Goal: Task Accomplishment & Management: Manage account settings

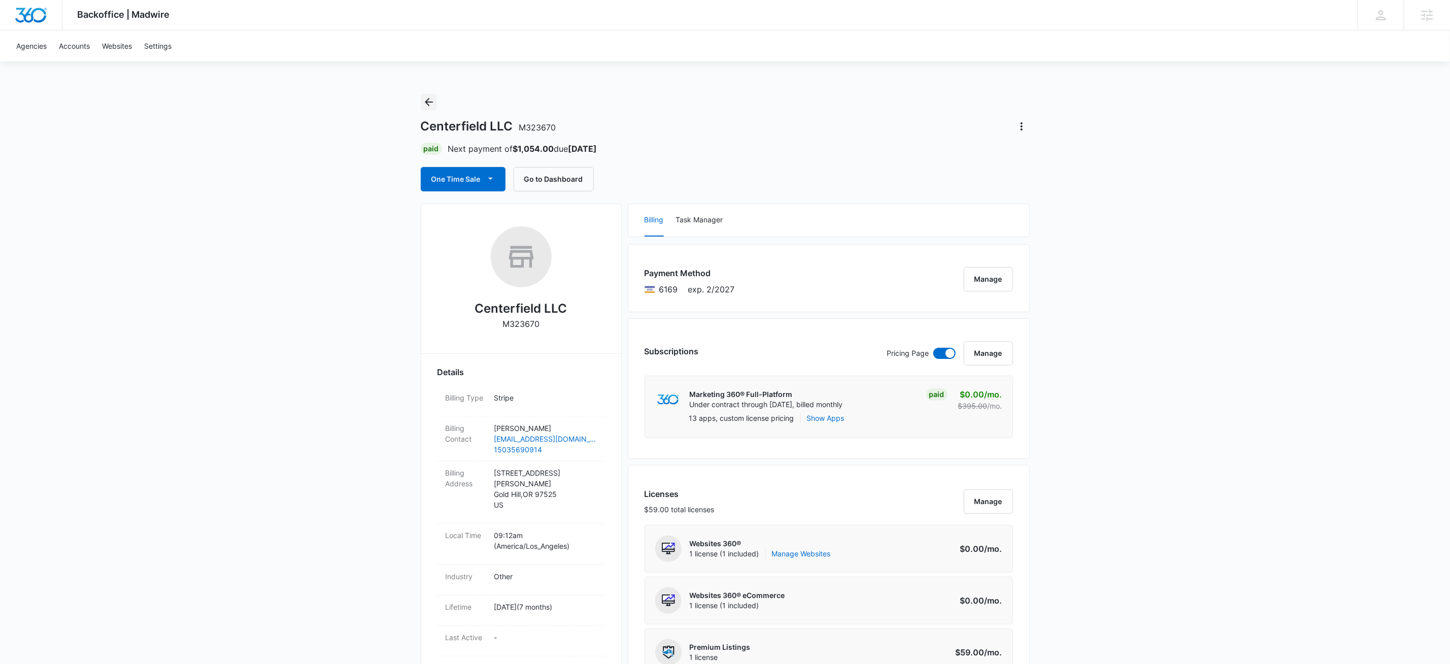
drag, startPoint x: 430, startPoint y: 104, endPoint x: 671, endPoint y: 91, distance: 241.0
click at [430, 104] on icon "Back" at bounding box center [429, 102] width 12 height 12
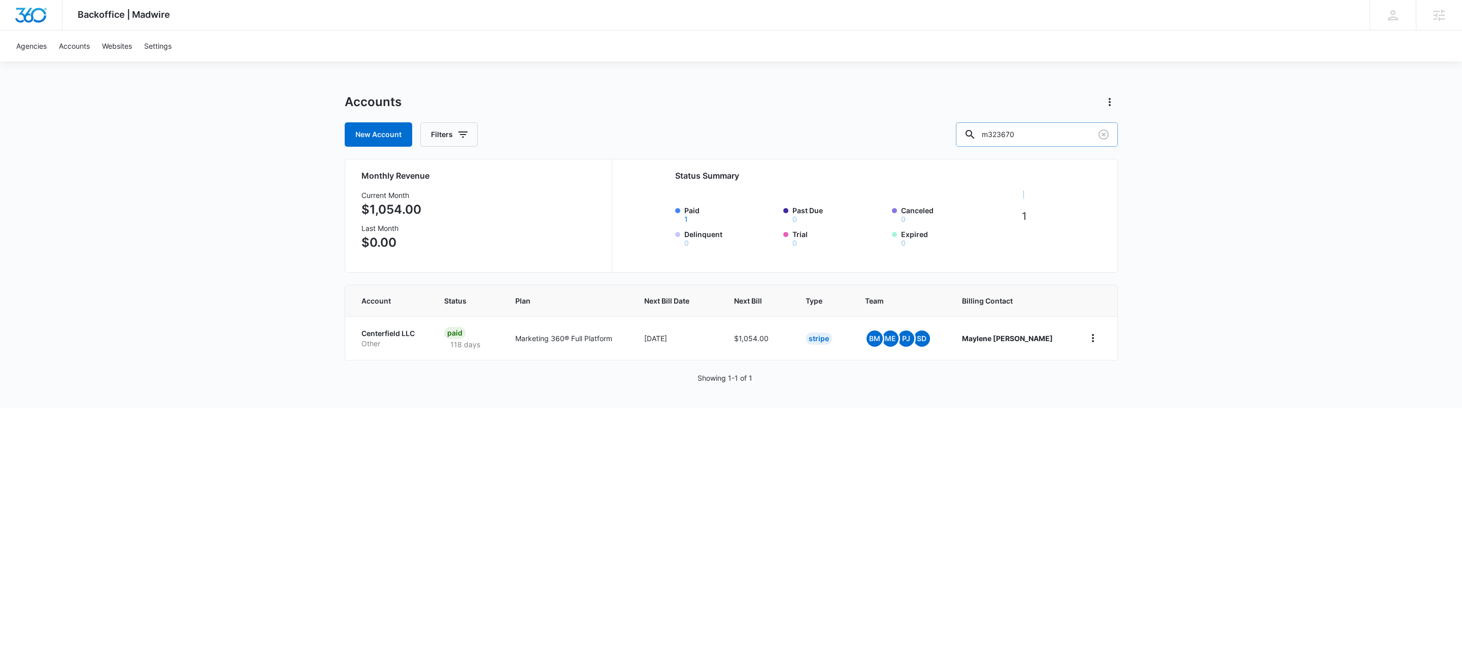
click at [1050, 136] on input "m323670" at bounding box center [1037, 134] width 162 height 24
drag, startPoint x: 1050, startPoint y: 136, endPoint x: 1050, endPoint y: 117, distance: 18.8
click at [1051, 134] on input "m323670" at bounding box center [1037, 134] width 162 height 24
type input "m38201"
click at [389, 343] on p "Restaurant / Bar" at bounding box center [400, 344] width 78 height 10
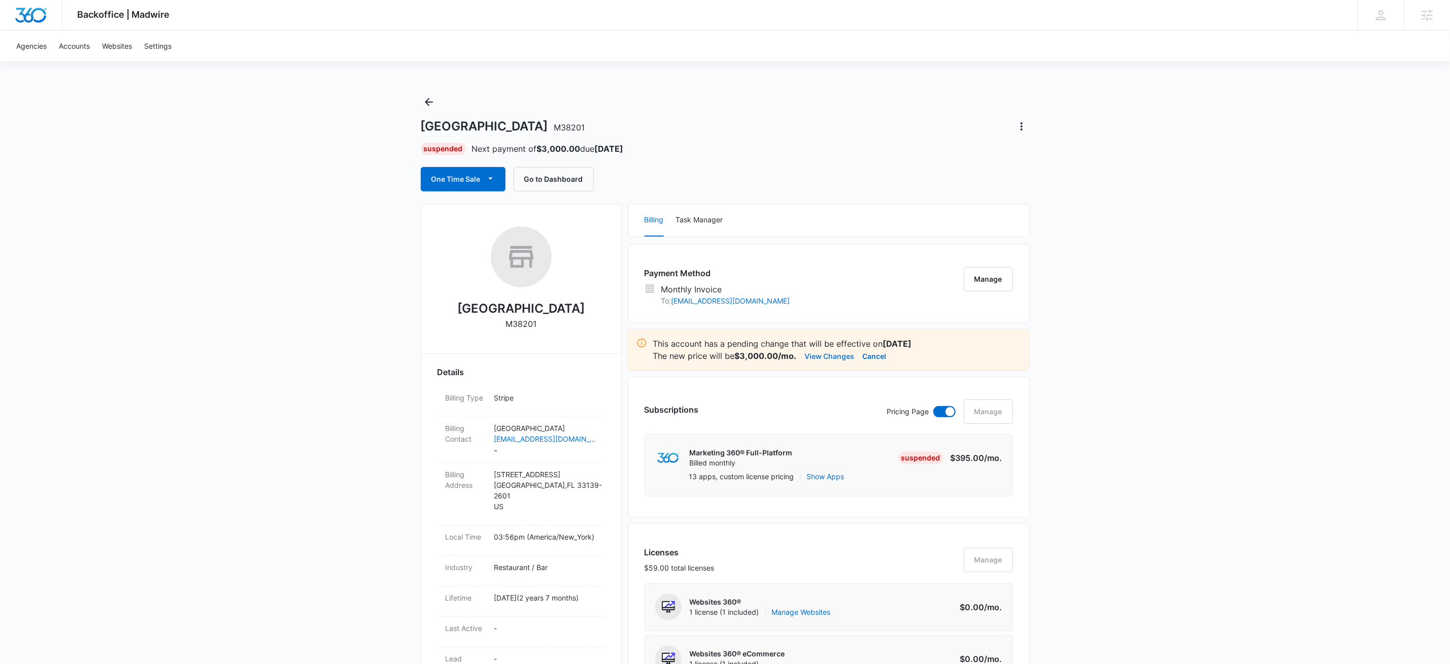
click at [825, 360] on button "View Changes" at bounding box center [830, 356] width 50 height 12
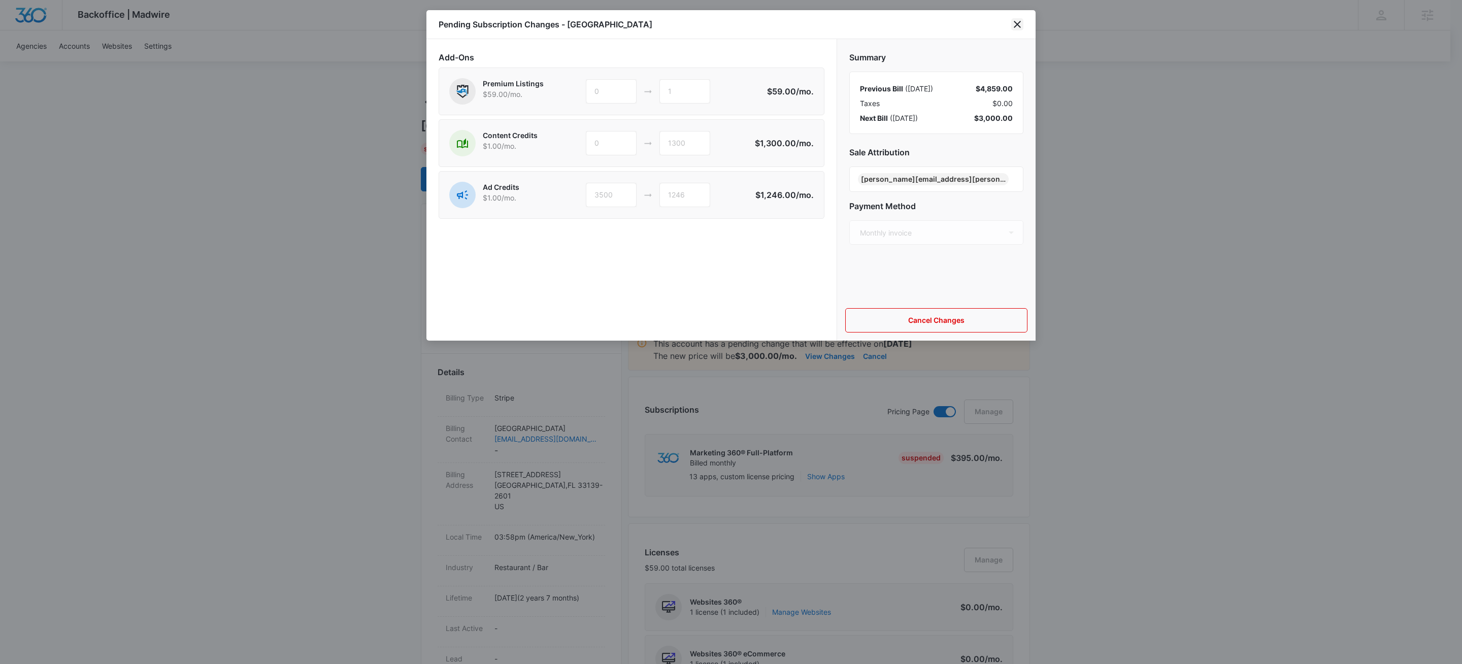
click at [1017, 22] on icon "close" at bounding box center [1017, 24] width 12 height 12
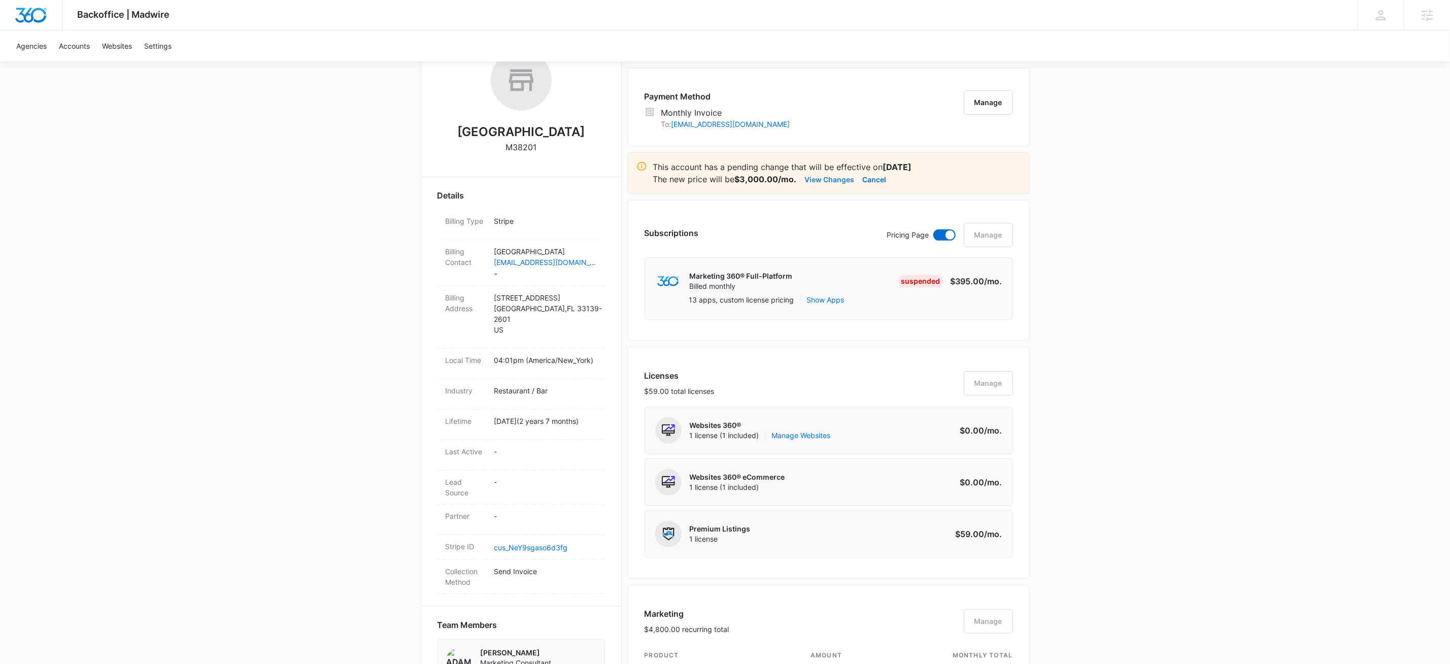
scroll to position [818, 0]
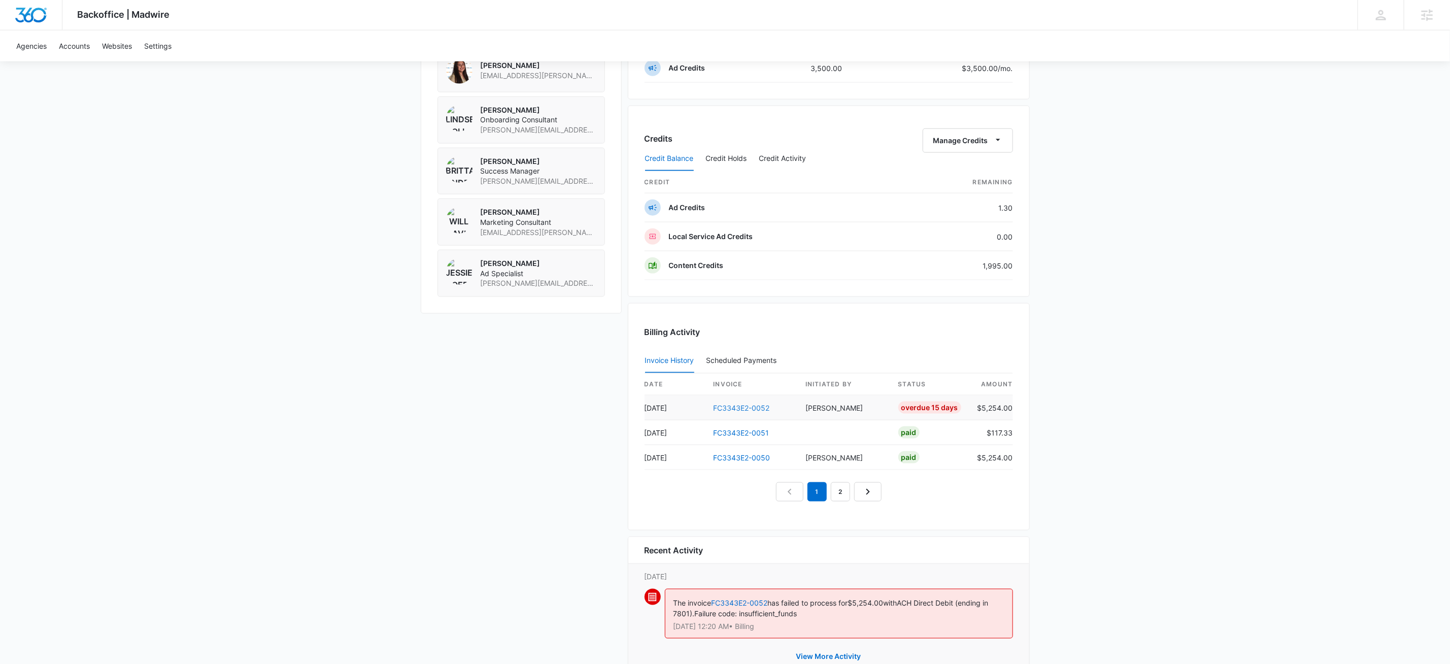
click at [755, 412] on link "FC3343E2-0052" at bounding box center [742, 408] width 56 height 9
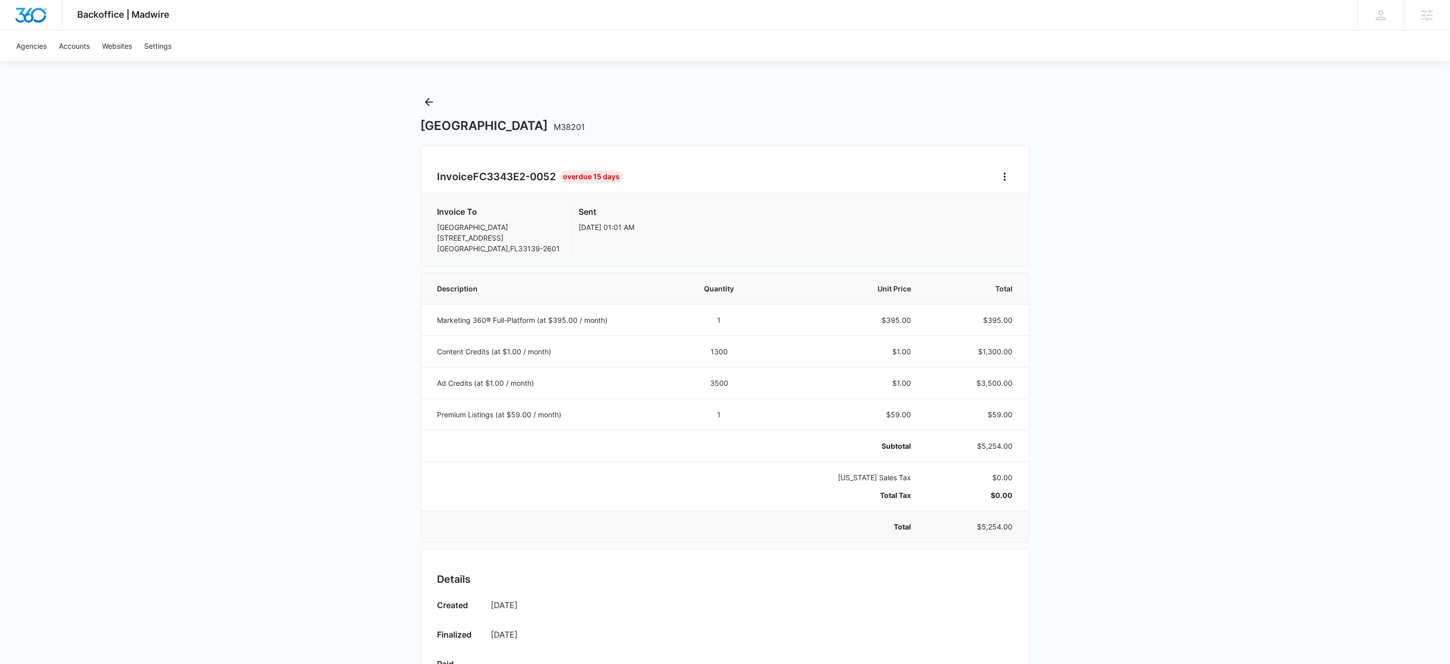
click at [696, 527] on td at bounding box center [719, 526] width 89 height 31
click at [428, 104] on icon "Back" at bounding box center [429, 102] width 8 height 8
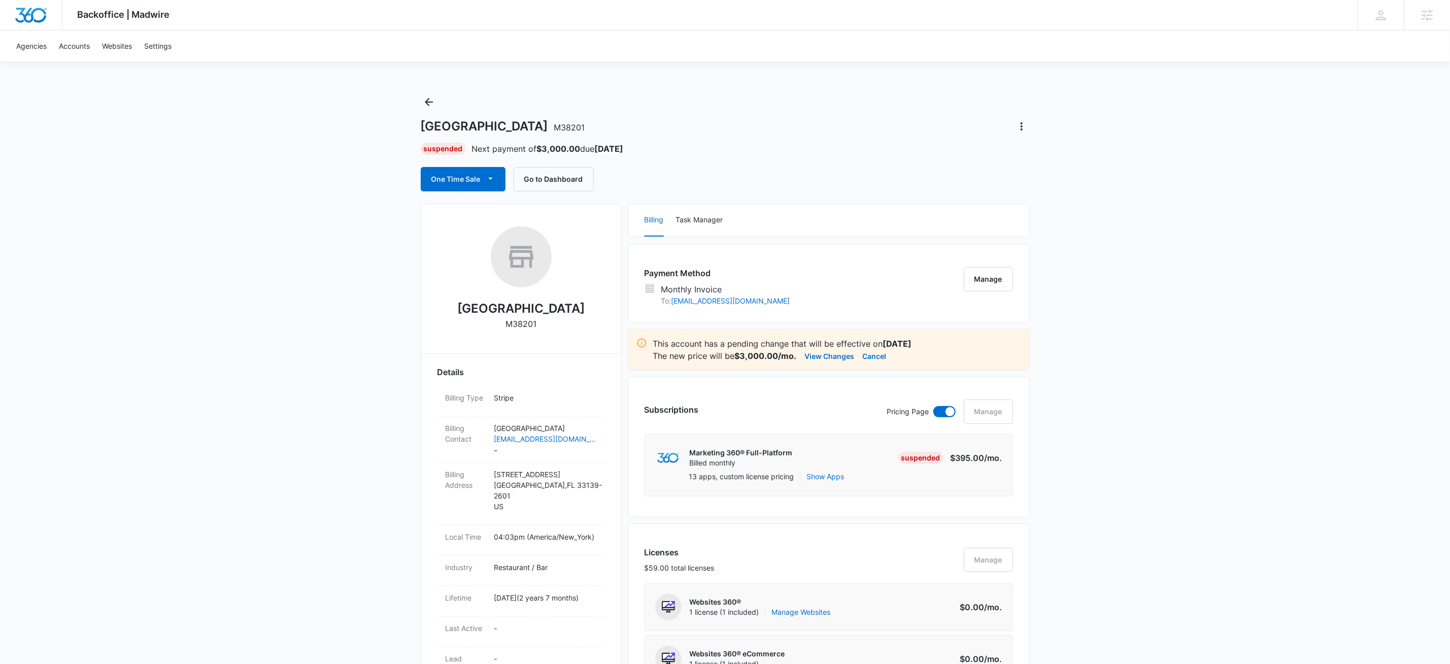
click at [531, 322] on p "M38201" at bounding box center [521, 324] width 31 height 12
copy p "M38201"
click at [426, 97] on icon "Back" at bounding box center [429, 102] width 12 height 12
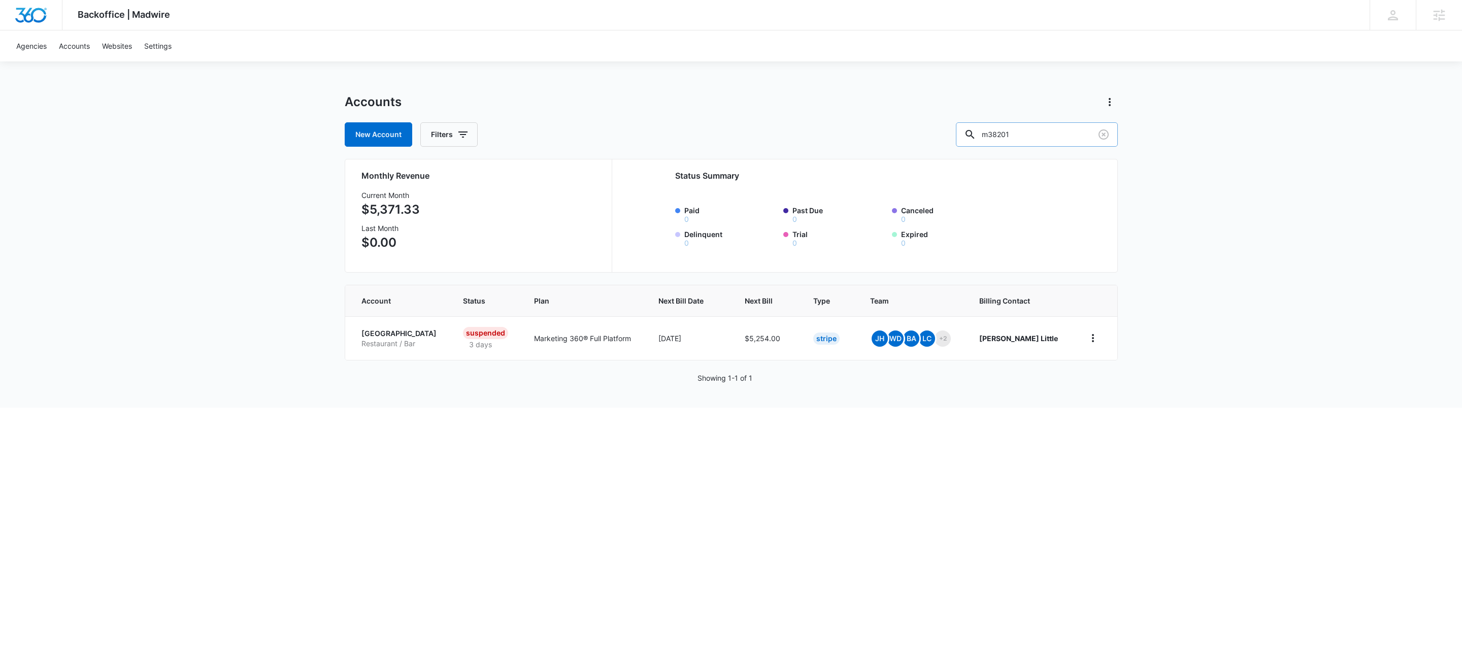
click at [1046, 137] on input "m38201" at bounding box center [1037, 134] width 162 height 24
paste input "M339462"
type input "M339462"
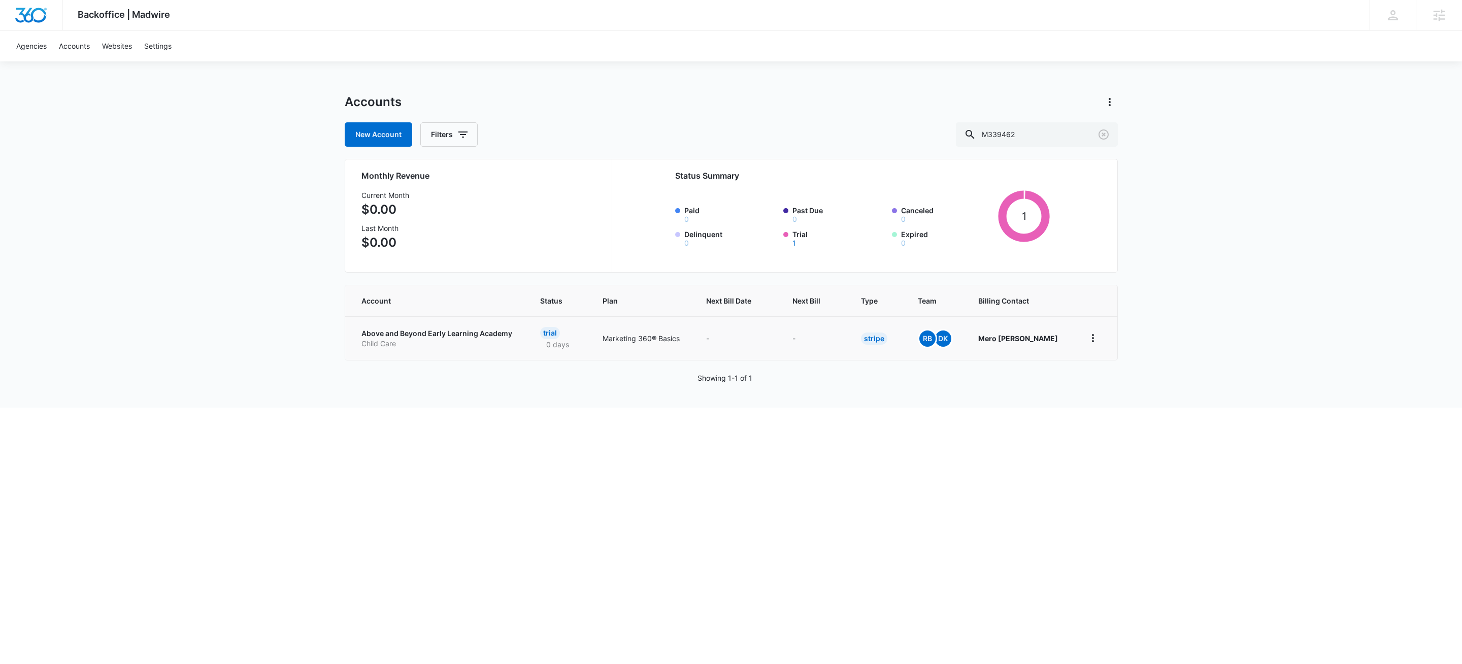
click at [430, 338] on p "Above and Beyond Early Learning Academy" at bounding box center [438, 333] width 154 height 10
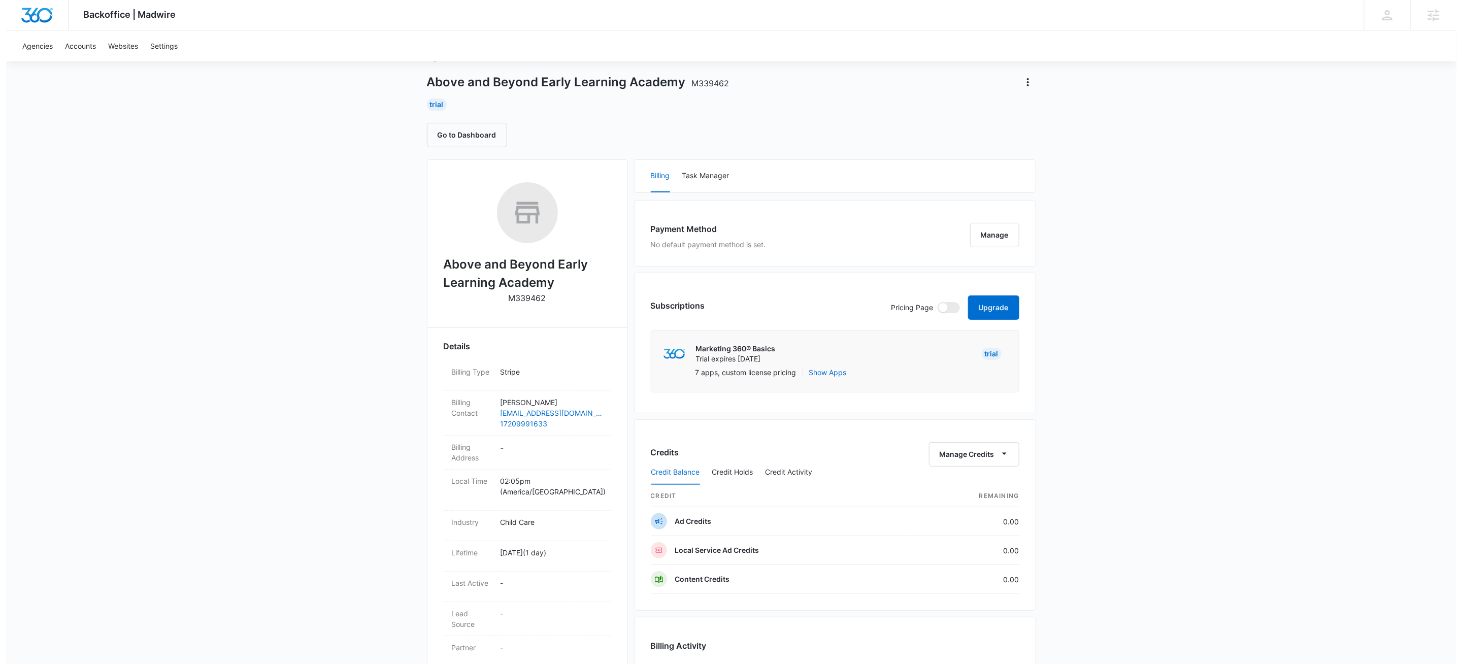
scroll to position [107, 0]
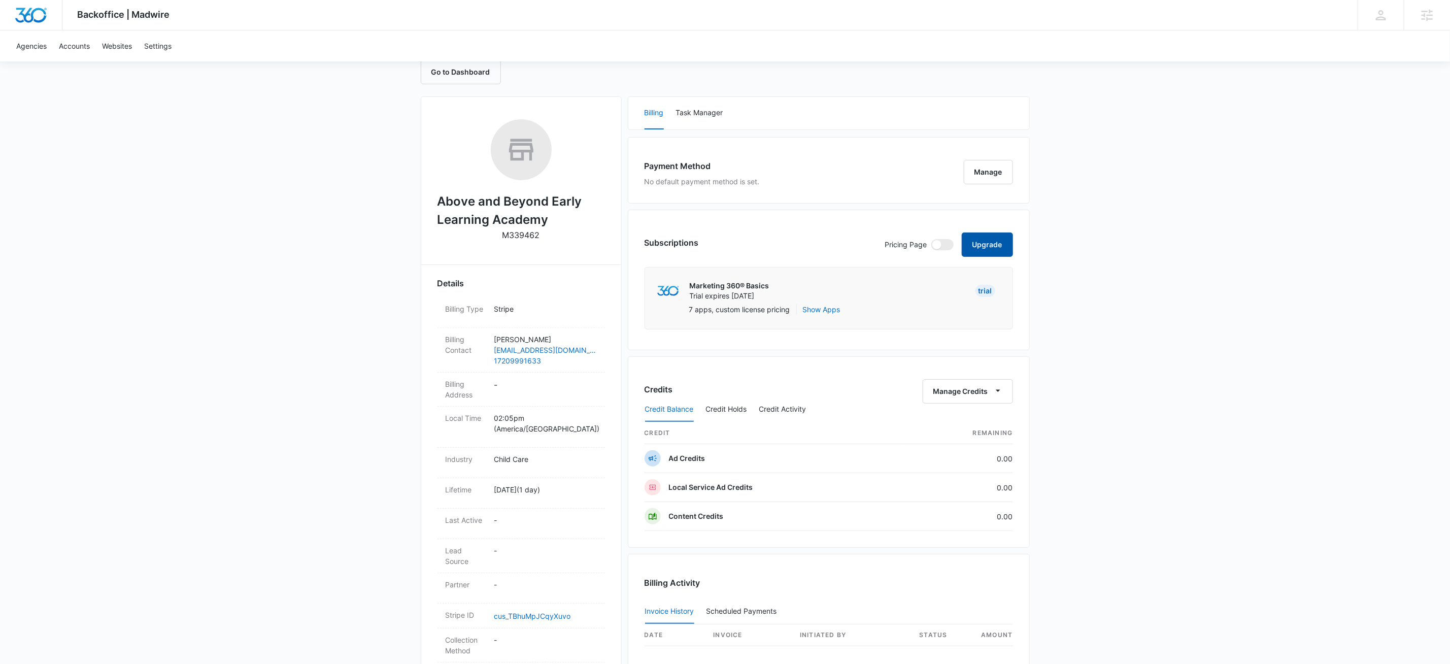
click at [990, 256] on button "Upgrade" at bounding box center [987, 244] width 51 height 24
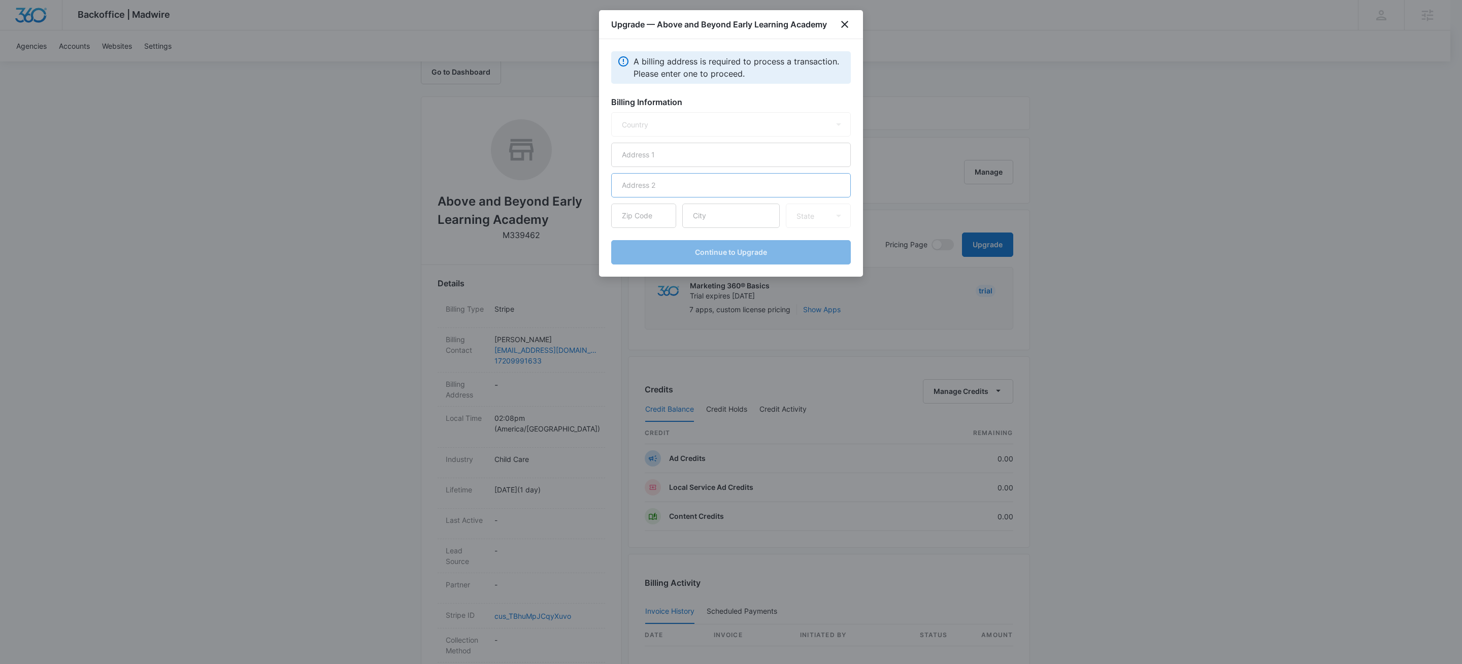
select select "US"
click at [678, 159] on input "text" at bounding box center [731, 155] width 240 height 24
type input "4807 S Buchanan St"
type input "80016"
type input "Aurora"
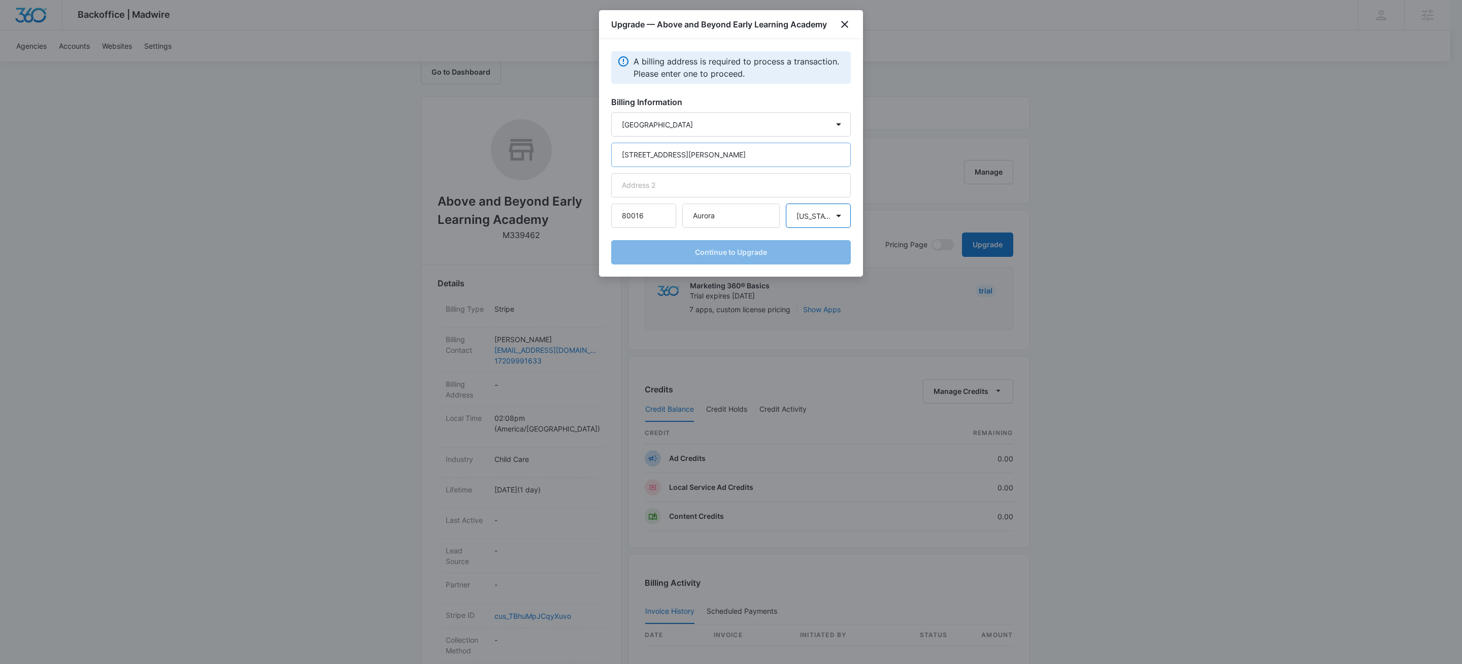
select select "CO"
click at [793, 244] on button "Continue to Upgrade" at bounding box center [731, 252] width 240 height 24
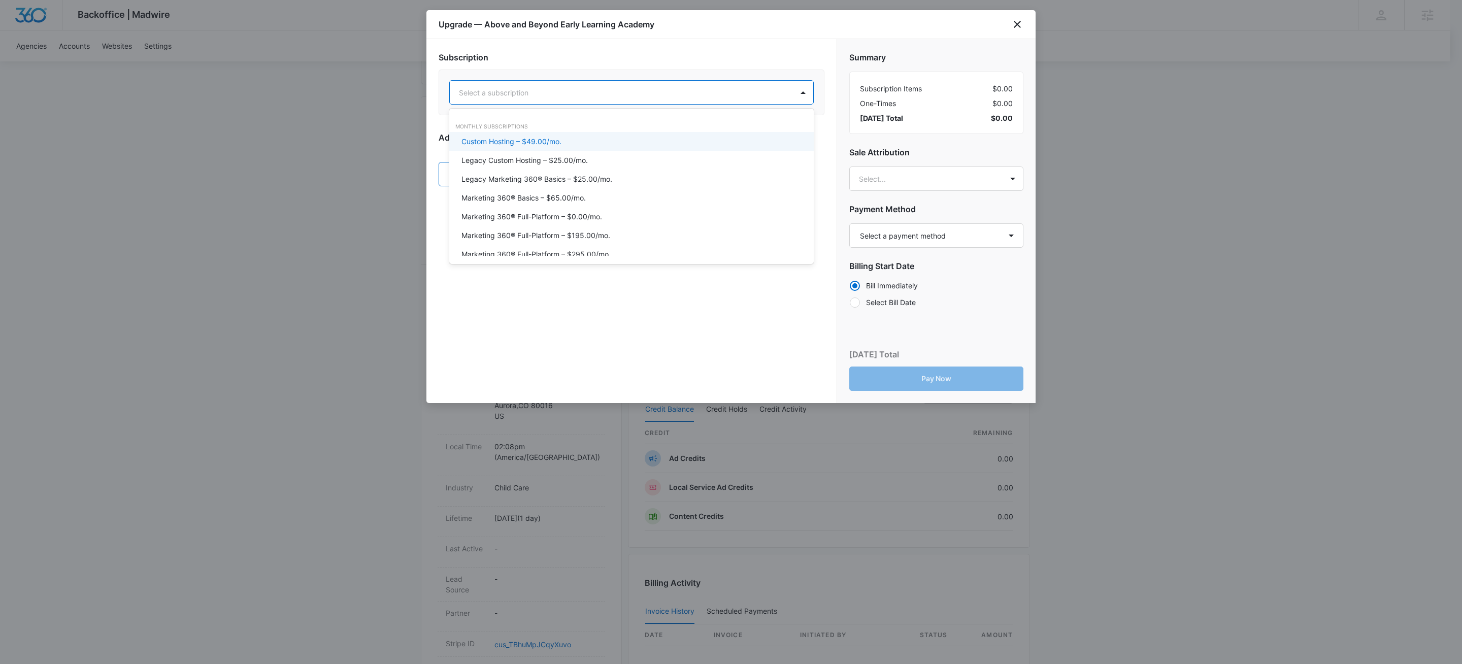
click at [651, 88] on div at bounding box center [619, 92] width 321 height 13
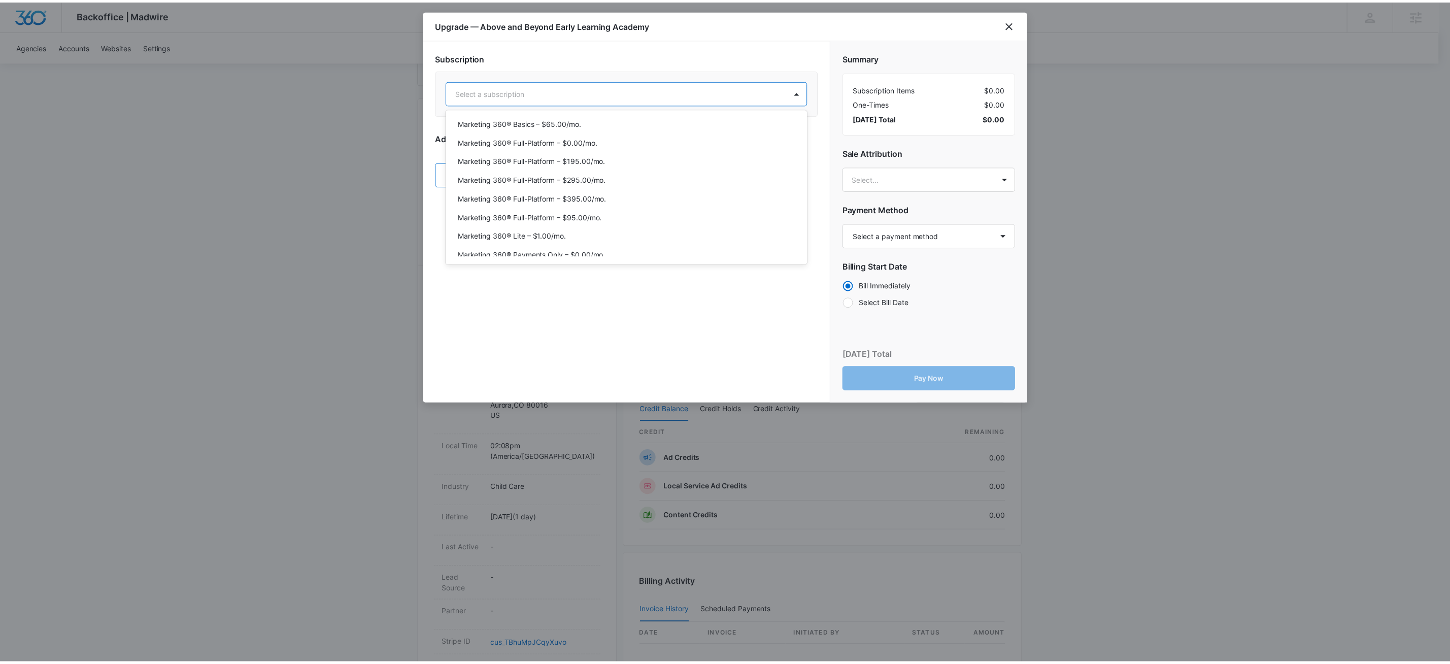
scroll to position [72, 0]
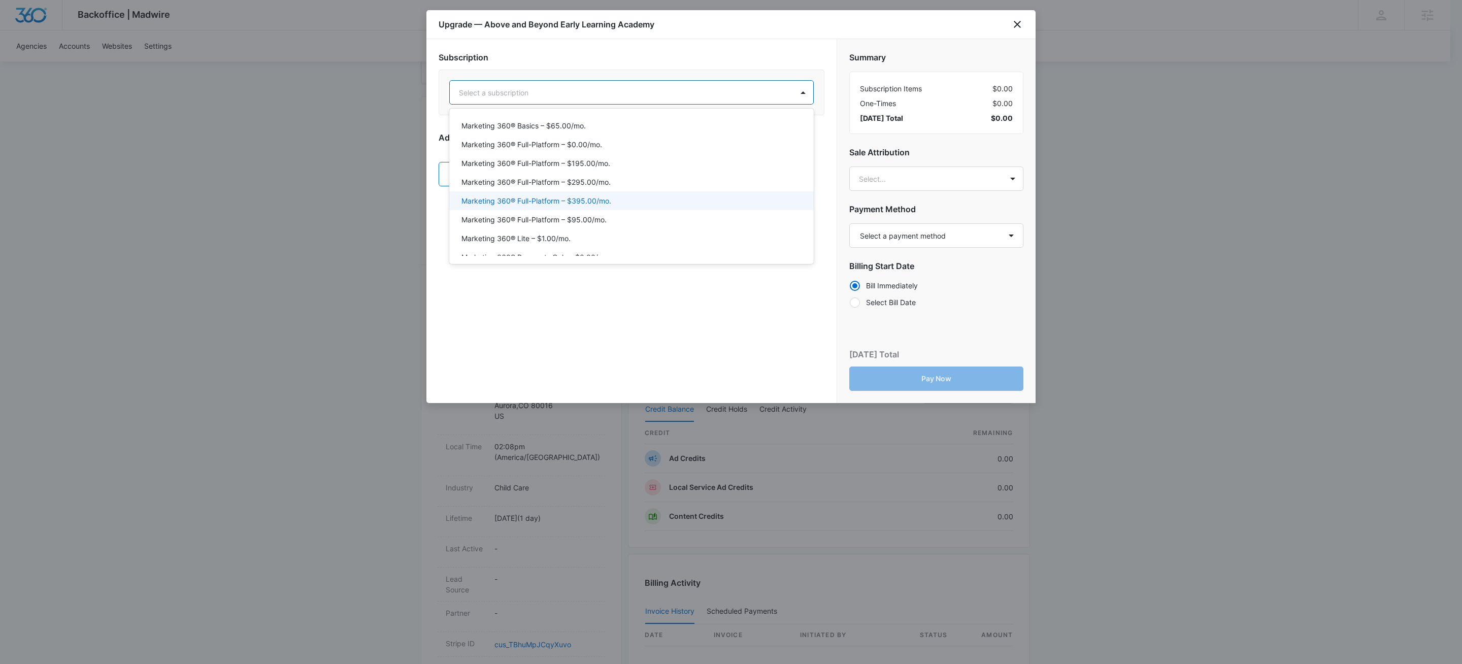
click at [595, 197] on p "Marketing 360® Full-Platform – $395.00/mo." at bounding box center [536, 200] width 150 height 11
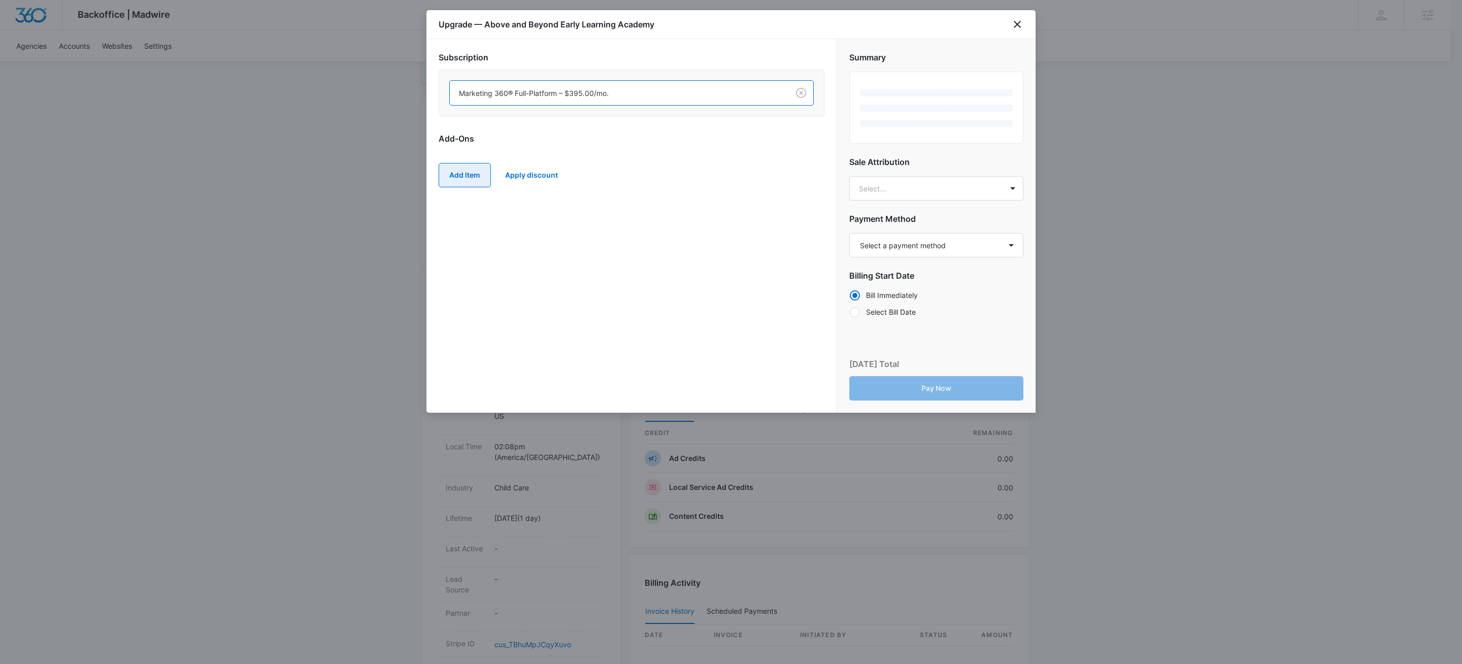
click at [458, 175] on button "Add Item" at bounding box center [465, 175] width 52 height 24
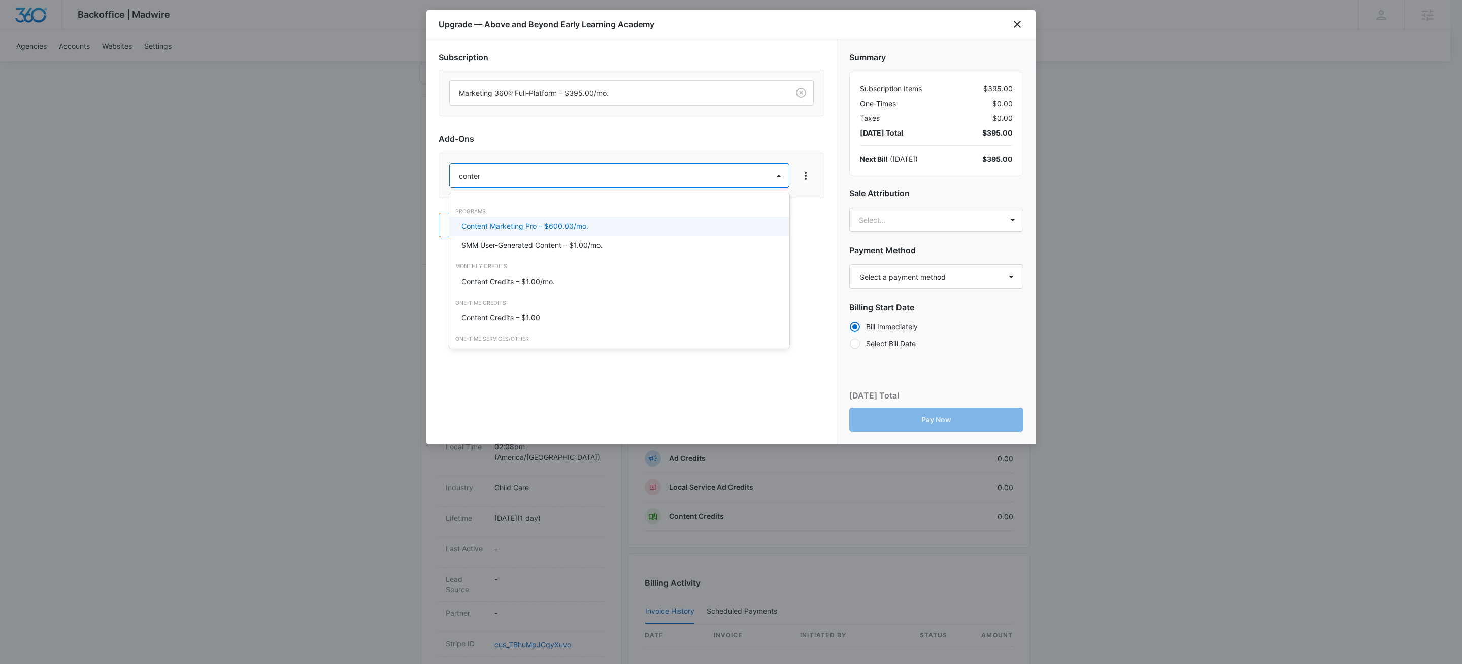
type input "content"
click at [524, 282] on p "Content Credits – $1.00/mo." at bounding box center [507, 281] width 93 height 11
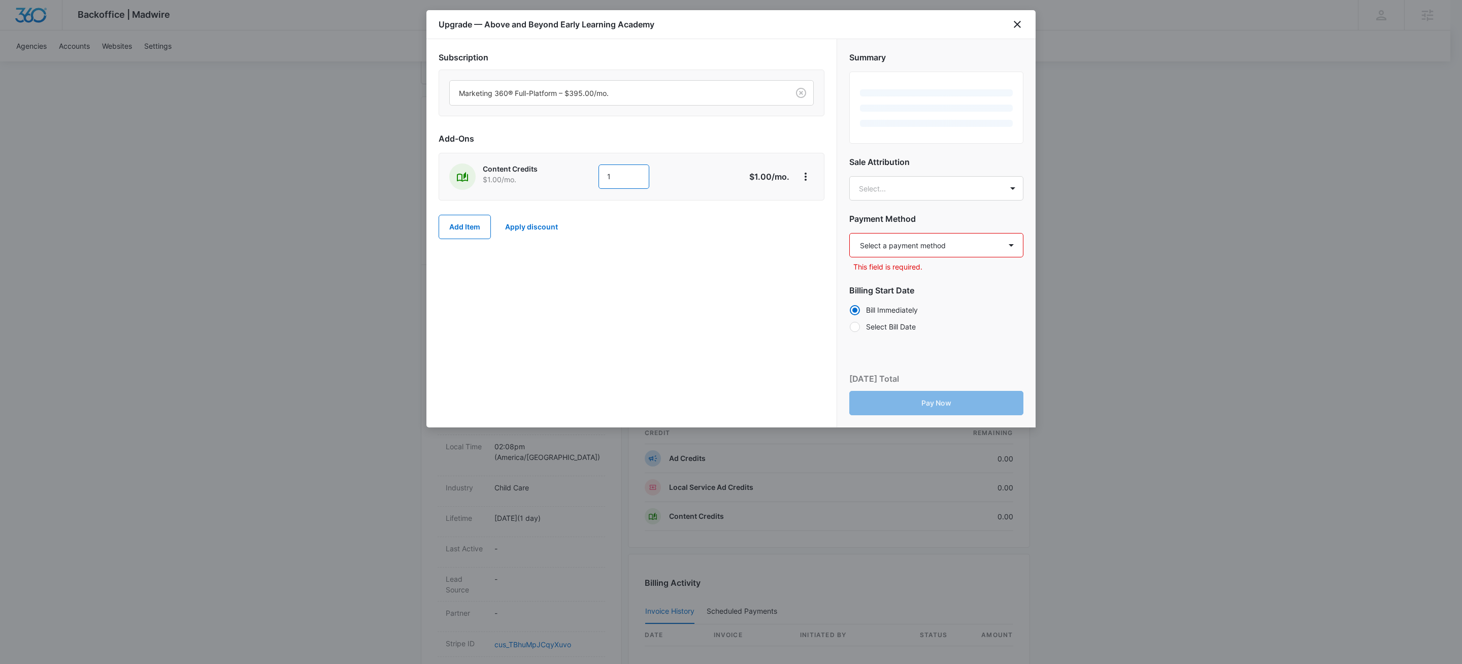
click at [644, 187] on input "1" at bounding box center [624, 176] width 51 height 24
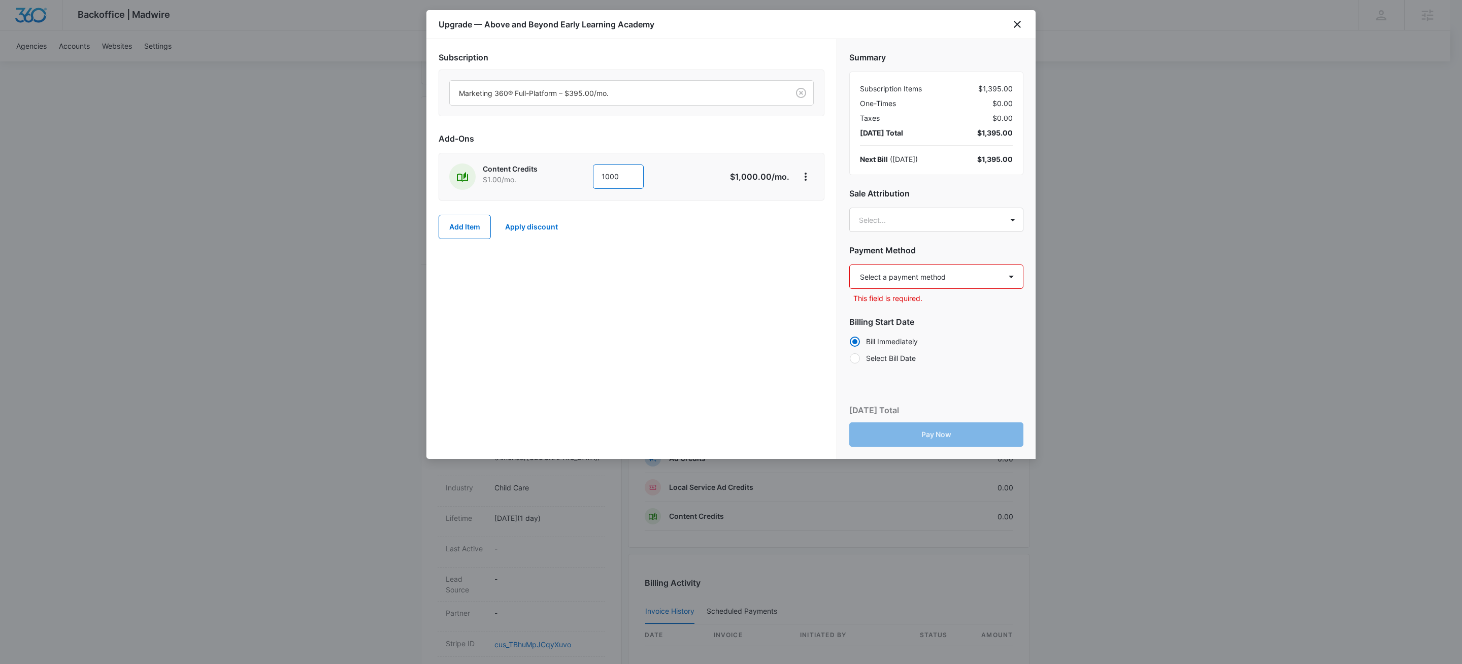
type input "1000"
click at [509, 204] on div "Subscription Marketing 360® Full-Platform – $395.00/mo. Add-Ons Content Credits…" at bounding box center [632, 150] width 386 height 198
click at [457, 232] on button "Add Item" at bounding box center [465, 227] width 52 height 24
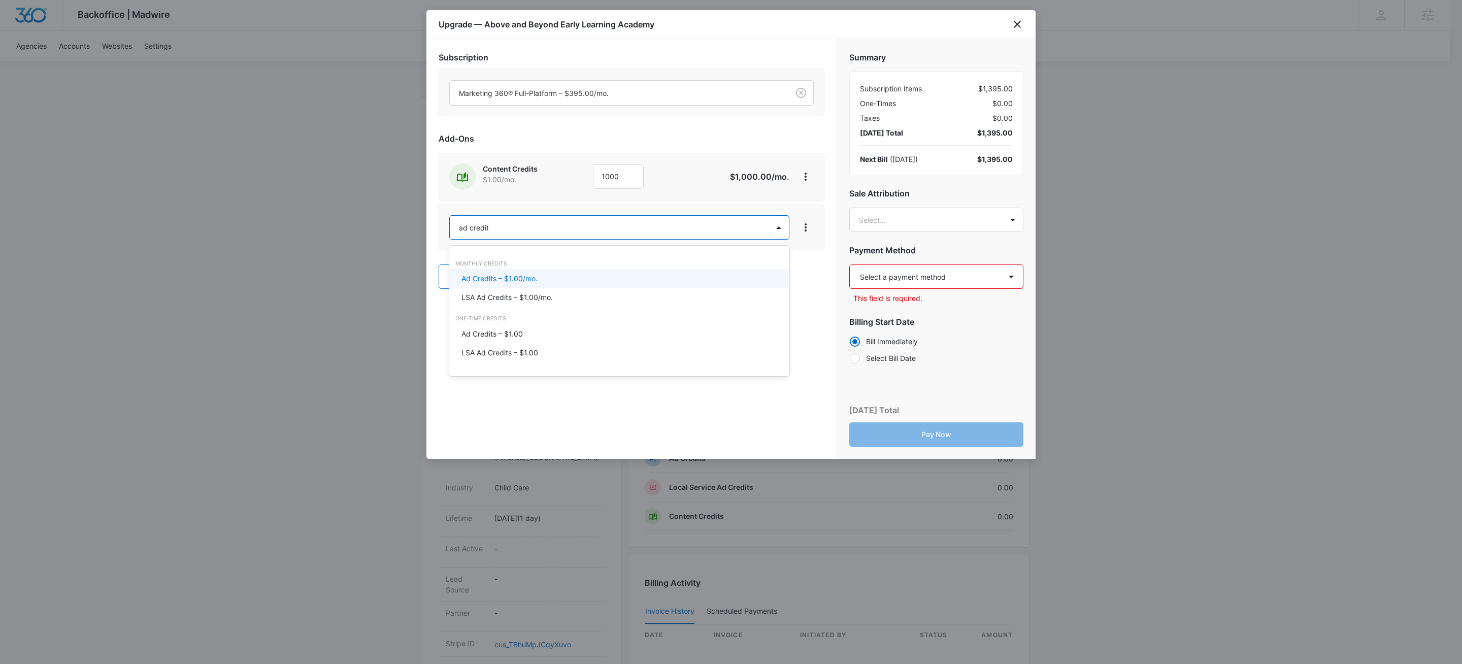
type input "ad credits"
drag, startPoint x: 501, startPoint y: 279, endPoint x: 538, endPoint y: 258, distance: 42.3
click at [502, 279] on p "Ad Credits – $1.00/mo." at bounding box center [499, 278] width 76 height 11
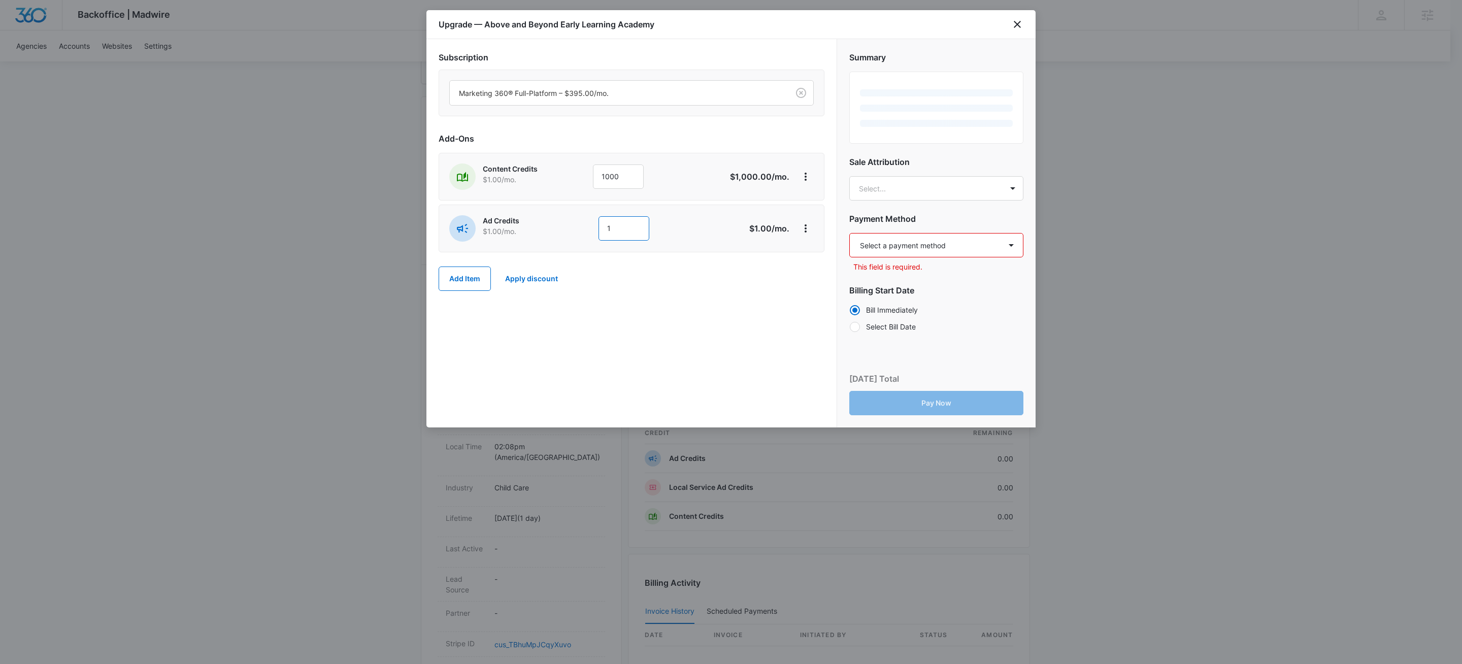
click at [632, 229] on input "1" at bounding box center [624, 228] width 51 height 24
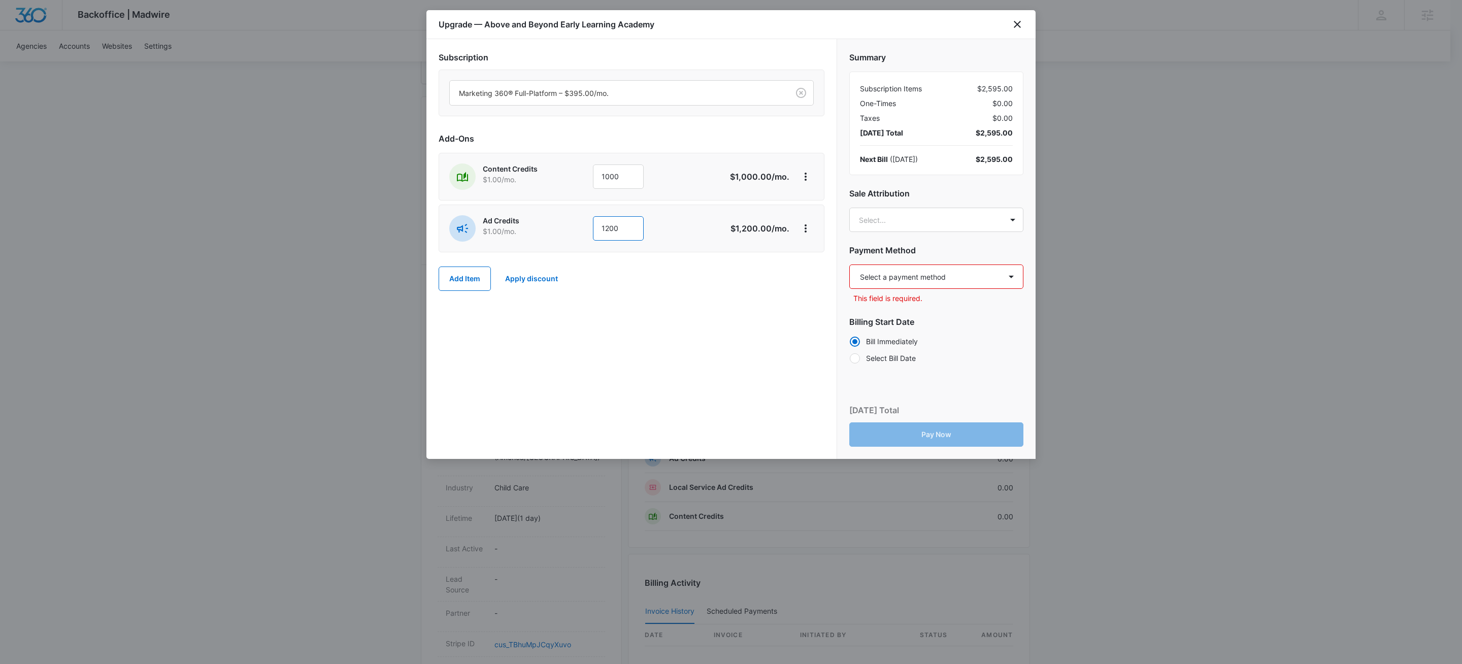
type input "1200"
click at [592, 380] on div "Subscription Marketing 360® Full-Platform – $395.00/mo. Add-Ons Content Credits…" at bounding box center [631, 249] width 410 height 420
click at [973, 280] on select "Select a payment method Visa ending in 3071 New payment method Monthly invoice" at bounding box center [936, 276] width 174 height 24
select select "pm_1SFKW3A4n8RTgNjUuneigt6Z"
click at [849, 265] on select "Select a payment method Visa ending in 3071 New payment method Monthly invoice" at bounding box center [936, 276] width 174 height 24
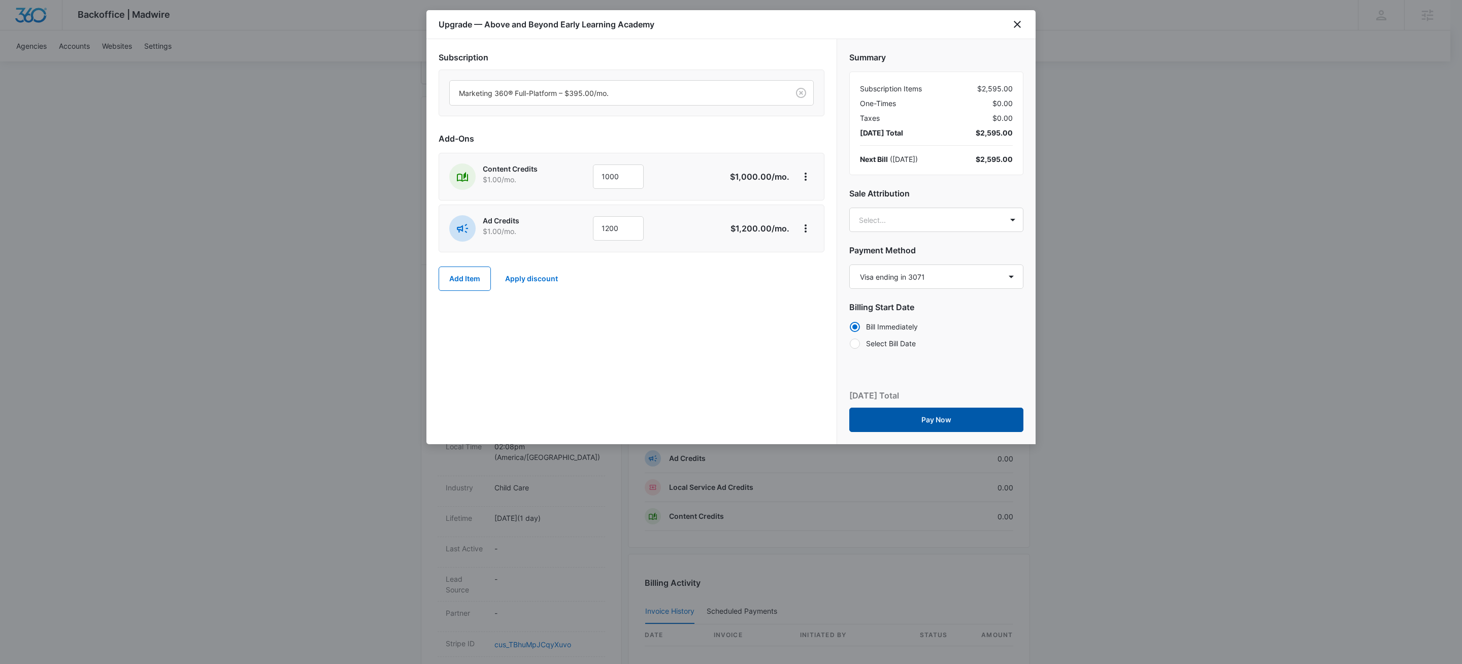
click at [947, 421] on button "Pay Now" at bounding box center [936, 420] width 174 height 24
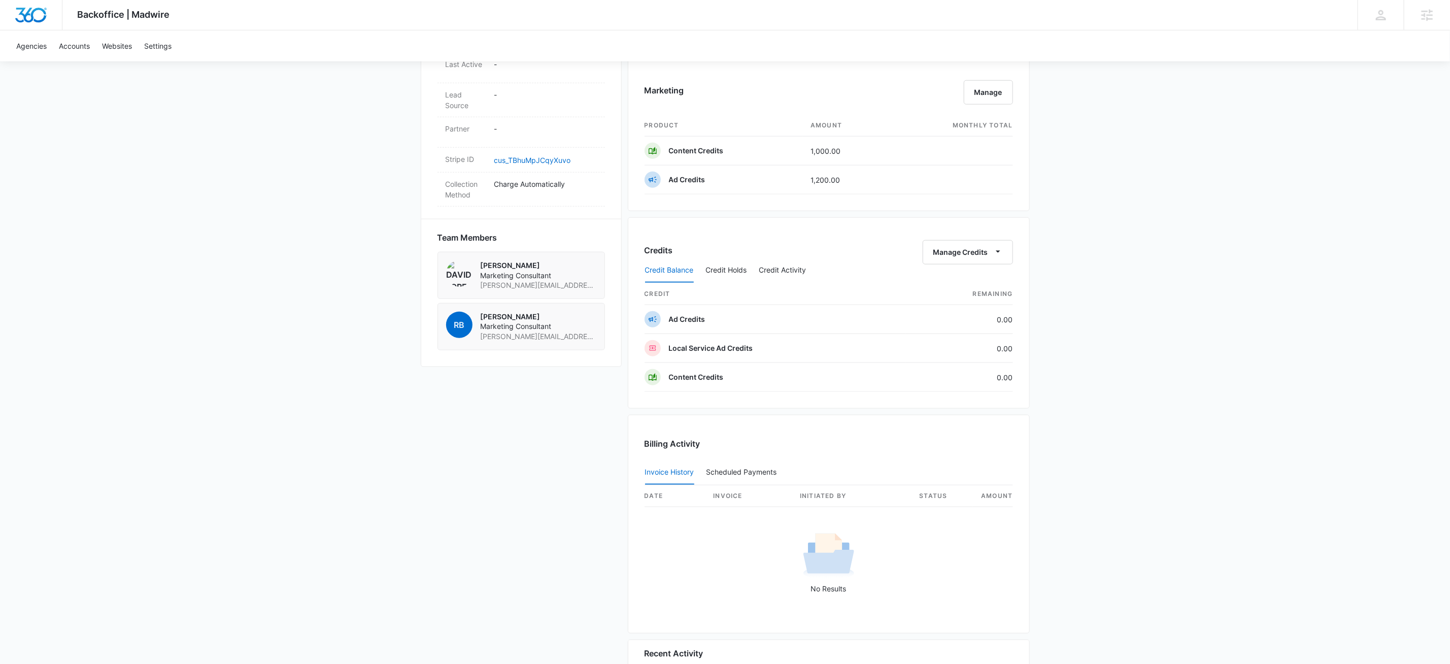
scroll to position [697, 0]
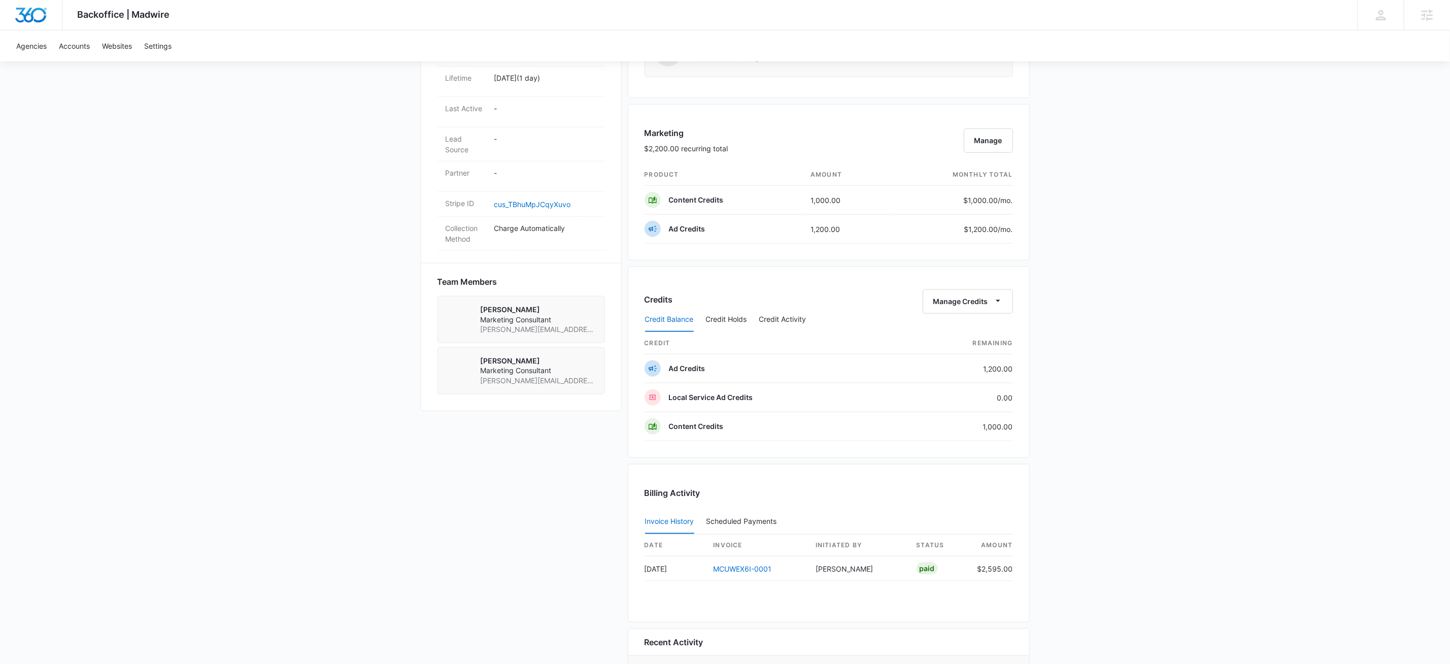
scroll to position [644, 0]
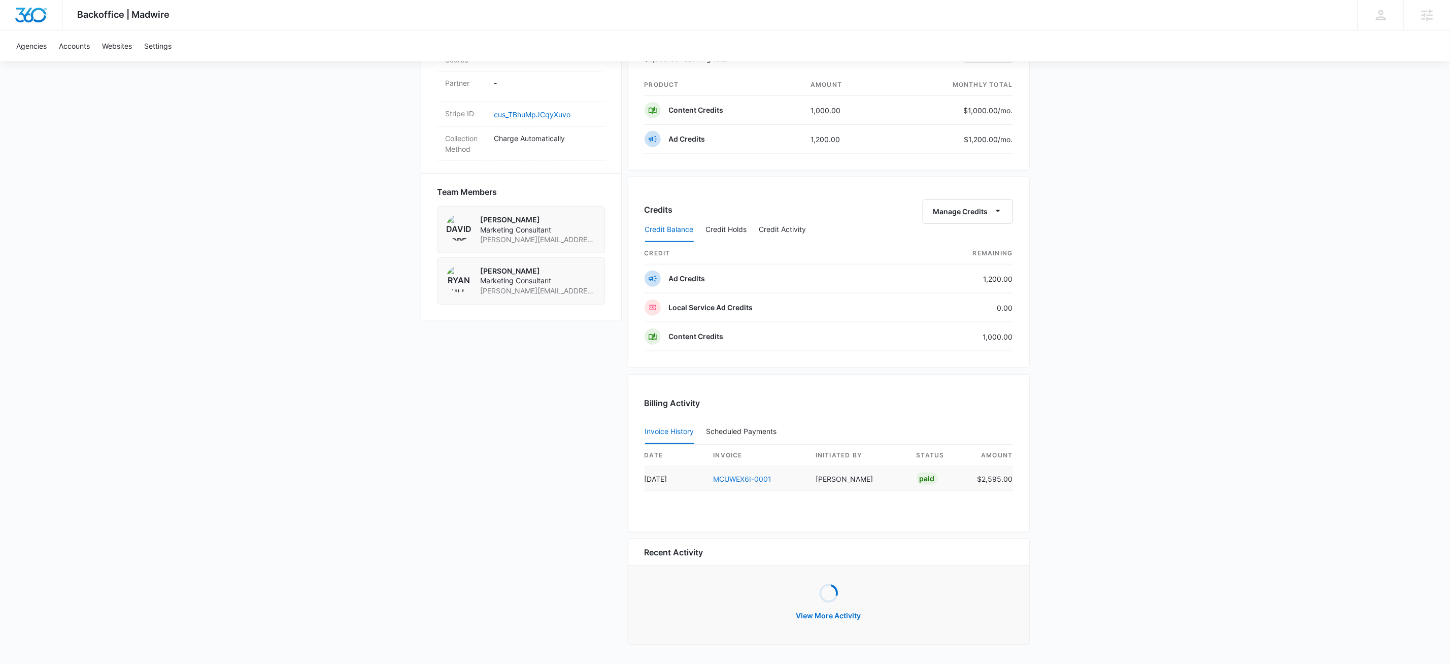
click at [747, 475] on link "MCUWEX6I-0001" at bounding box center [743, 479] width 58 height 9
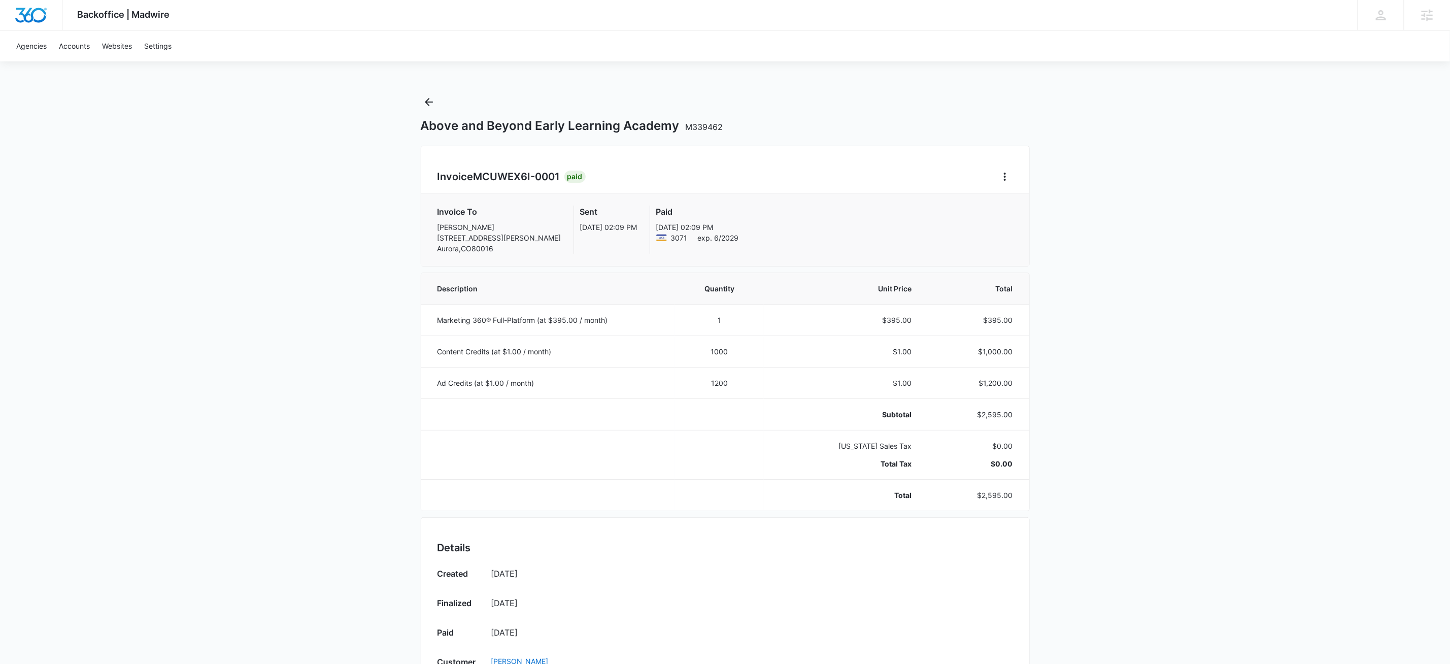
scroll to position [350, 0]
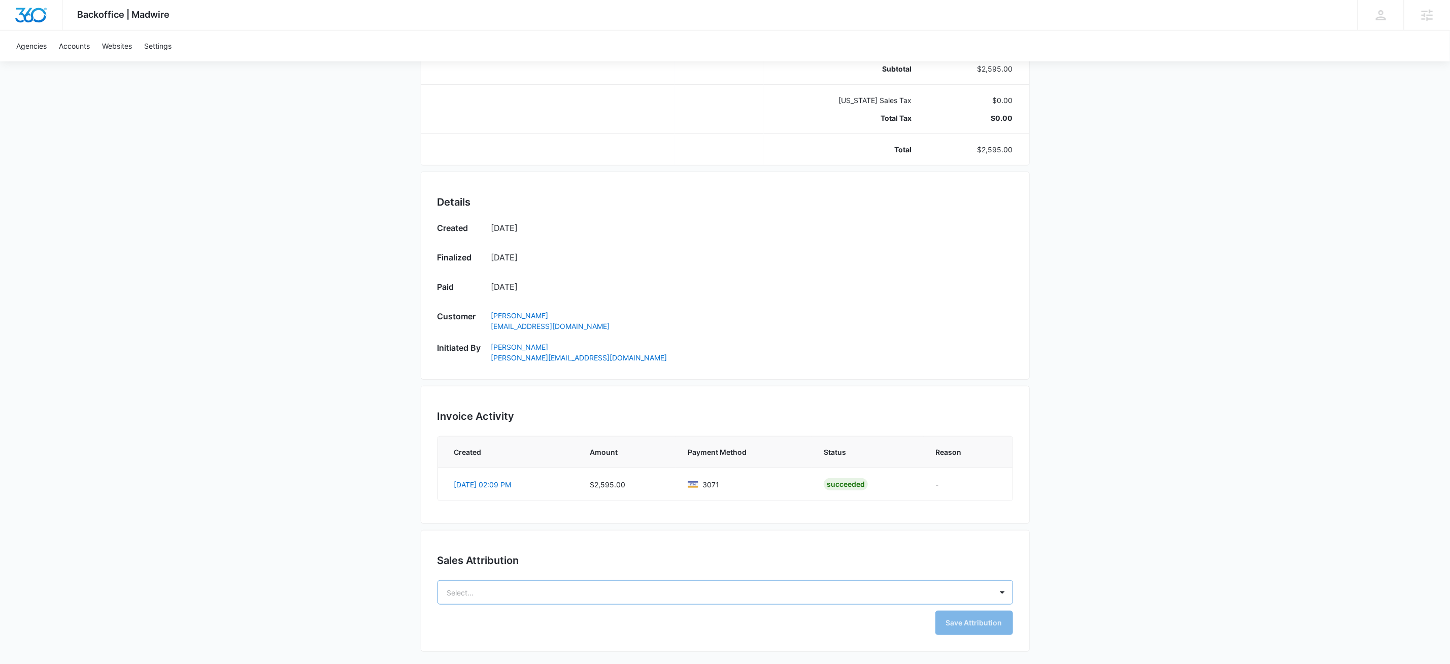
click at [529, 581] on body "Backoffice | Madwire Apps Settings KW Kait Weagraff [EMAIL_ADDRESS][PERSON_NAME…" at bounding box center [725, 159] width 1450 height 1010
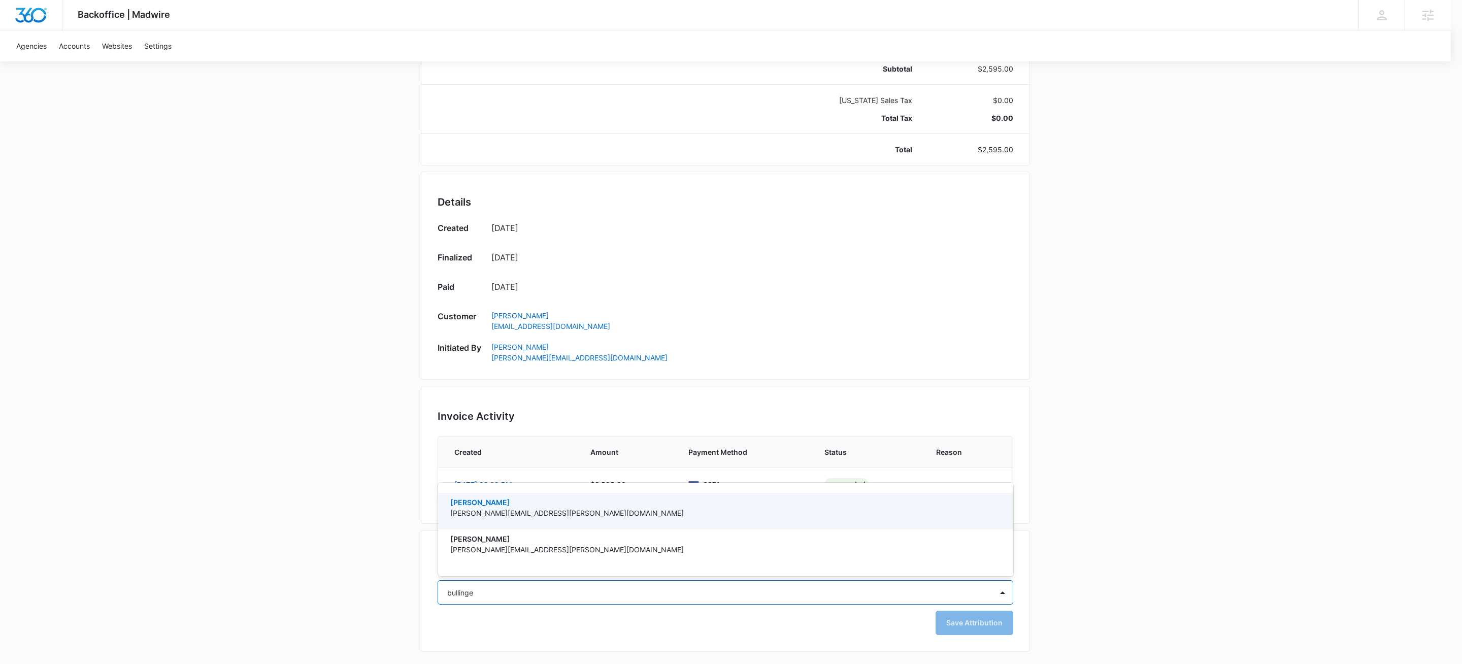
type input "bullinger"
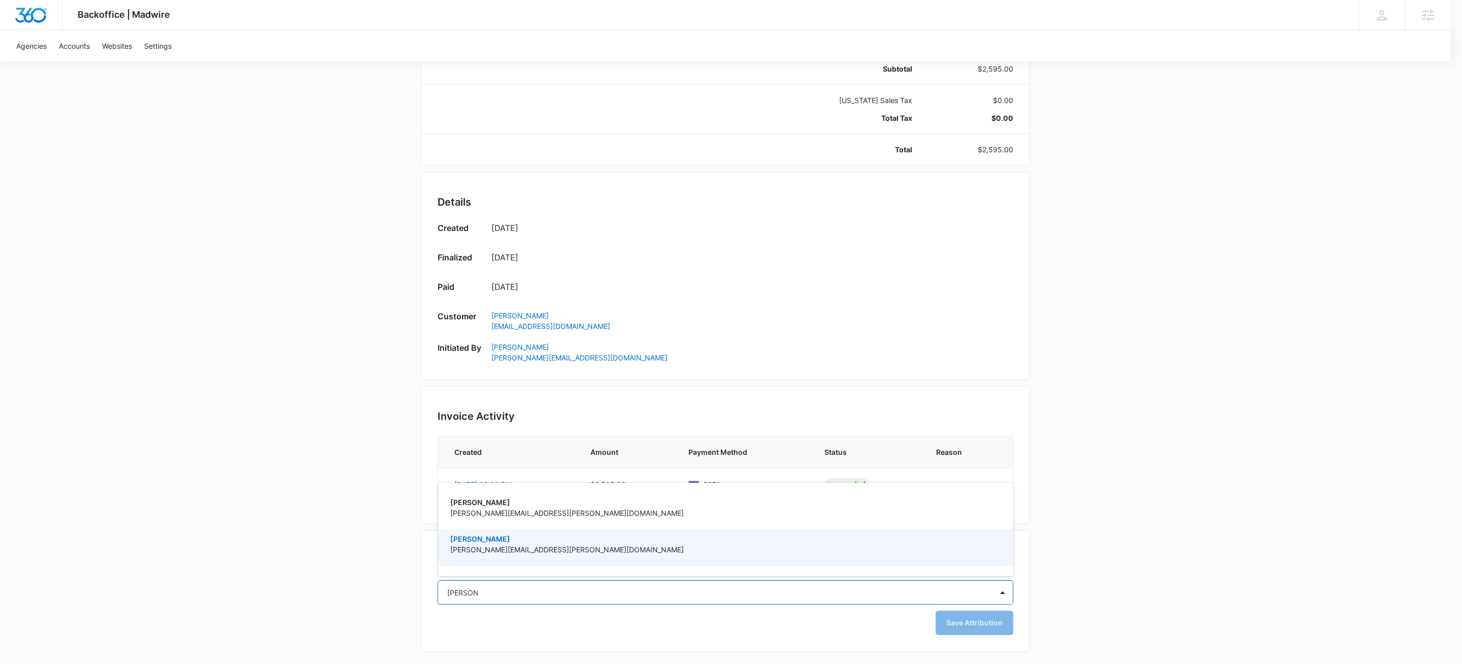
click at [482, 541] on p "Ryan Bullinger" at bounding box center [724, 539] width 549 height 11
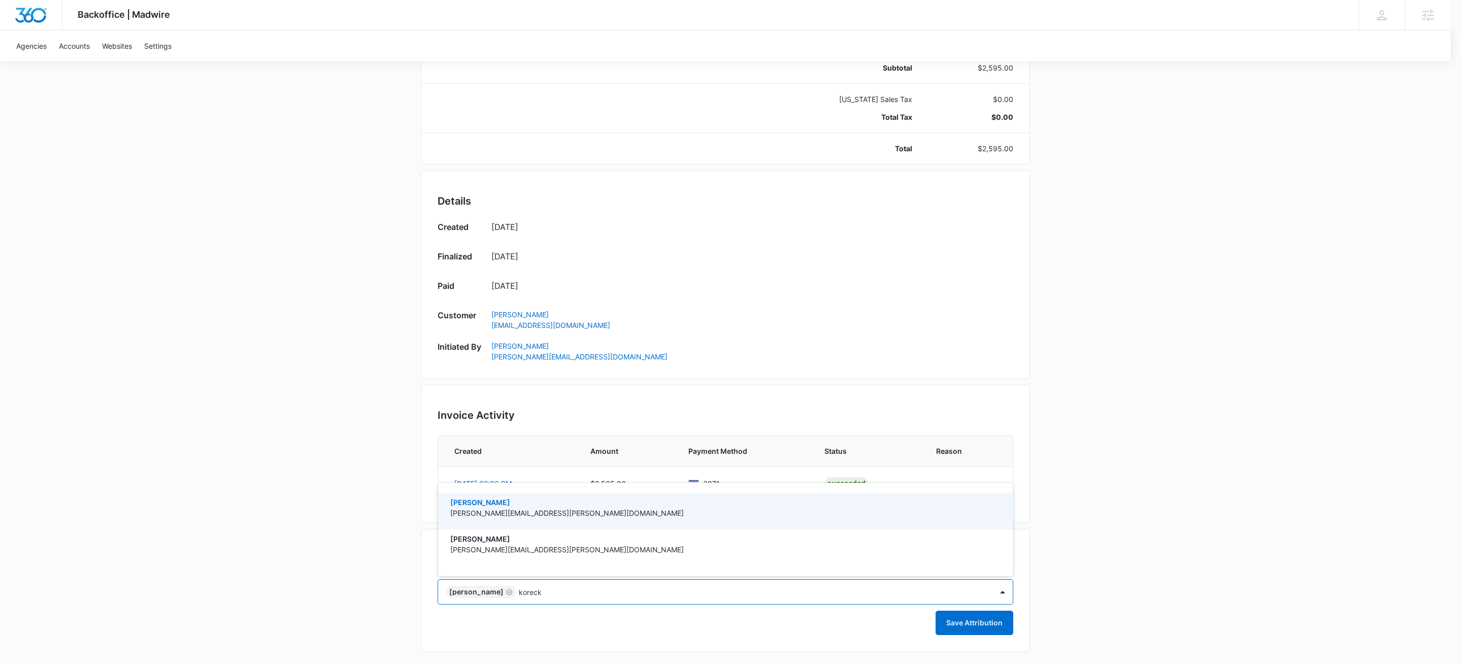
type input "korecki"
click at [506, 506] on p "David Korecki" at bounding box center [724, 502] width 549 height 11
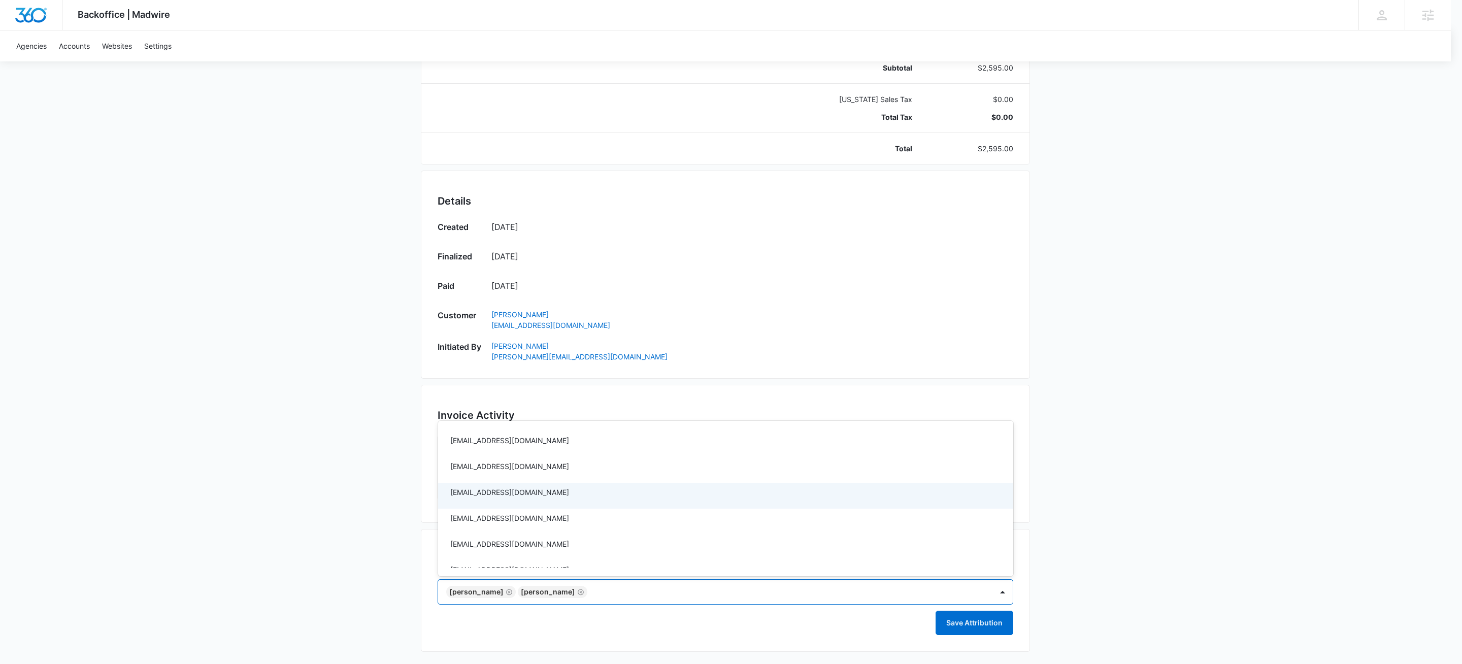
click at [1171, 467] on div at bounding box center [731, 332] width 1462 height 664
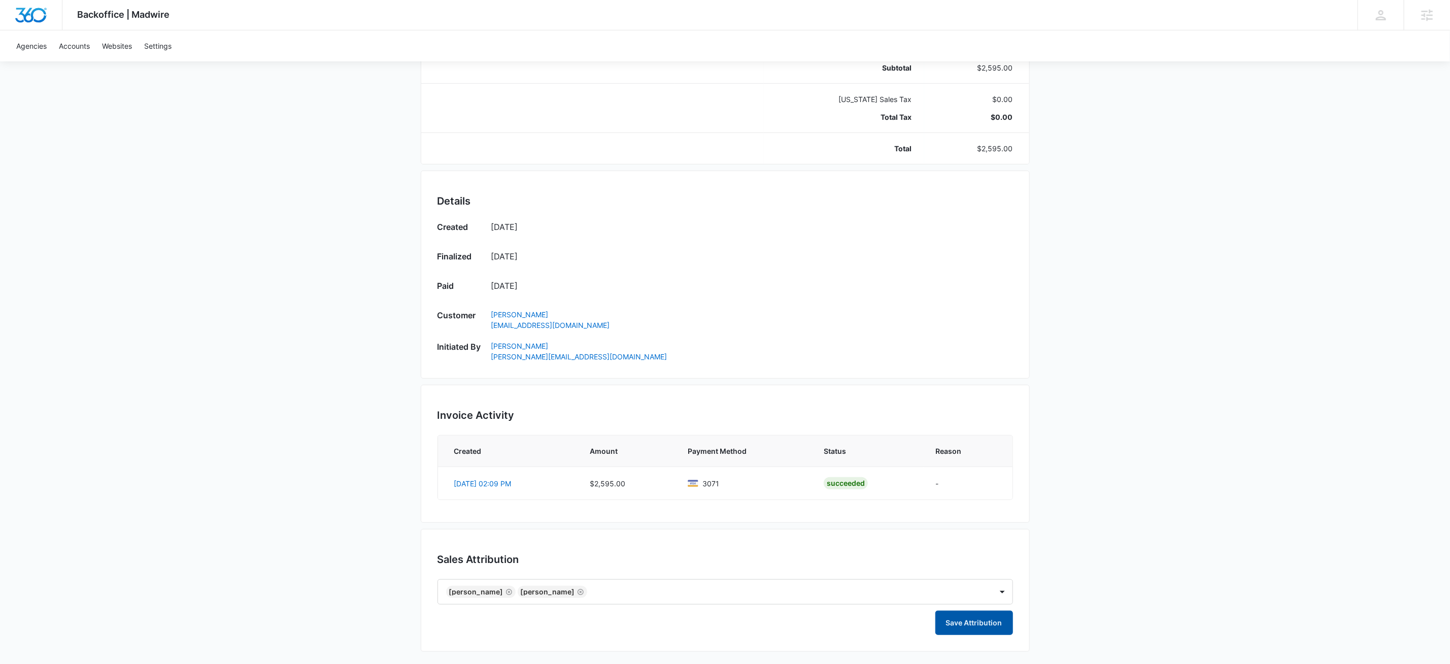
click at [981, 625] on button "Save Attribution" at bounding box center [975, 623] width 78 height 24
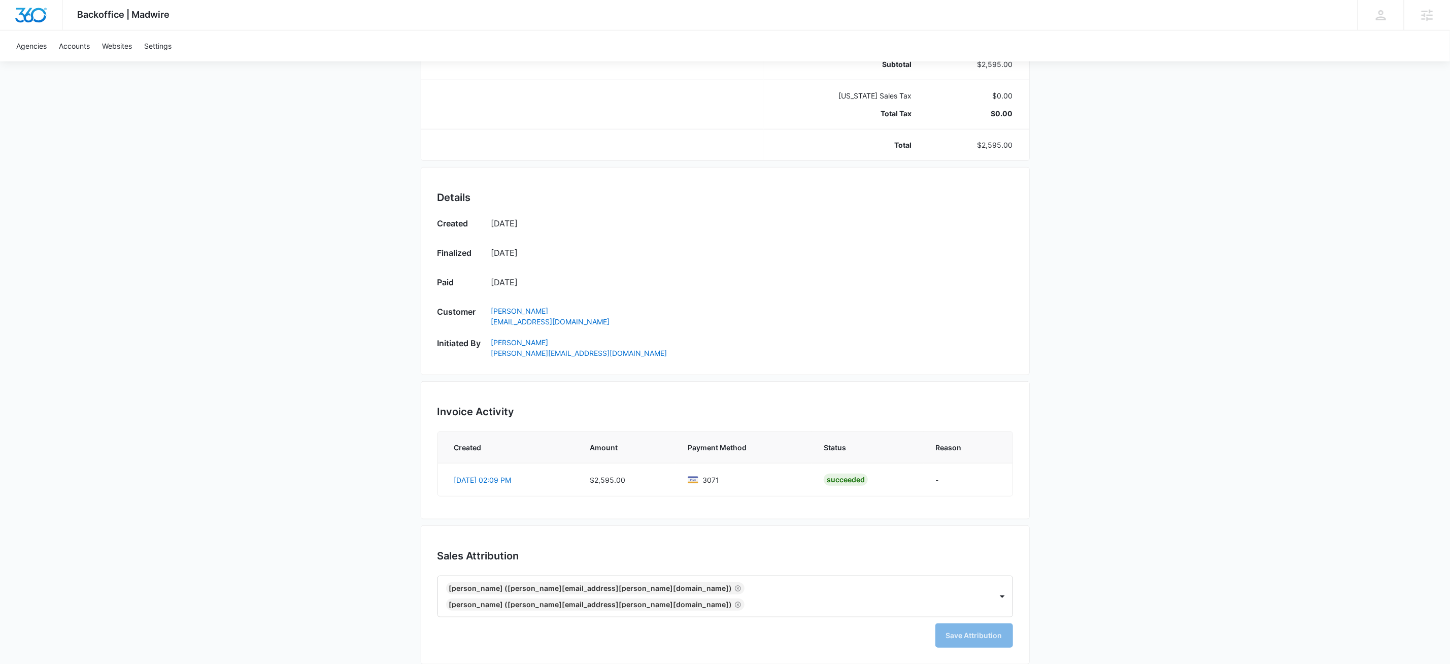
click at [1358, 336] on div "Backoffice | Madwire Apps Settings KW Kait Weagraff kaitlyn.weagraff@madwire.co…" at bounding box center [725, 163] width 1450 height 1027
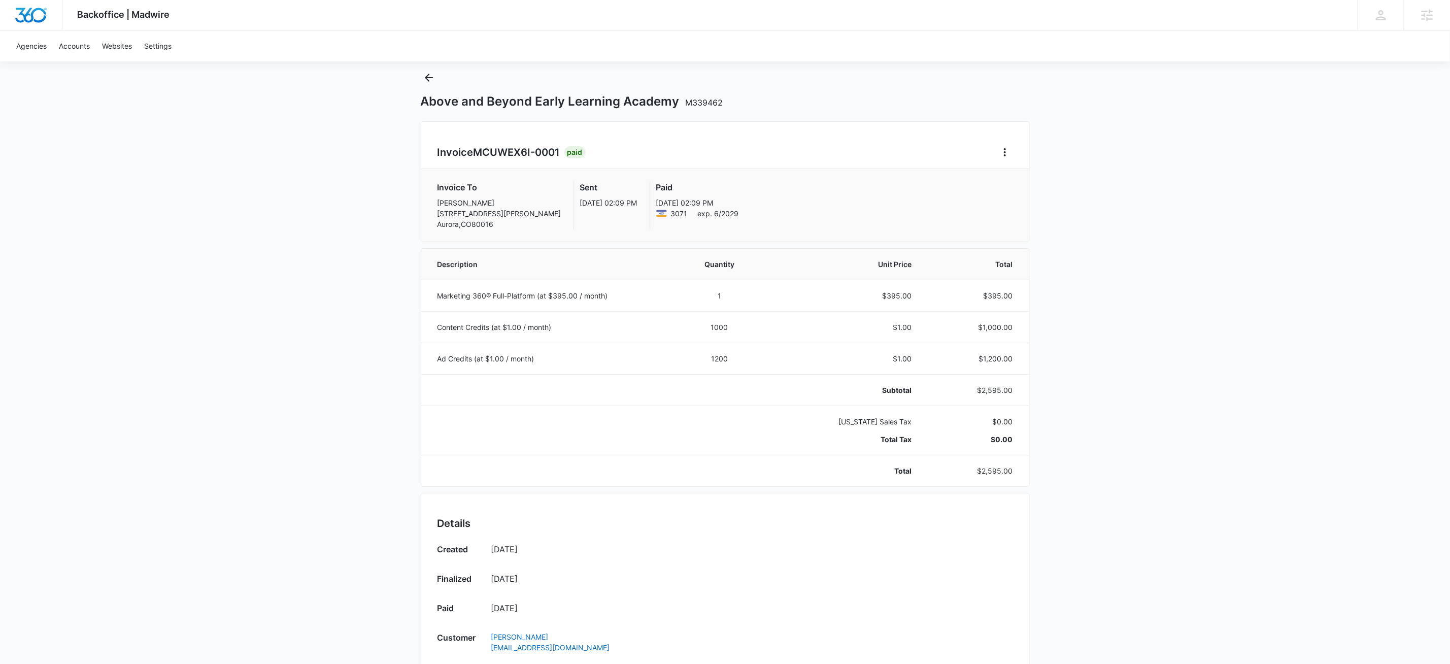
scroll to position [0, 0]
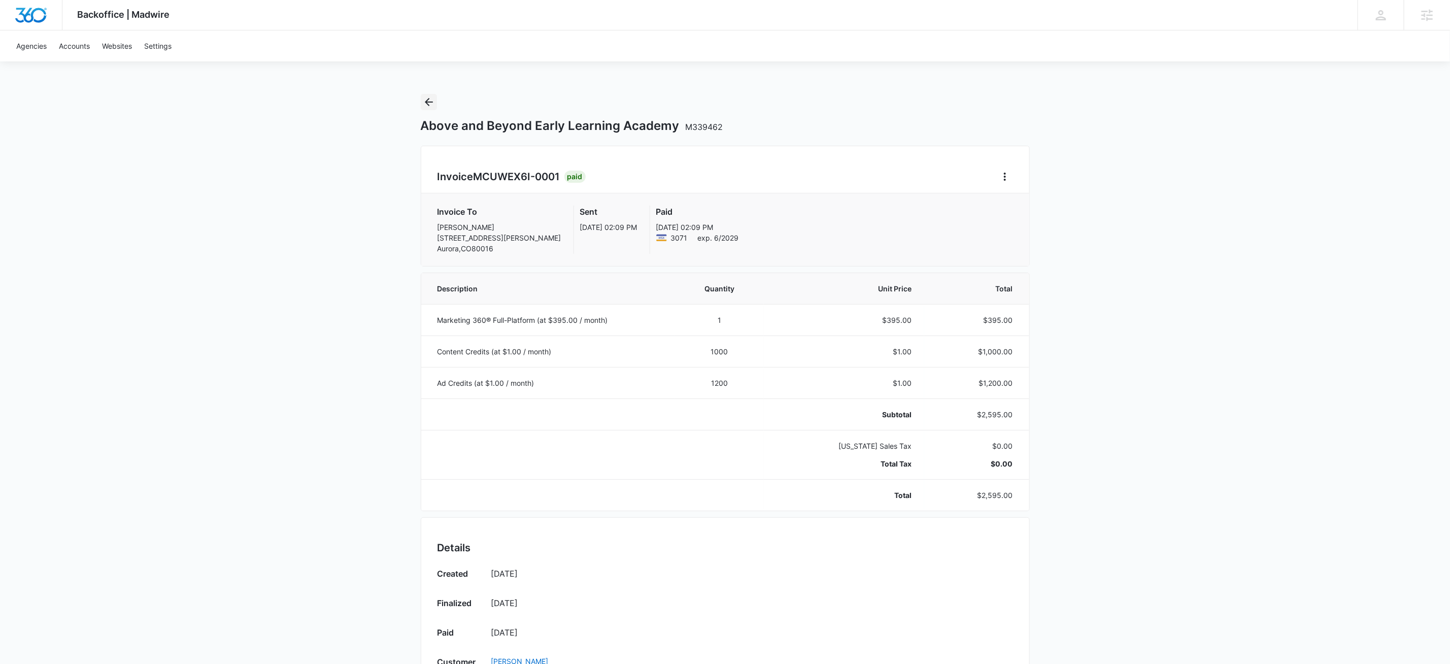
click at [425, 99] on icon "Back" at bounding box center [429, 102] width 12 height 12
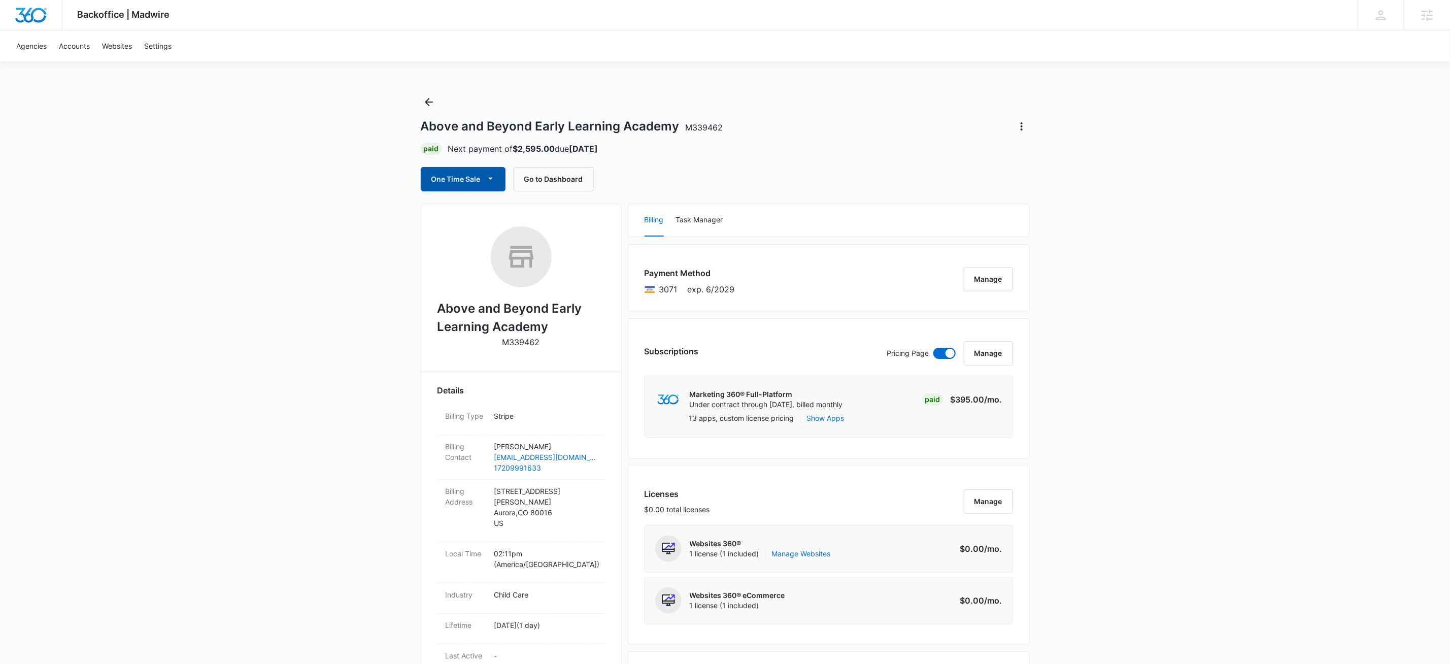
click at [496, 179] on span "button" at bounding box center [491, 179] width 12 height 12
click at [493, 211] on div "Run One-Time Payment" at bounding box center [492, 214] width 117 height 11
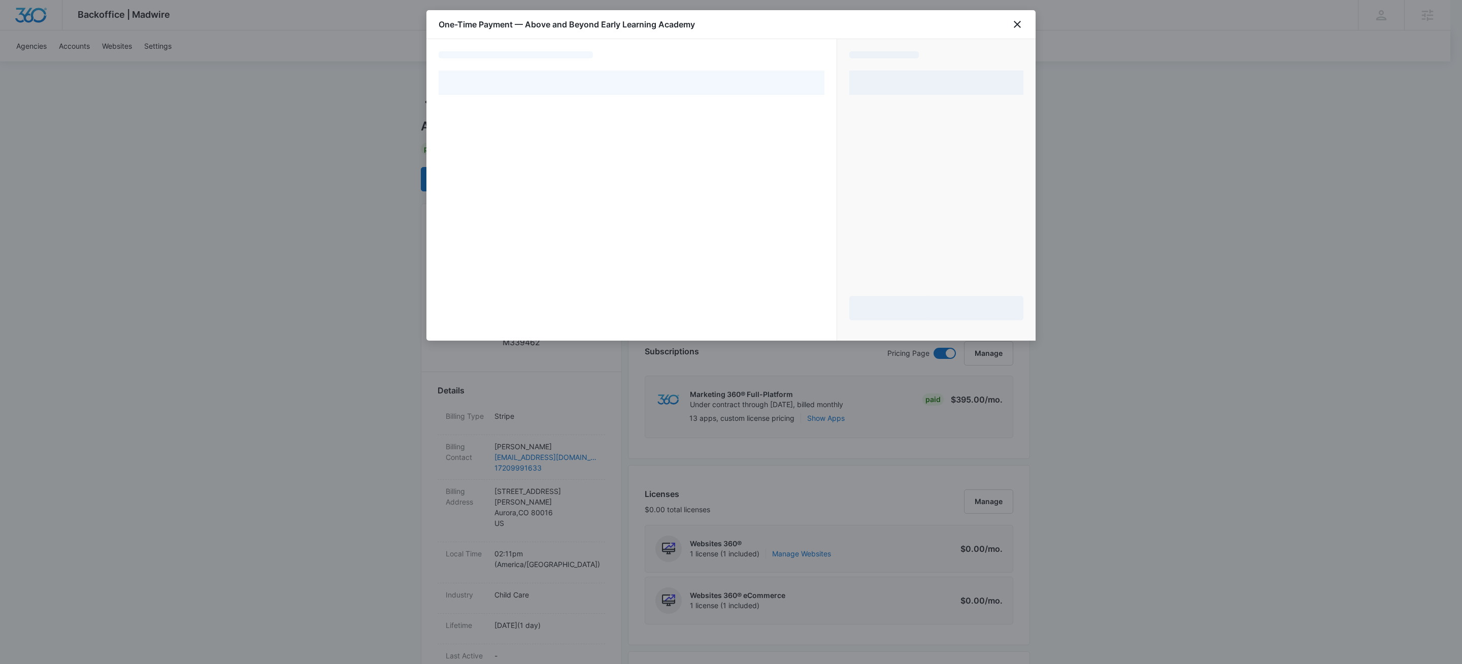
select select "pm_1SFKW3A4n8RTgNjUuneigt6Z"
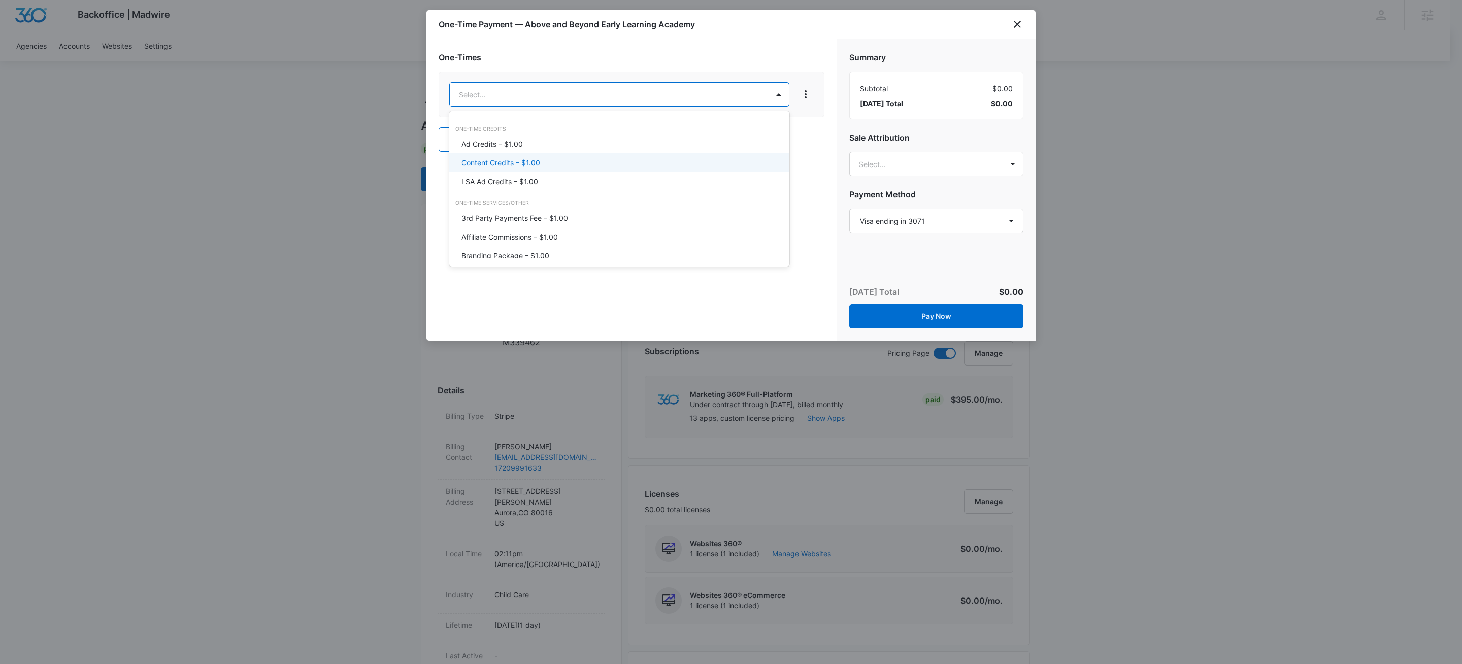
click at [525, 161] on p "Content Credits – $1.00" at bounding box center [500, 162] width 79 height 11
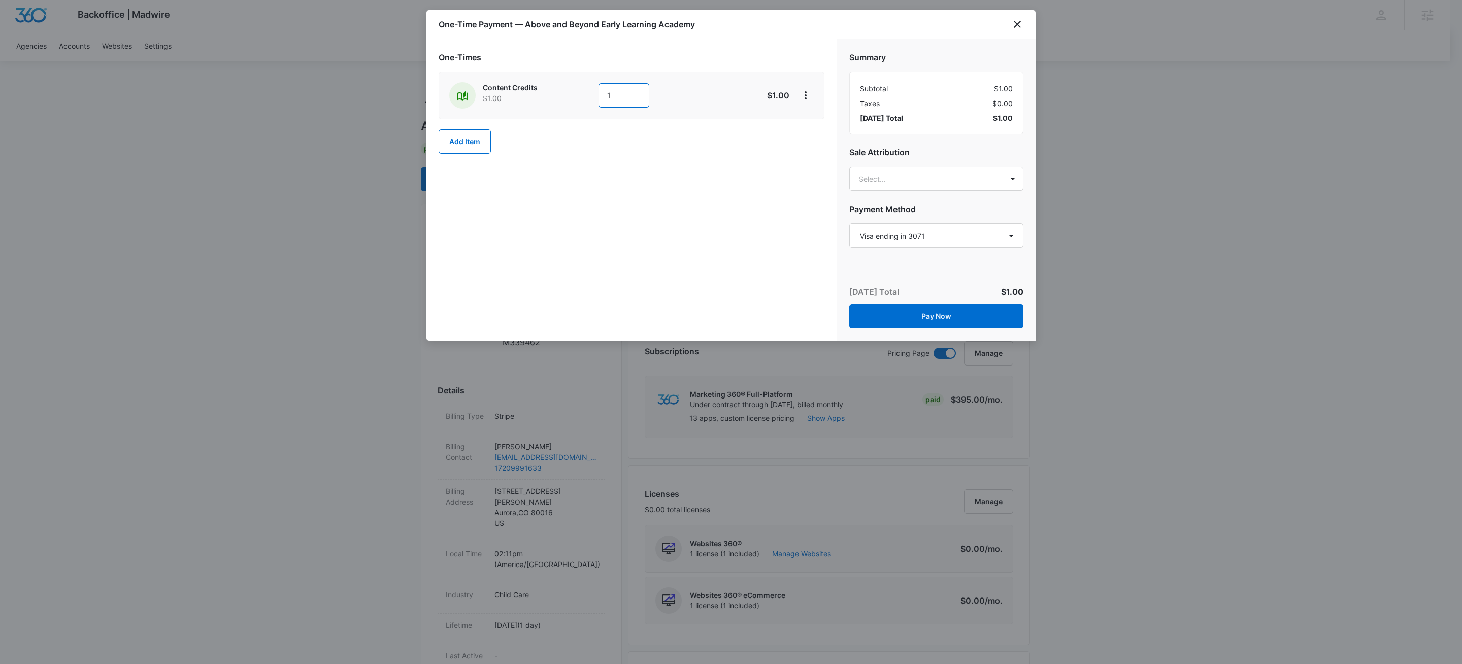
click at [627, 94] on input "1" at bounding box center [624, 95] width 51 height 24
type input "500"
click at [749, 51] on h2 "One-Times" at bounding box center [632, 57] width 386 height 12
click at [803, 97] on icon "View More" at bounding box center [806, 95] width 12 height 12
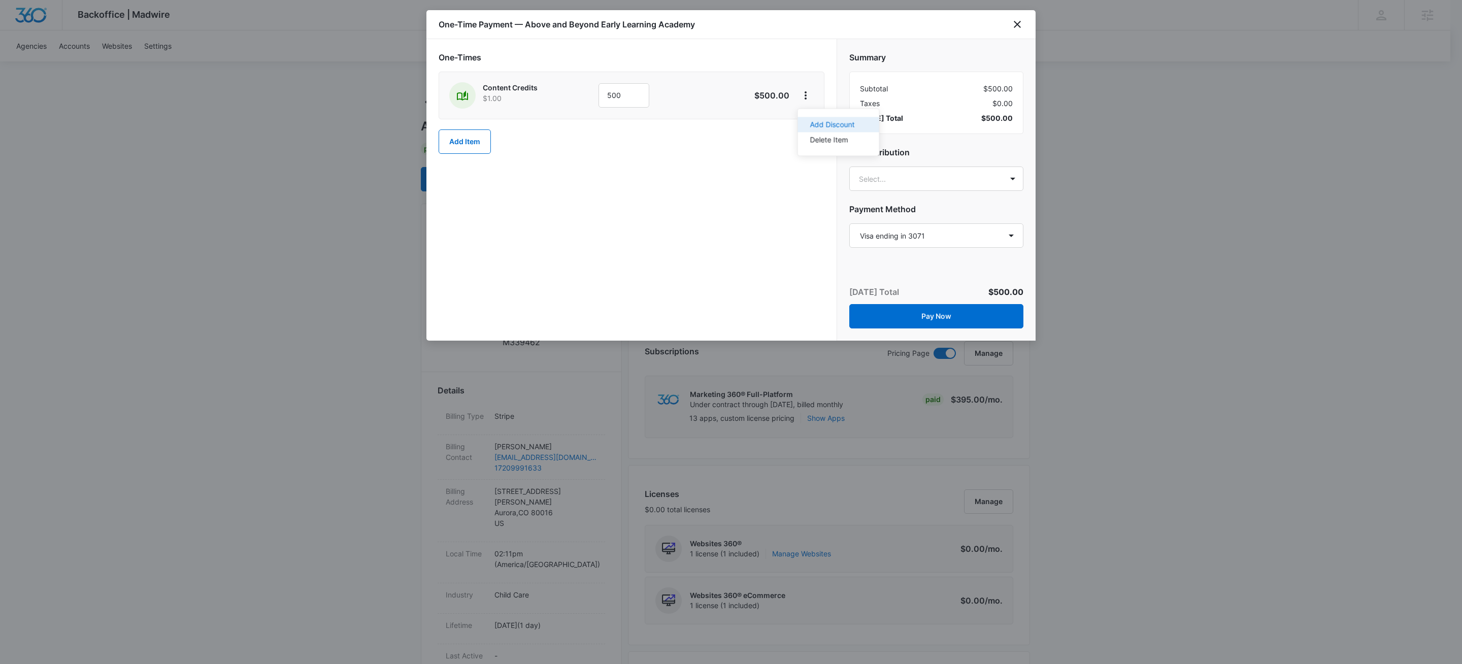
click at [812, 125] on div "Add Discount" at bounding box center [832, 124] width 45 height 7
click at [535, 164] on div at bounding box center [617, 161] width 317 height 13
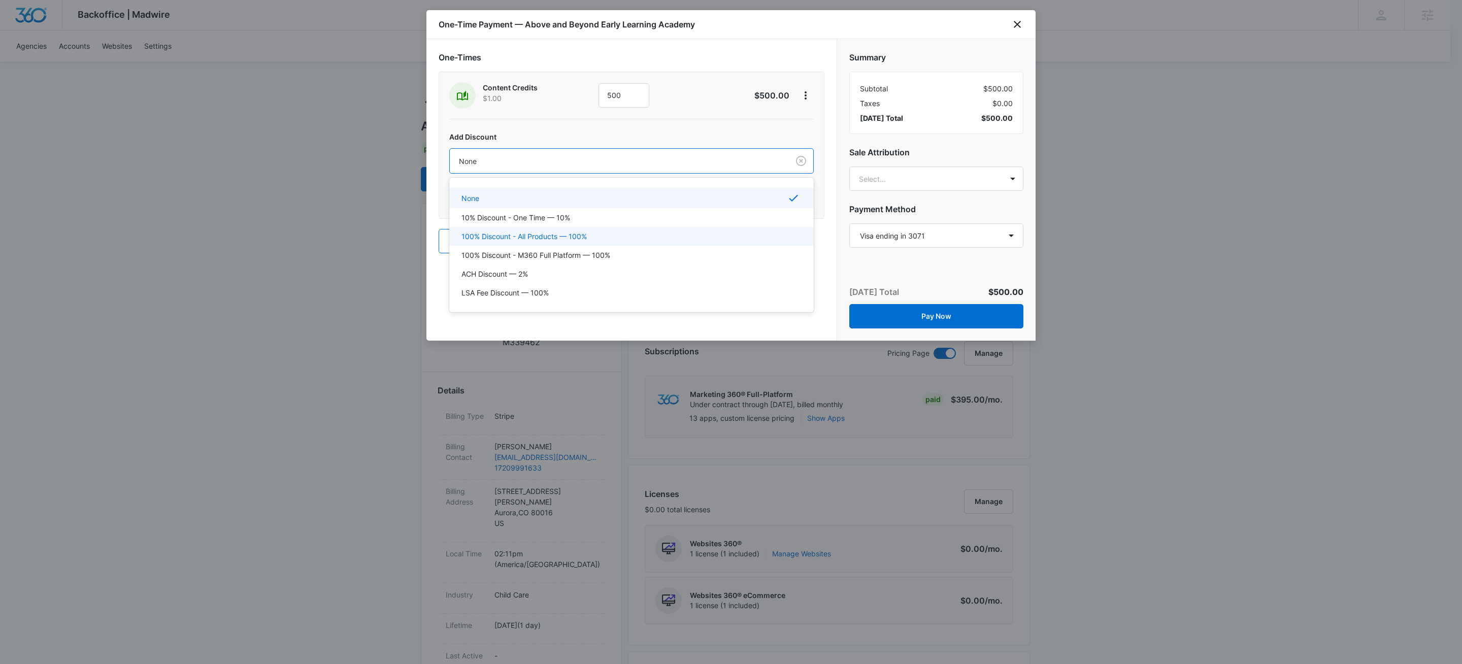
click at [546, 236] on p "100% Discount - All Products — 100%" at bounding box center [523, 236] width 125 height 11
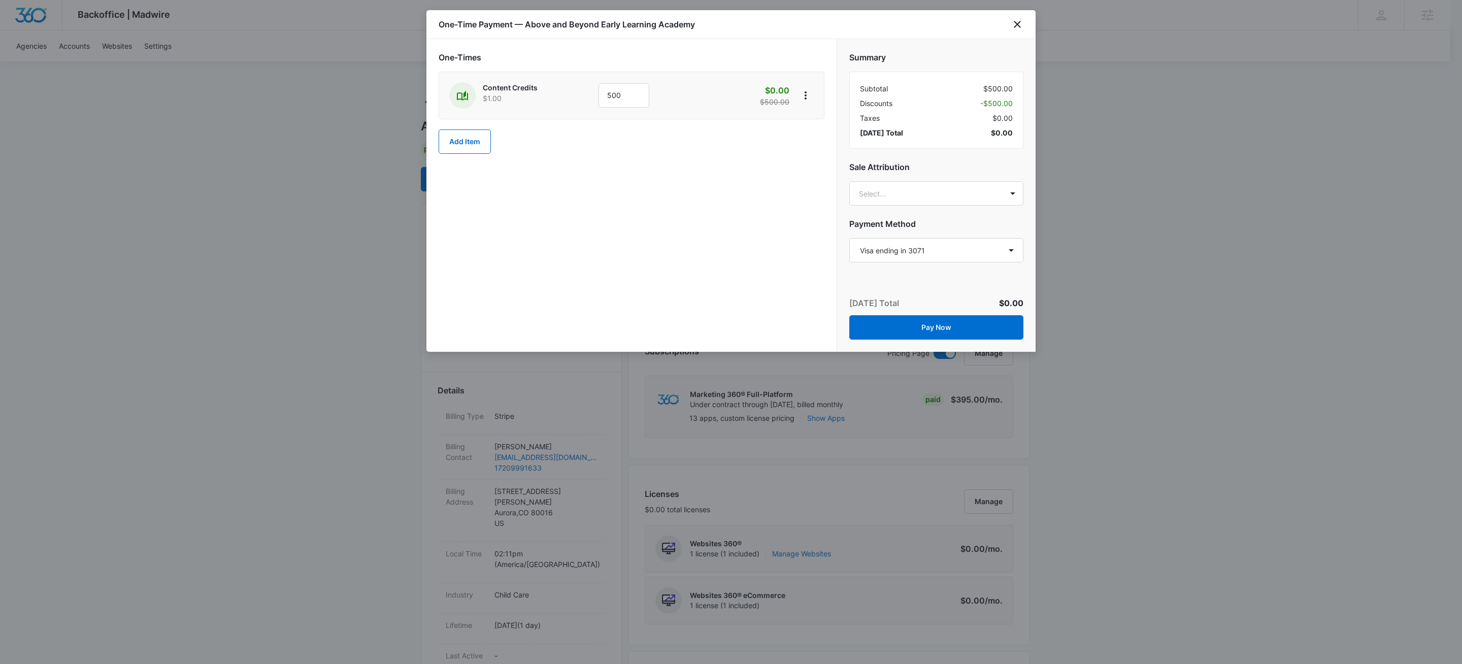
click at [641, 259] on div "One-Times Content Credits $1.00 500 $0.00 $500.00 Add Item" at bounding box center [631, 195] width 410 height 313
click at [952, 331] on button "Pay Now" at bounding box center [936, 327] width 174 height 24
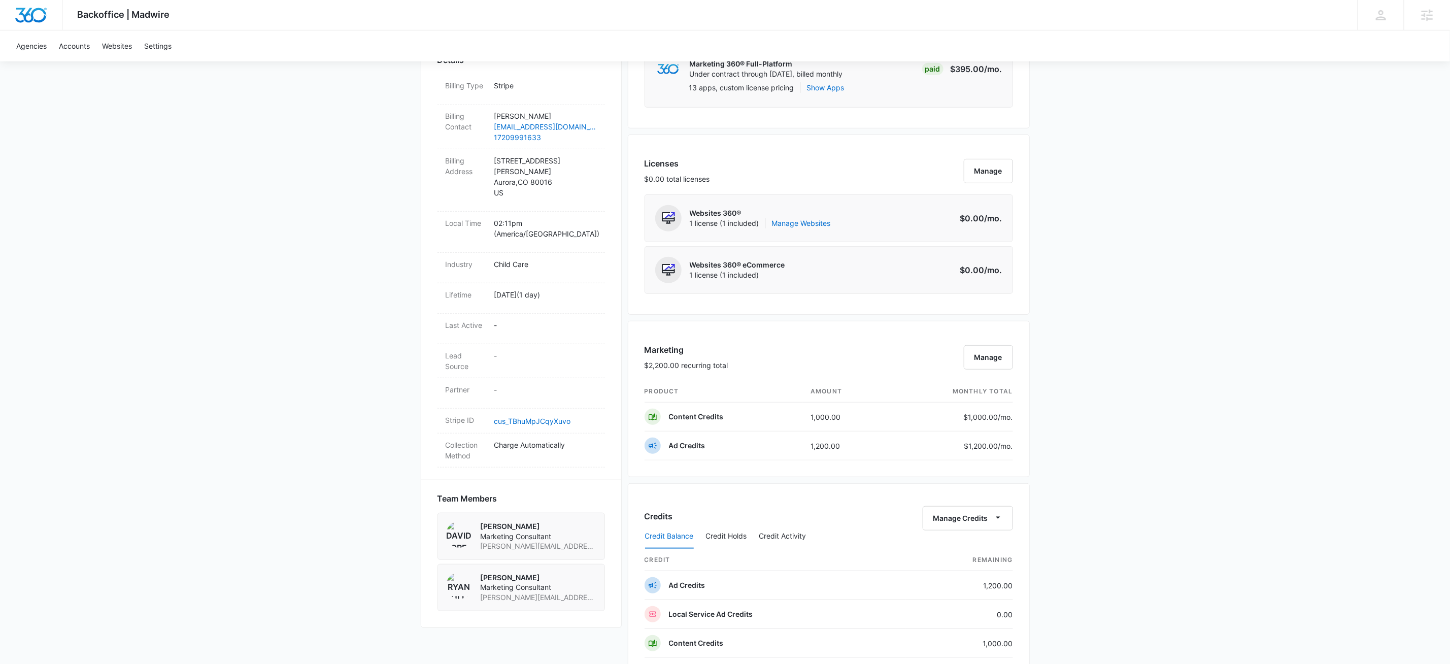
scroll to position [686, 0]
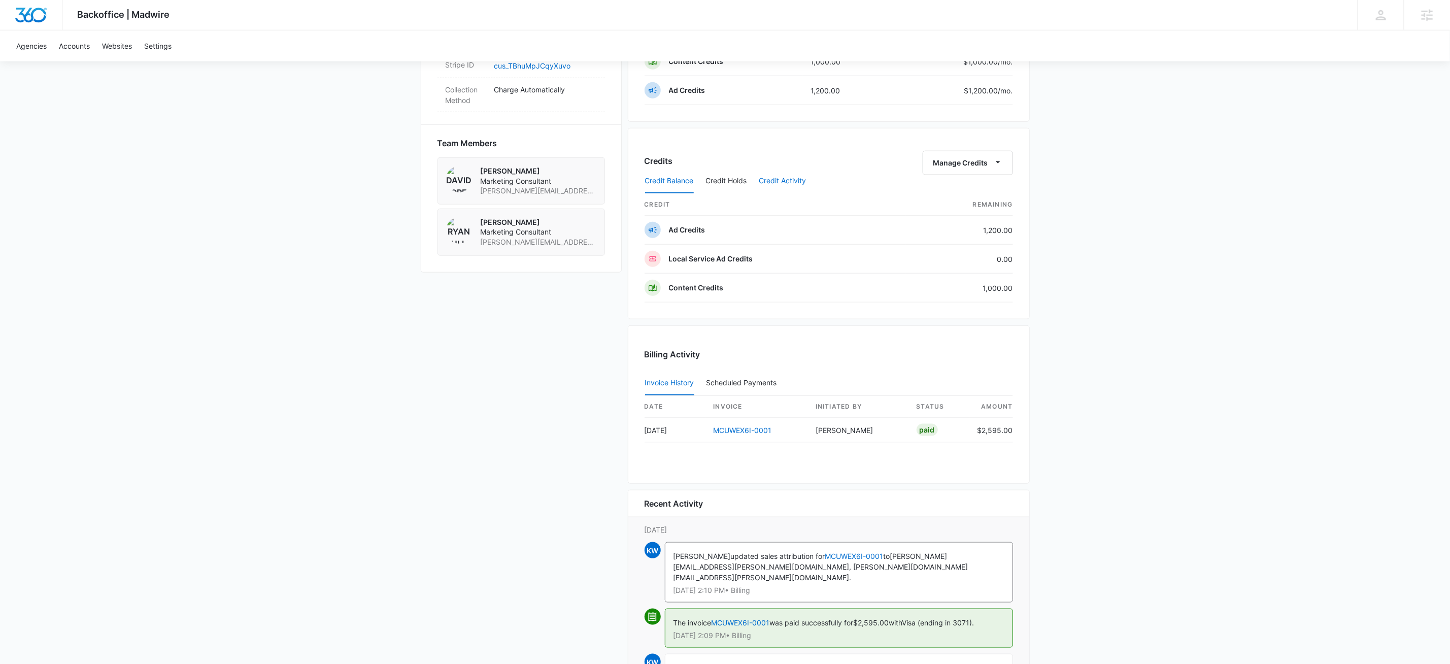
click at [776, 179] on button "Credit Activity" at bounding box center [782, 181] width 47 height 24
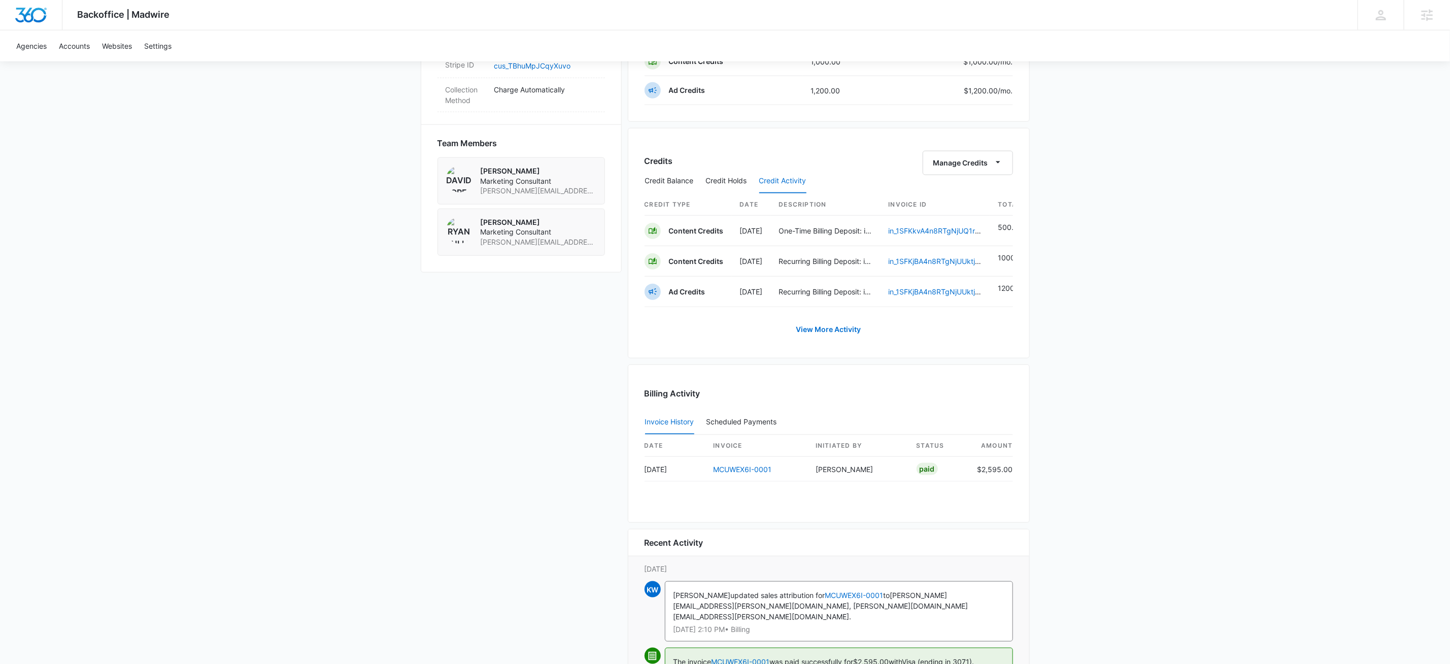
scroll to position [0, 8]
click at [997, 171] on div "Credit Balance Credit Holds Credit Activity" at bounding box center [829, 181] width 369 height 25
click at [1000, 163] on icon "button" at bounding box center [998, 162] width 5 height 2
click at [966, 214] on div "Withdraw Credits" at bounding box center [982, 215] width 95 height 7
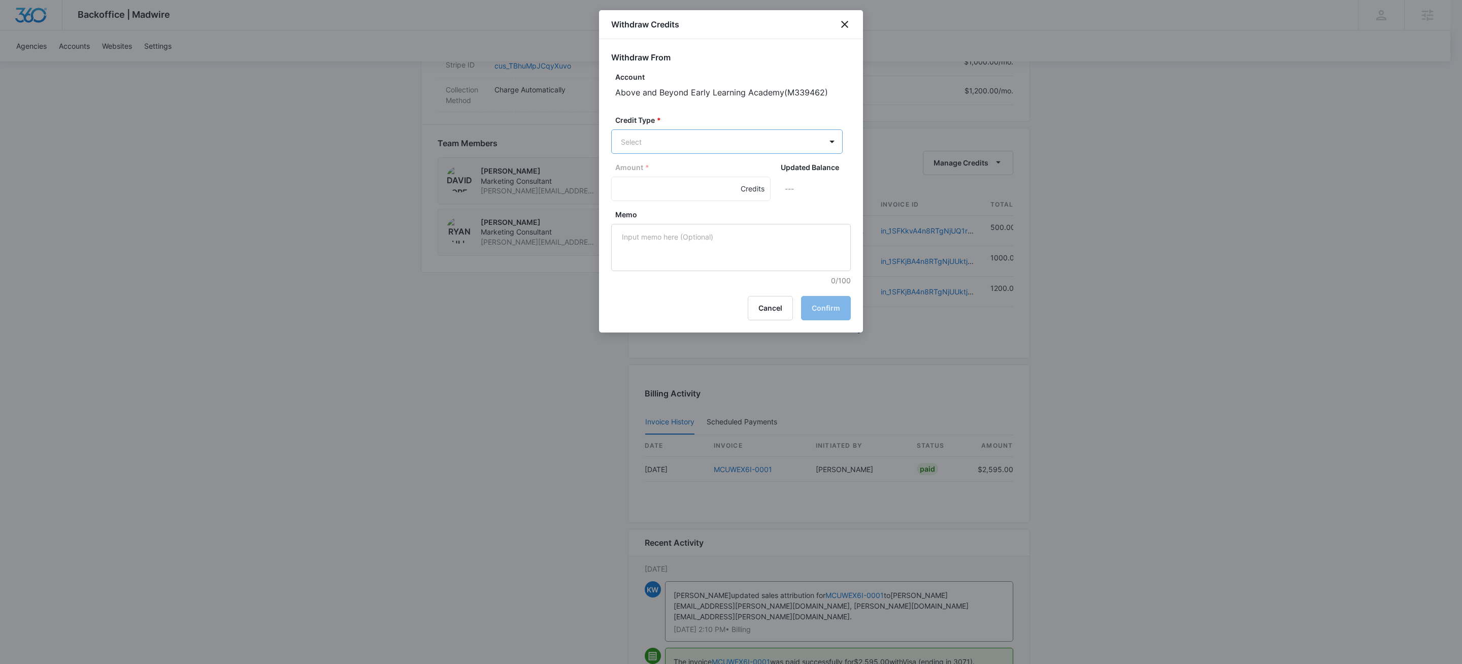
click at [700, 141] on body "Backoffice | Madwire Apps Settings KW Kait Weagraff kaitlyn.weagraff@madwire.co…" at bounding box center [731, 99] width 1462 height 1570
click at [688, 184] on p "Ad Credits (1200.00 Credits)" at bounding box center [696, 180] width 96 height 11
click at [675, 186] on input "Amount *" at bounding box center [690, 190] width 159 height 24
type input "500"
click at [768, 308] on button "Cancel" at bounding box center [770, 309] width 45 height 24
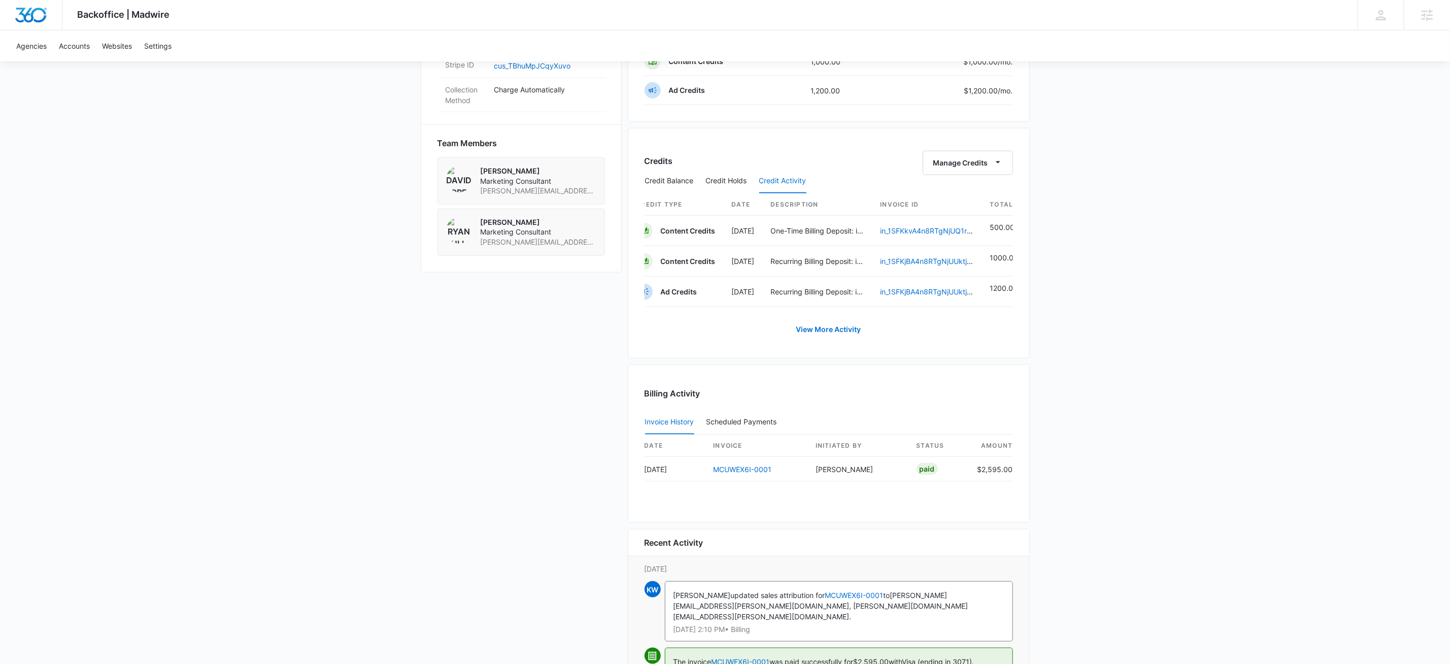
click at [948, 174] on div "Credit Balance Credit Holds Credit Activity" at bounding box center [829, 181] width 369 height 25
click at [964, 165] on button "Manage Credits" at bounding box center [968, 163] width 90 height 24
click at [975, 228] on div "Transfer Credits" at bounding box center [982, 230] width 95 height 7
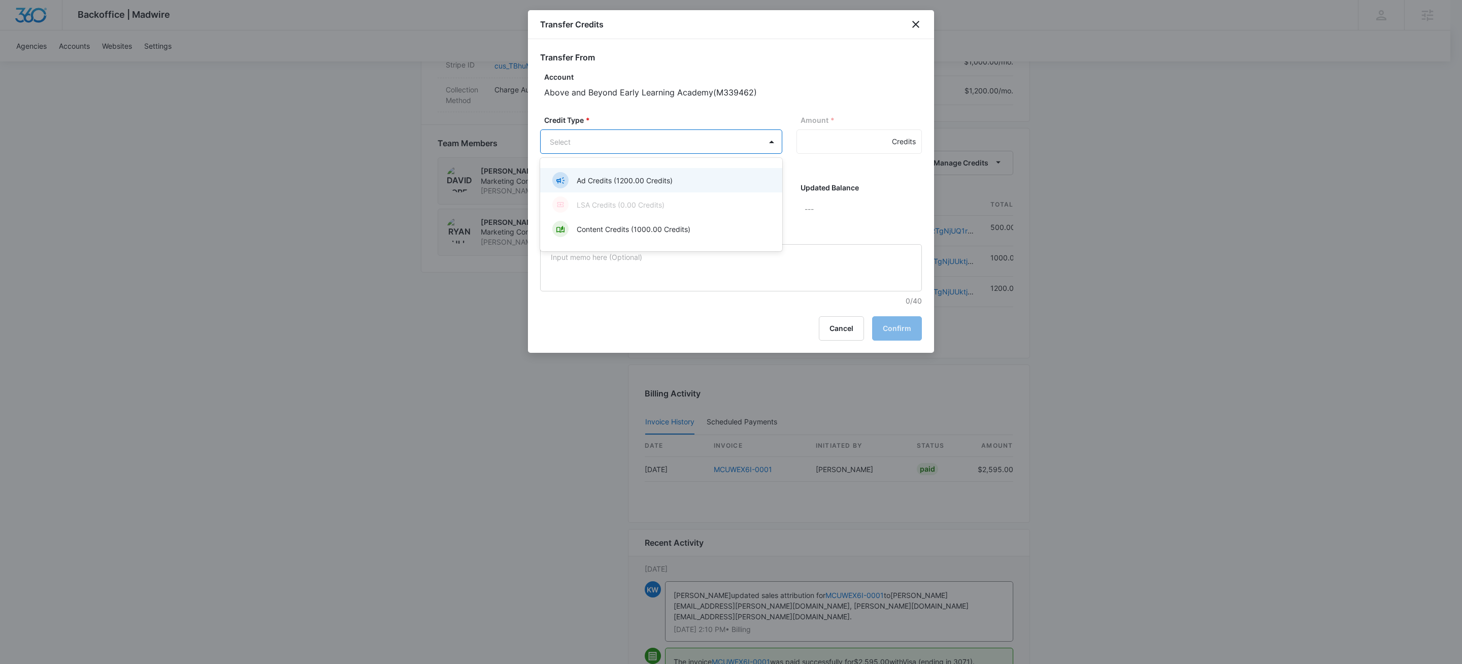
click at [601, 136] on body "Backoffice | Madwire Apps Settings KW Kait Weagraff kaitlyn.weagraff@madwire.co…" at bounding box center [731, 99] width 1462 height 1570
click at [637, 183] on p "Ad Credits (1200.00 Credits)" at bounding box center [625, 180] width 96 height 11
click at [820, 137] on input "Amount *" at bounding box center [858, 141] width 125 height 24
type input "500"
click at [653, 223] on body "Backoffice | Madwire Apps Settings KW Kait Weagraff kaitlyn.weagraff@madwire.co…" at bounding box center [731, 99] width 1462 height 1570
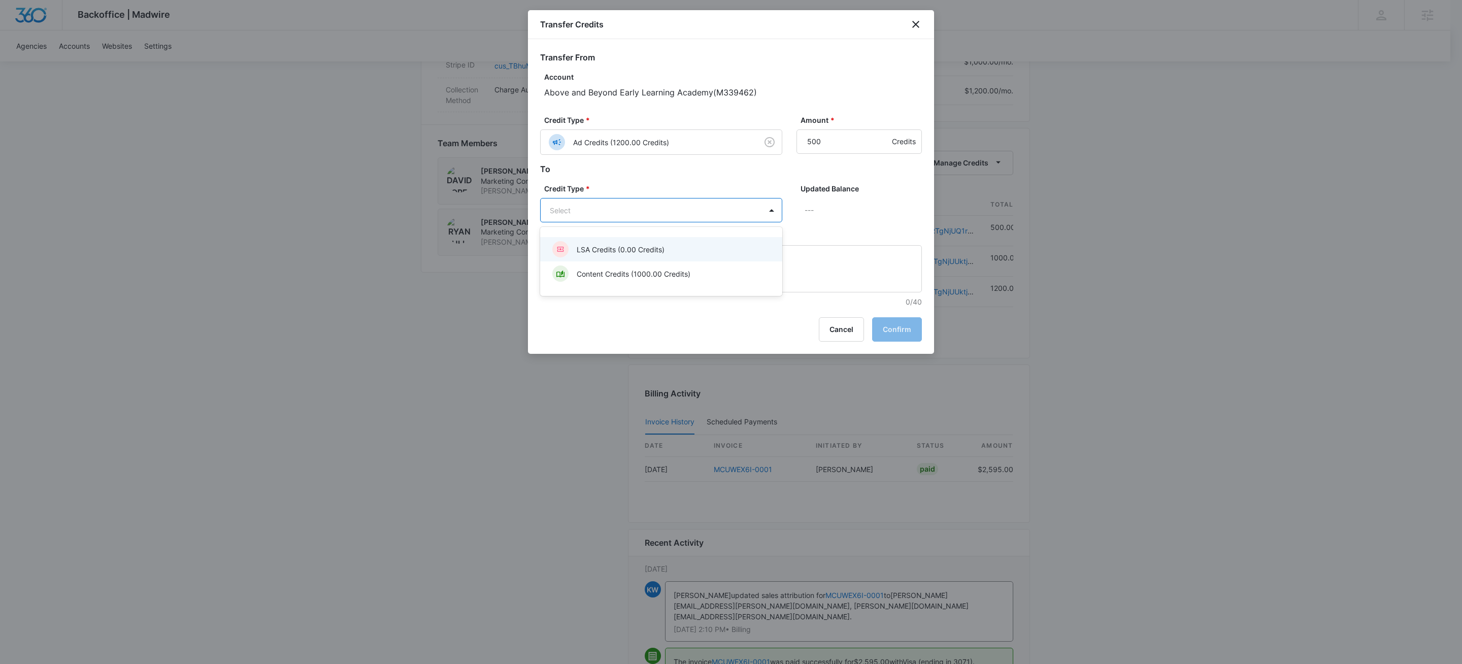
click at [643, 214] on div at bounding box center [731, 332] width 1462 height 664
click at [619, 206] on body "Backoffice | Madwire Apps Settings KW Kait Weagraff kaitlyn.weagraff@madwire.co…" at bounding box center [731, 99] width 1462 height 1570
click at [843, 111] on div at bounding box center [731, 332] width 1462 height 664
click at [844, 153] on input "500" at bounding box center [858, 141] width 125 height 24
click at [841, 147] on input "500" at bounding box center [858, 141] width 125 height 24
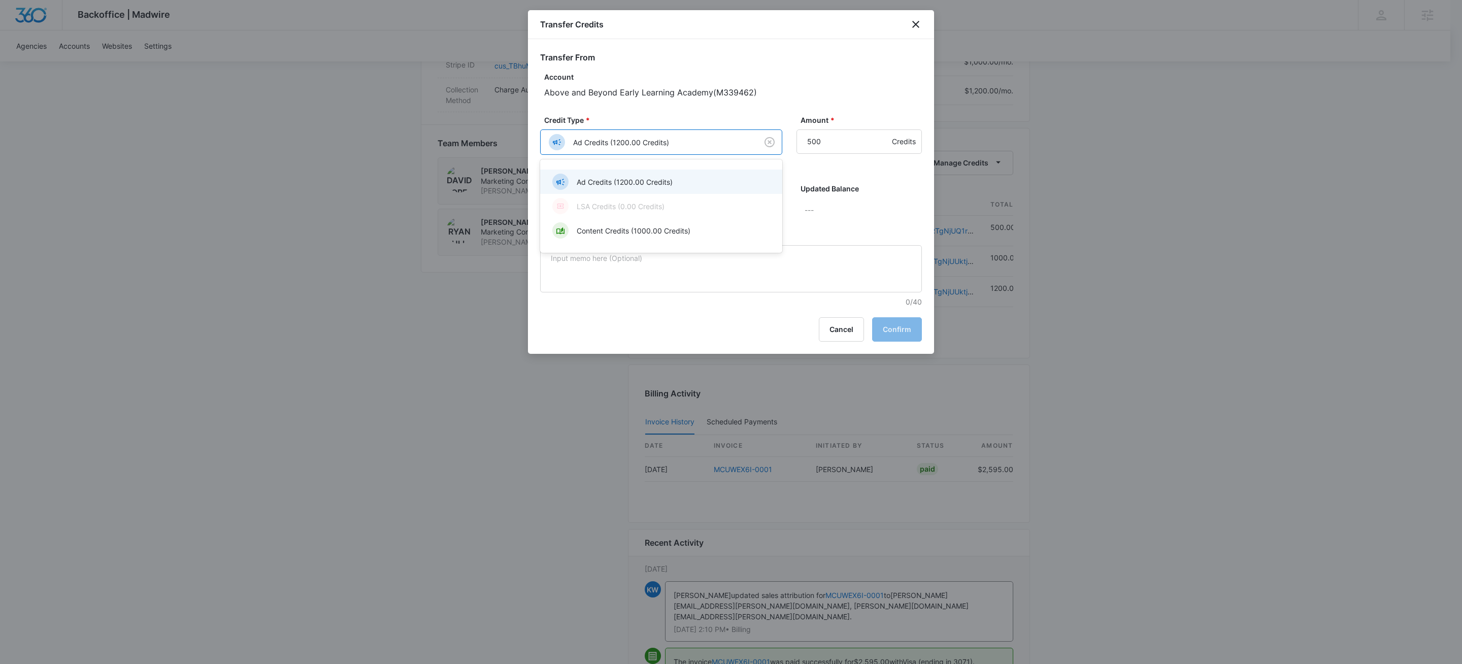
click at [722, 149] on body "Backoffice | Madwire Apps Settings KW Kait Weagraff kaitlyn.weagraff@madwire.co…" at bounding box center [731, 99] width 1462 height 1570
click at [610, 228] on p "Content Credits (1000.00 Credits)" at bounding box center [634, 230] width 114 height 11
click at [835, 139] on input "500" at bounding box center [858, 141] width 125 height 24
click at [610, 205] on body "Backoffice | Madwire Apps Settings KW Kait Weagraff kaitlyn.weagraff@madwire.co…" at bounding box center [731, 99] width 1462 height 1570
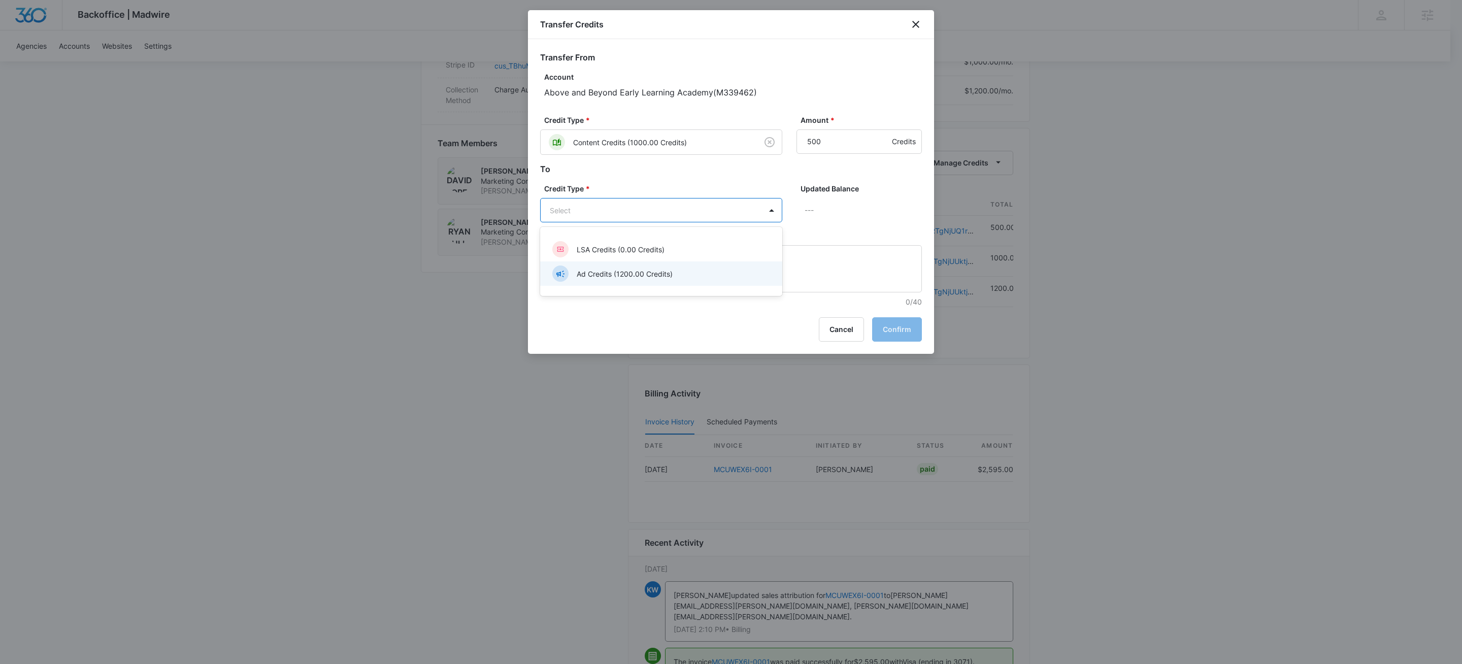
click at [603, 270] on p "Ad Credits (1200.00 Credits)" at bounding box center [625, 274] width 96 height 11
click at [603, 270] on textarea "Memo" at bounding box center [731, 269] width 382 height 47
type textarea "promo"
click at [921, 327] on button "Confirm" at bounding box center [897, 330] width 50 height 24
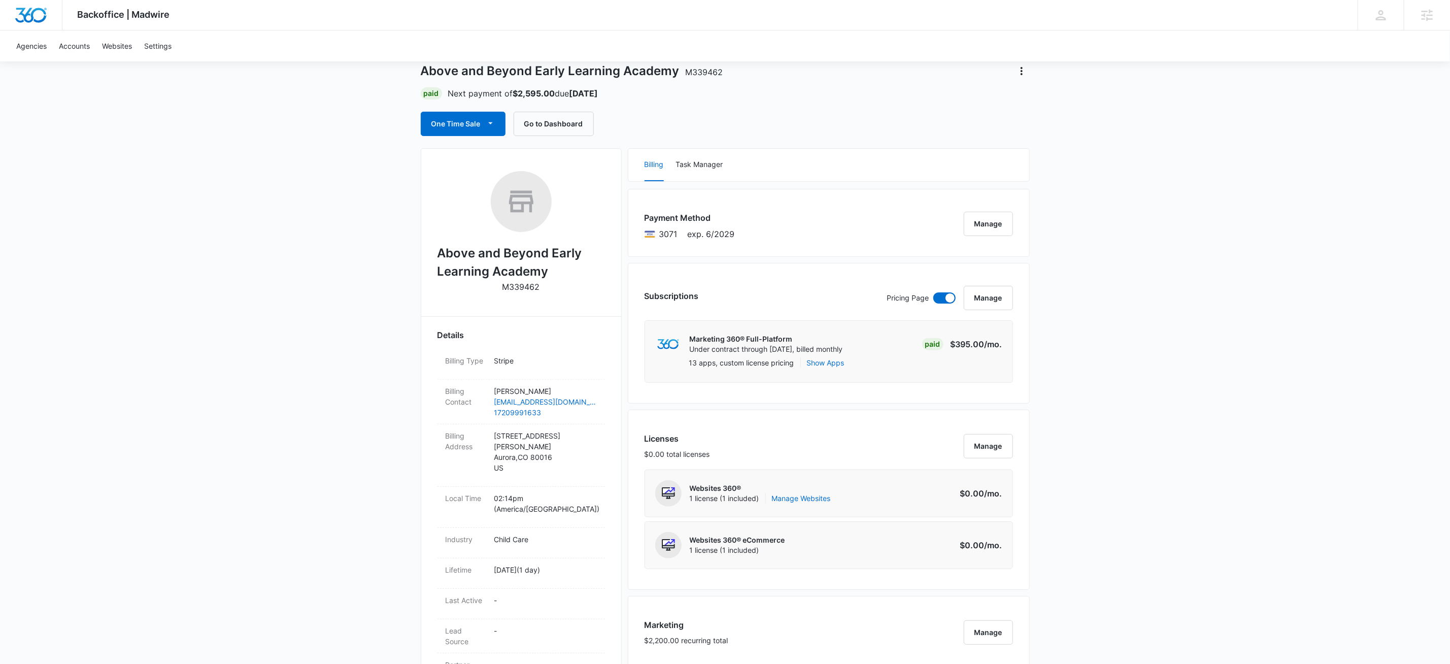
scroll to position [0, 0]
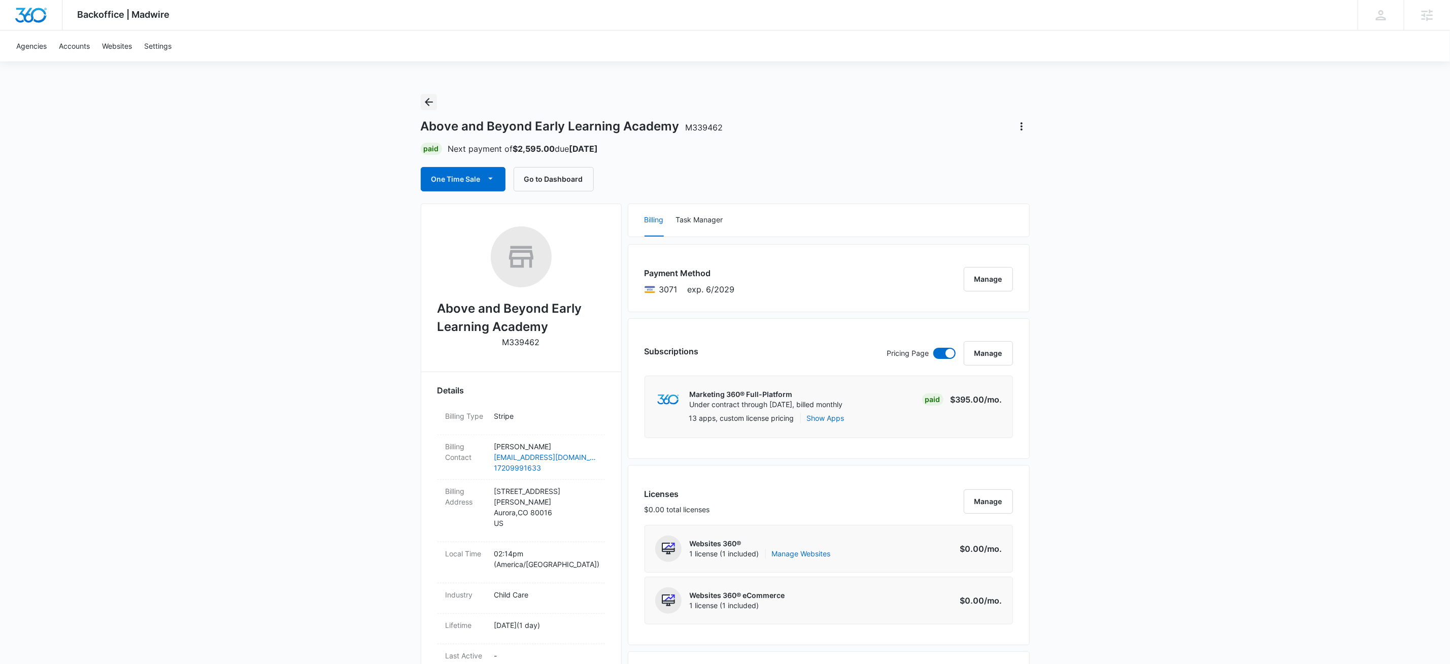
click at [430, 102] on icon "Back" at bounding box center [429, 102] width 8 height 8
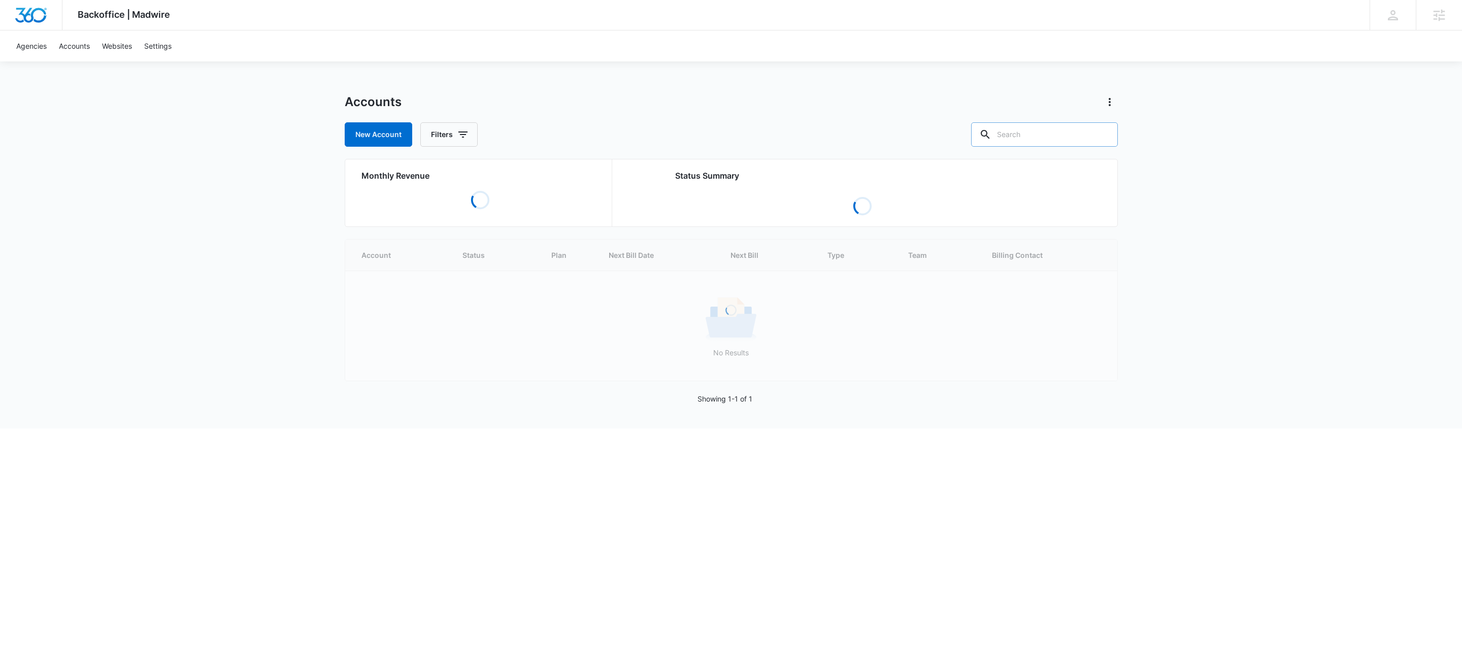
drag, startPoint x: 1049, startPoint y: 129, endPoint x: 1054, endPoint y: 124, distance: 7.2
click at [1050, 129] on input "text" at bounding box center [1044, 134] width 147 height 24
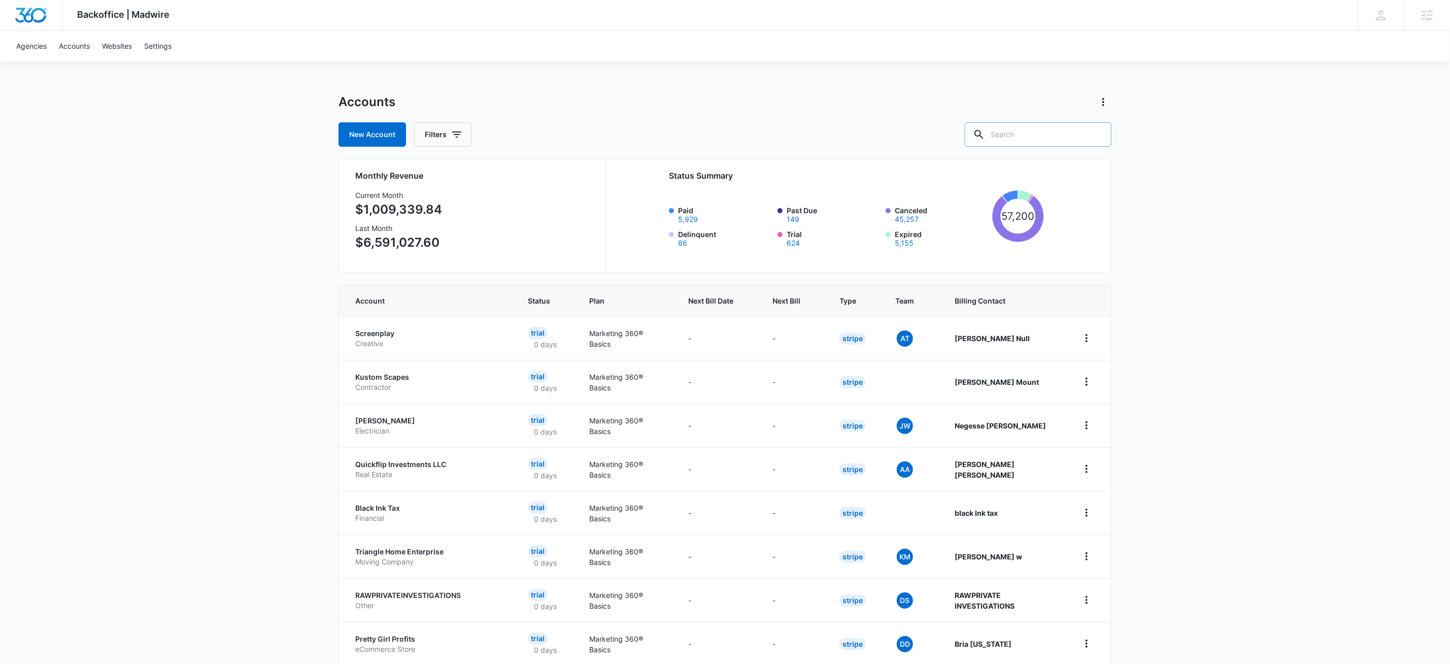
paste input "M37559"
type input "M37559"
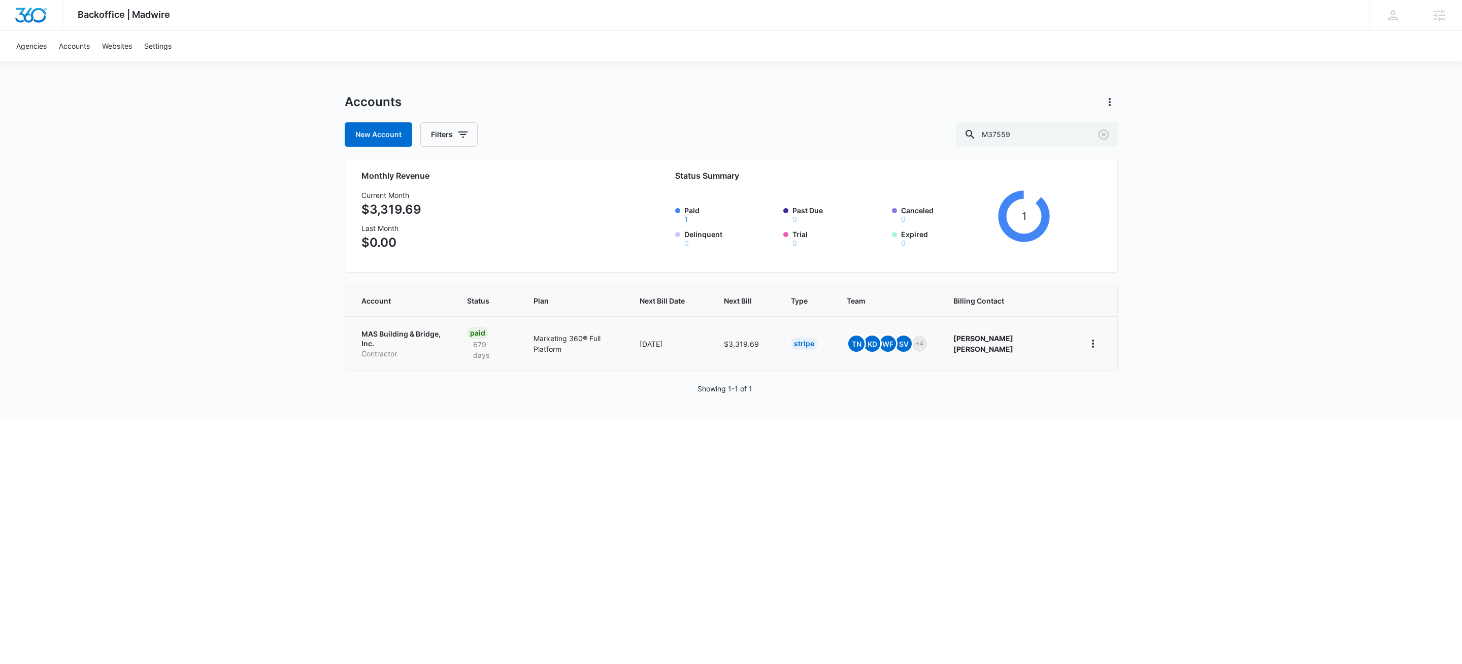
click at [420, 326] on td "MAS Building & Bridge, Inc. Contractor" at bounding box center [400, 343] width 110 height 54
click at [410, 349] on p "Contractor" at bounding box center [402, 354] width 82 height 10
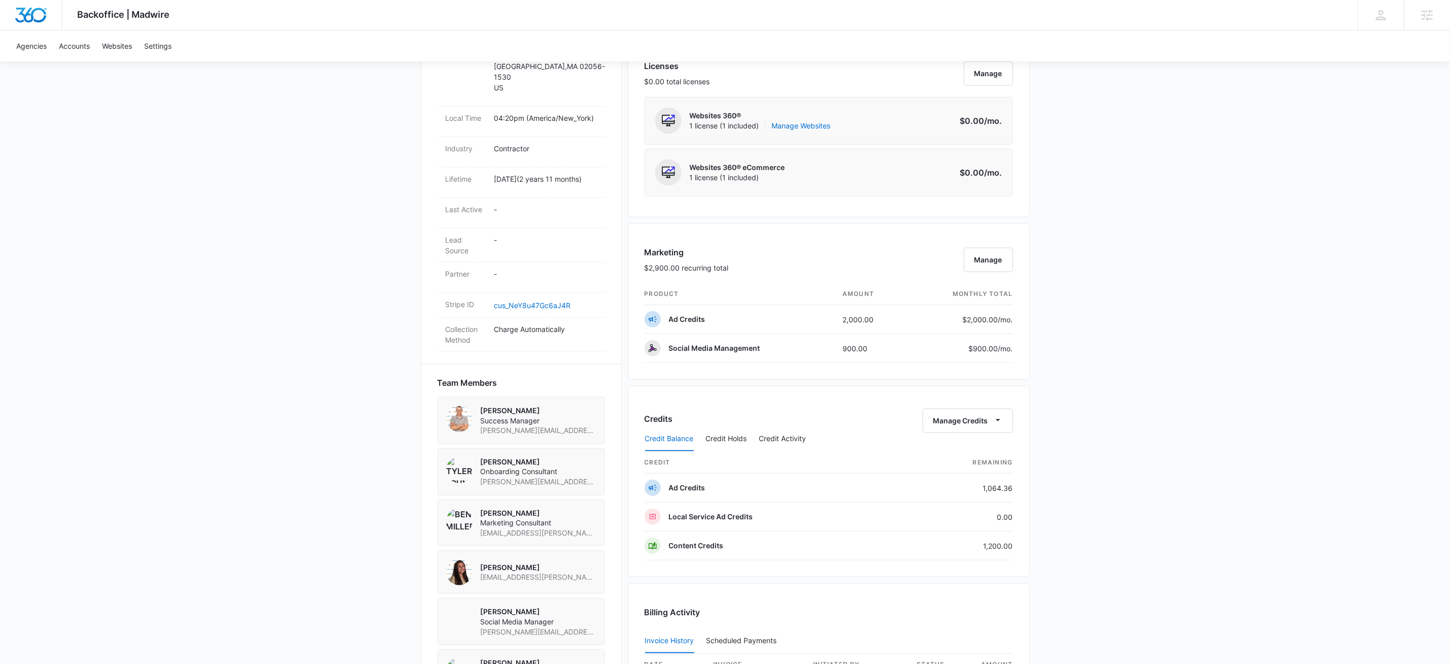
scroll to position [520, 0]
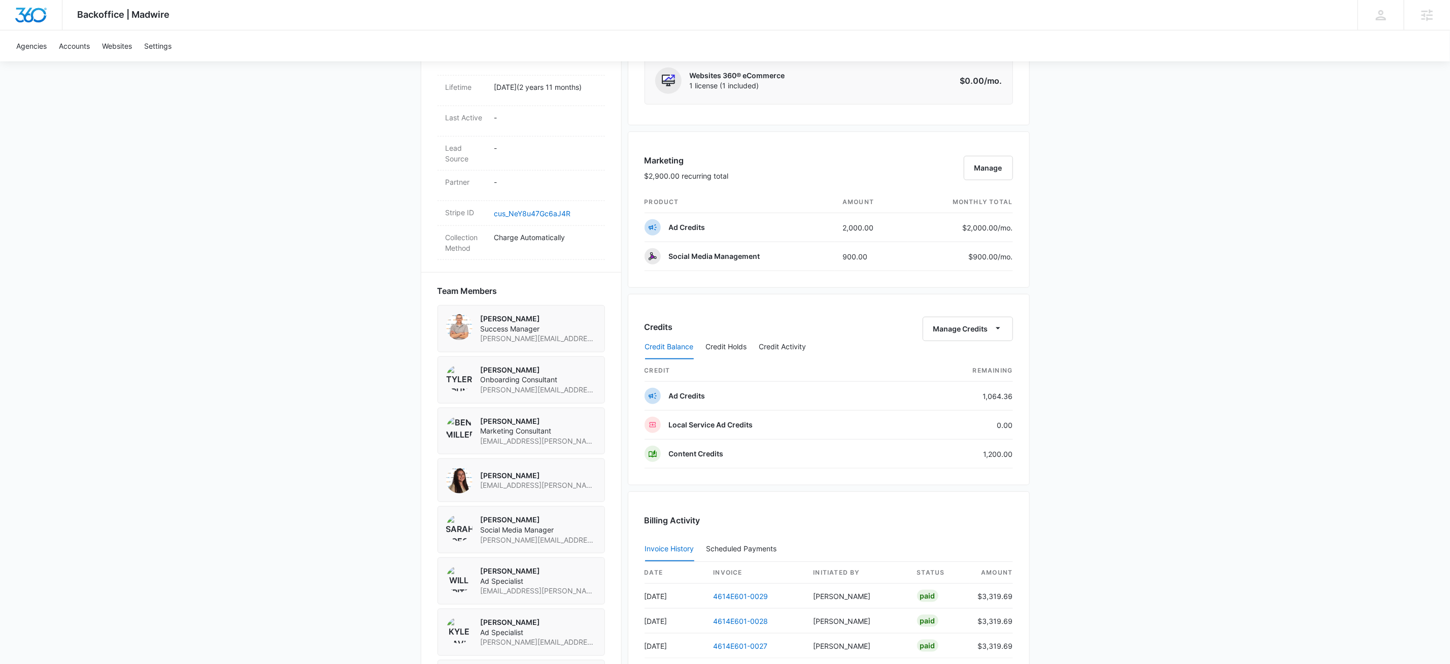
click at [994, 342] on div "Credit Balance Credit Holds Credit Activity" at bounding box center [829, 347] width 369 height 25
click at [996, 334] on icon "button" at bounding box center [998, 328] width 11 height 11
click at [980, 380] on div "Withdraw Credits" at bounding box center [982, 381] width 95 height 7
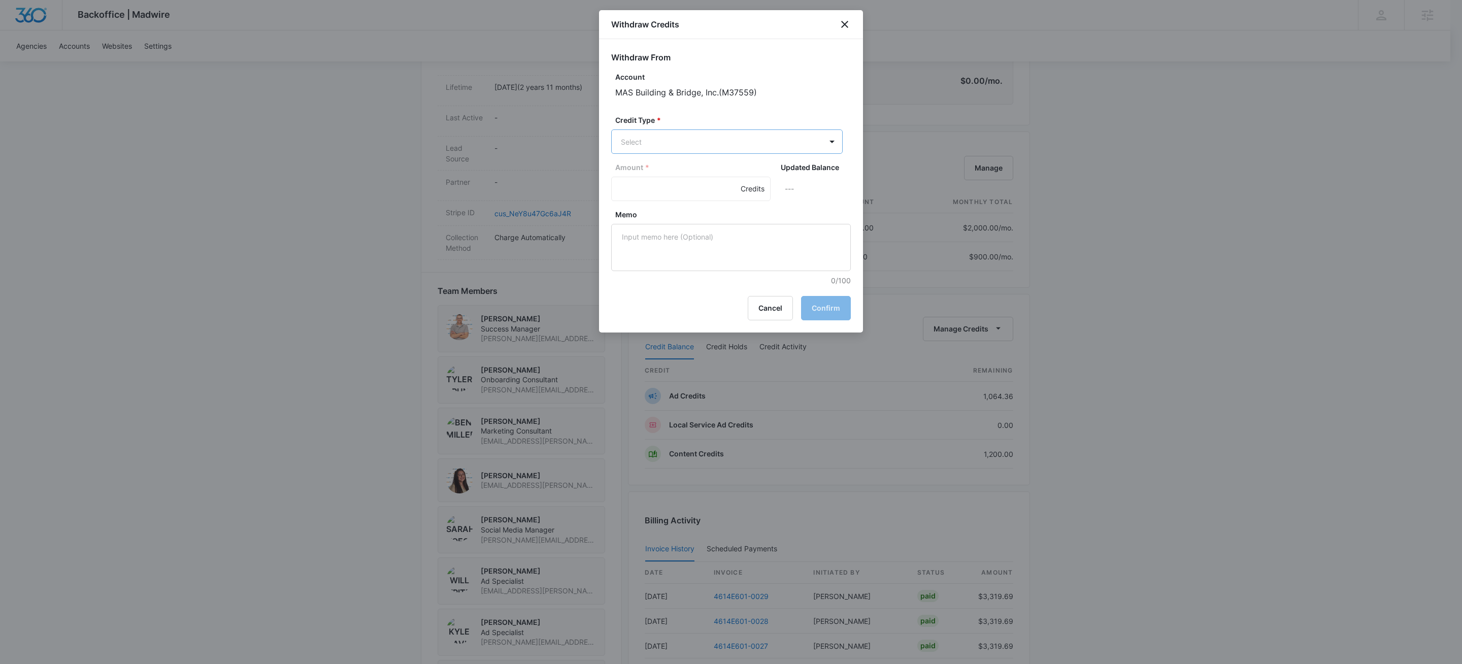
click at [650, 142] on body "Backoffice | Madwire Apps Settings KW Kait Weagraff kaitlyn.weagraff@madwire.co…" at bounding box center [731, 164] width 1462 height 1368
click at [657, 178] on p "Ad Credits (1064.36 Credits)" at bounding box center [696, 180] width 96 height 11
click at [668, 191] on input "Amount *" at bounding box center [690, 190] width 159 height 24
type input "500"
paste textarea "LinkedIn"
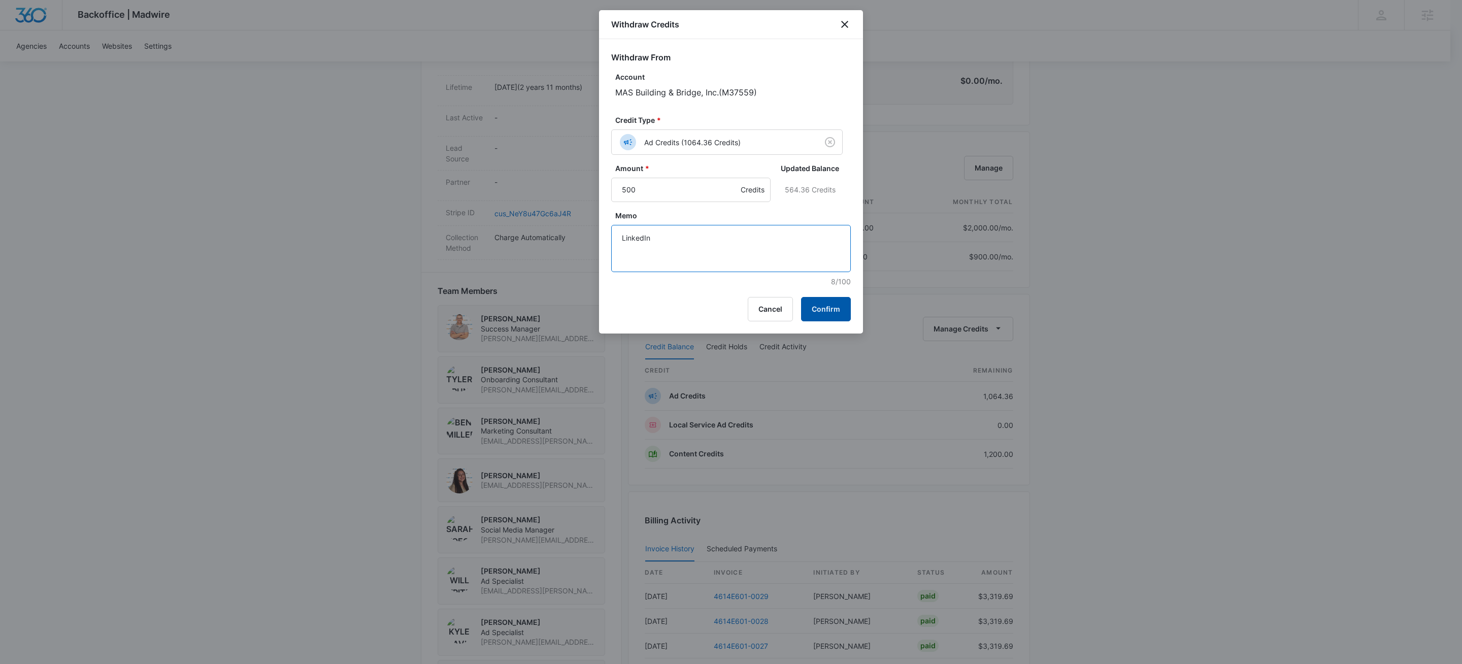
type textarea "LinkedIn"
drag, startPoint x: 842, startPoint y: 310, endPoint x: 784, endPoint y: 347, distance: 69.4
click at [842, 310] on button "Confirm" at bounding box center [826, 309] width 50 height 24
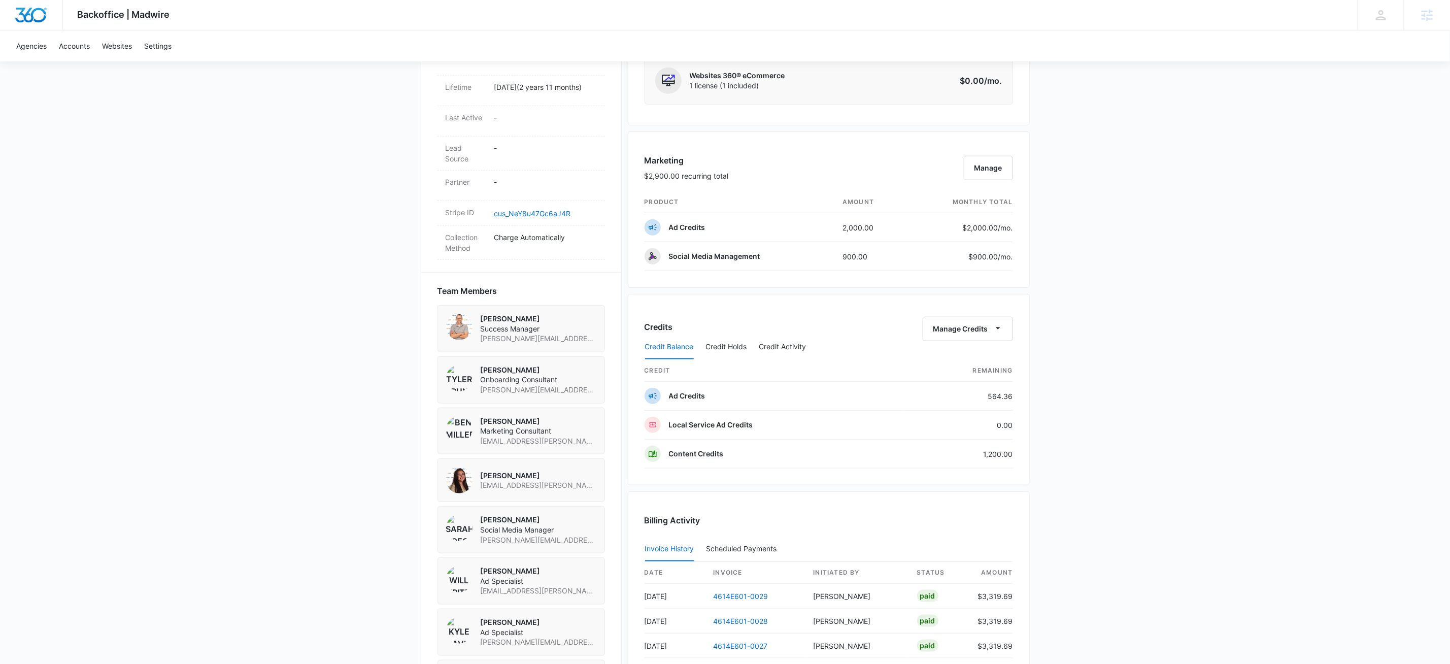
scroll to position [0, 0]
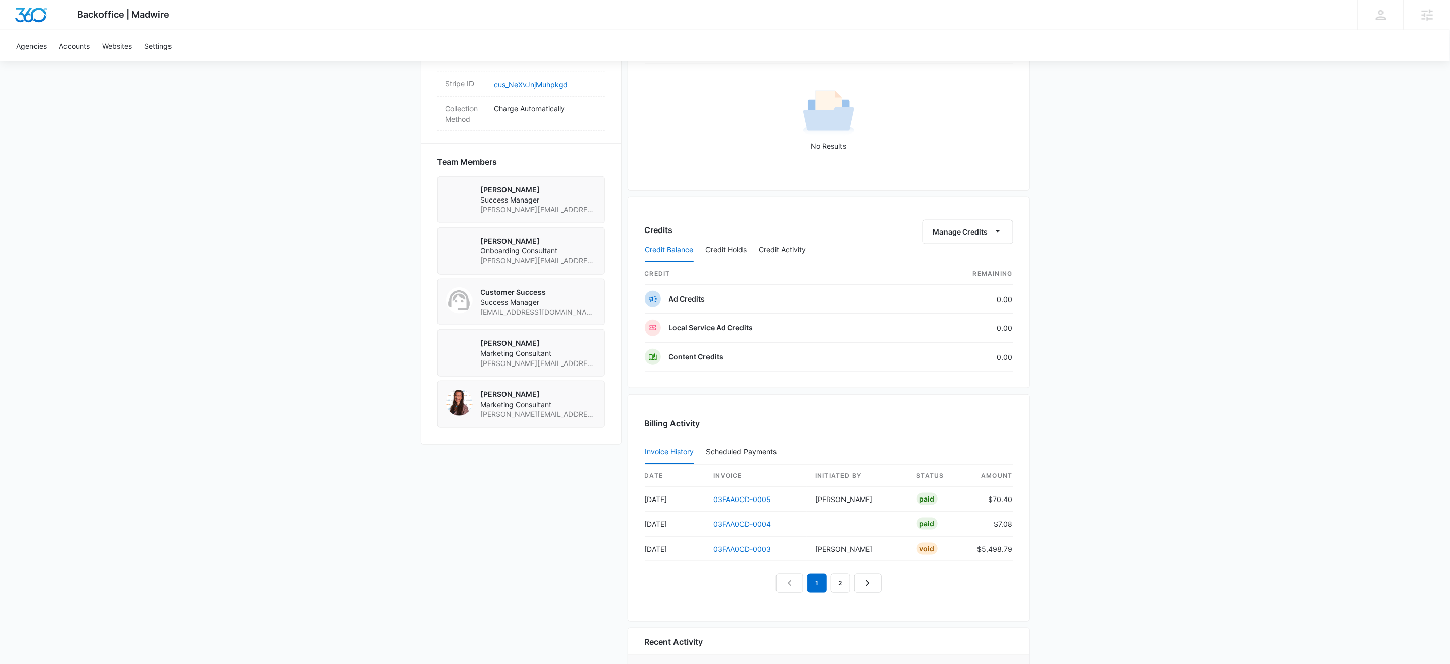
scroll to position [763, 0]
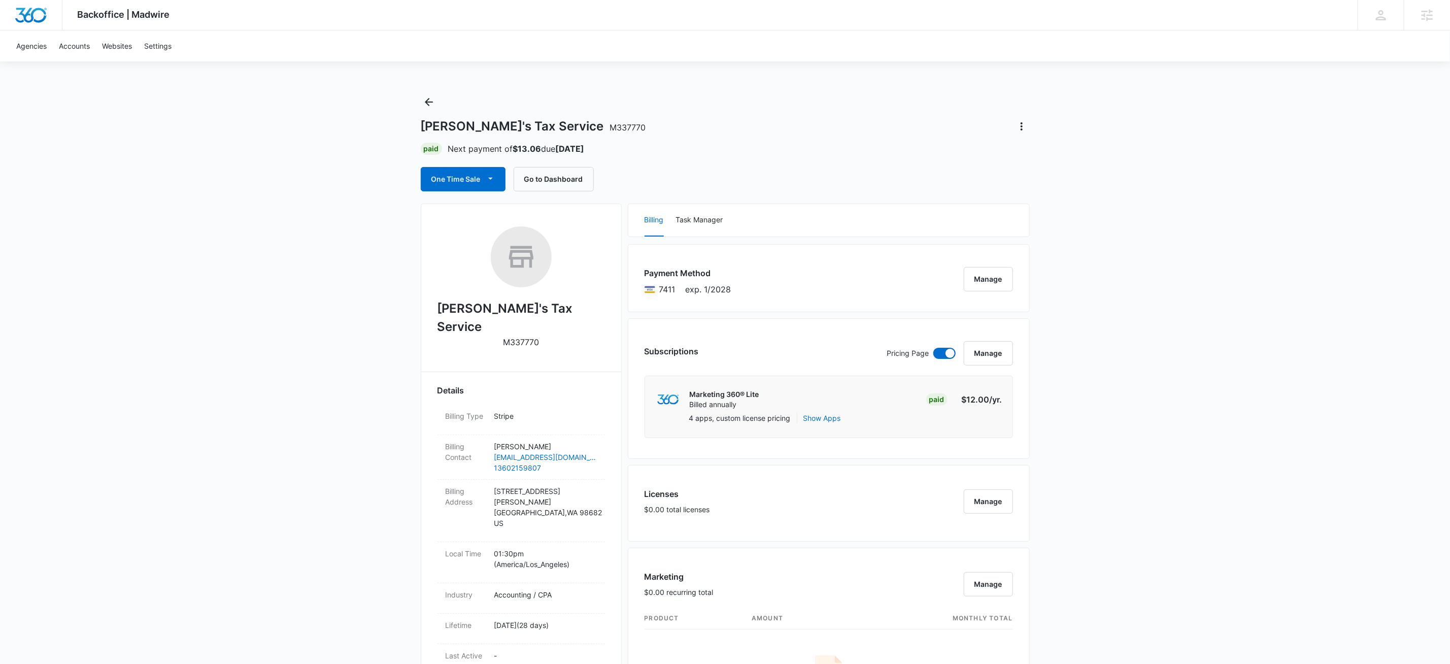
drag, startPoint x: 780, startPoint y: 104, endPoint x: 928, endPoint y: 455, distance: 381.0
click at [780, 104] on div "Linda's Tax Service M337770 Paid Next payment of $13.06 due Sep 15, 2026 One Ti…" at bounding box center [725, 142] width 609 height 97
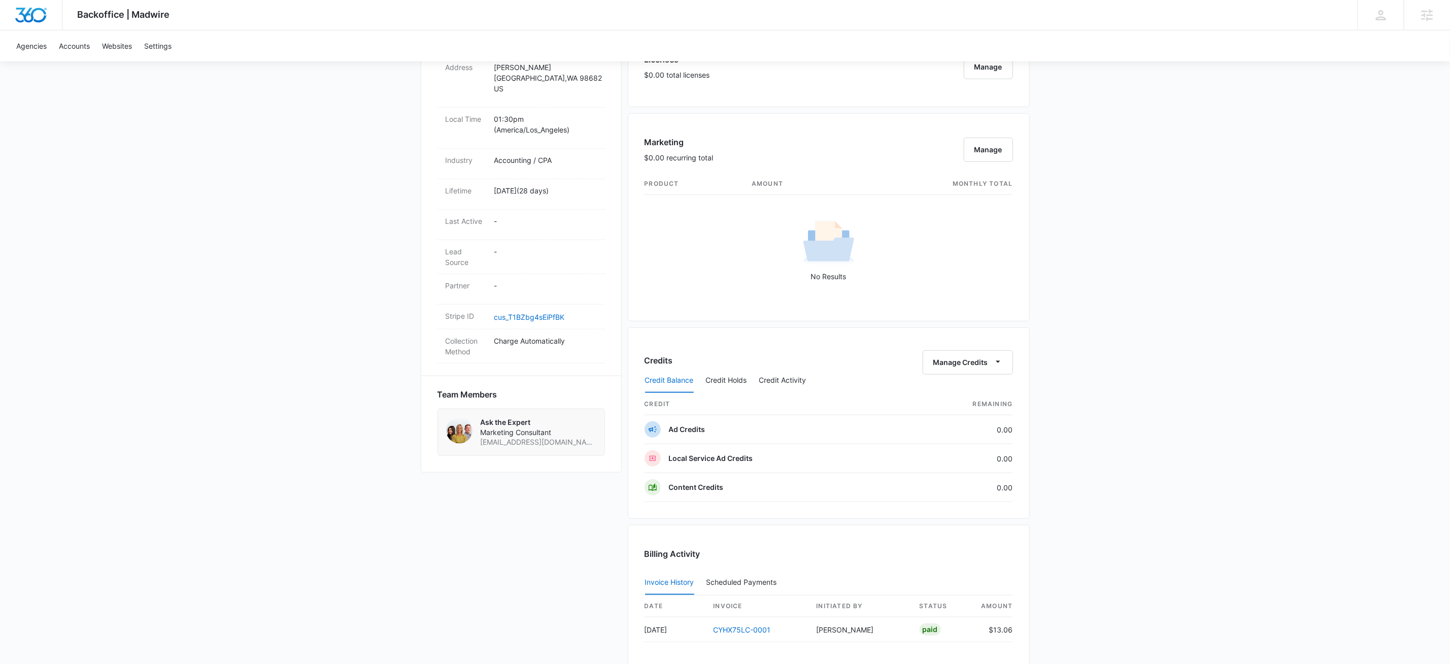
scroll to position [434, 0]
click at [531, 311] on dd "cus_T1BZbg4sEiPfBK" at bounding box center [545, 317] width 103 height 12
click at [533, 313] on link "cus_T1BZbg4sEiPfBK" at bounding box center [529, 317] width 71 height 9
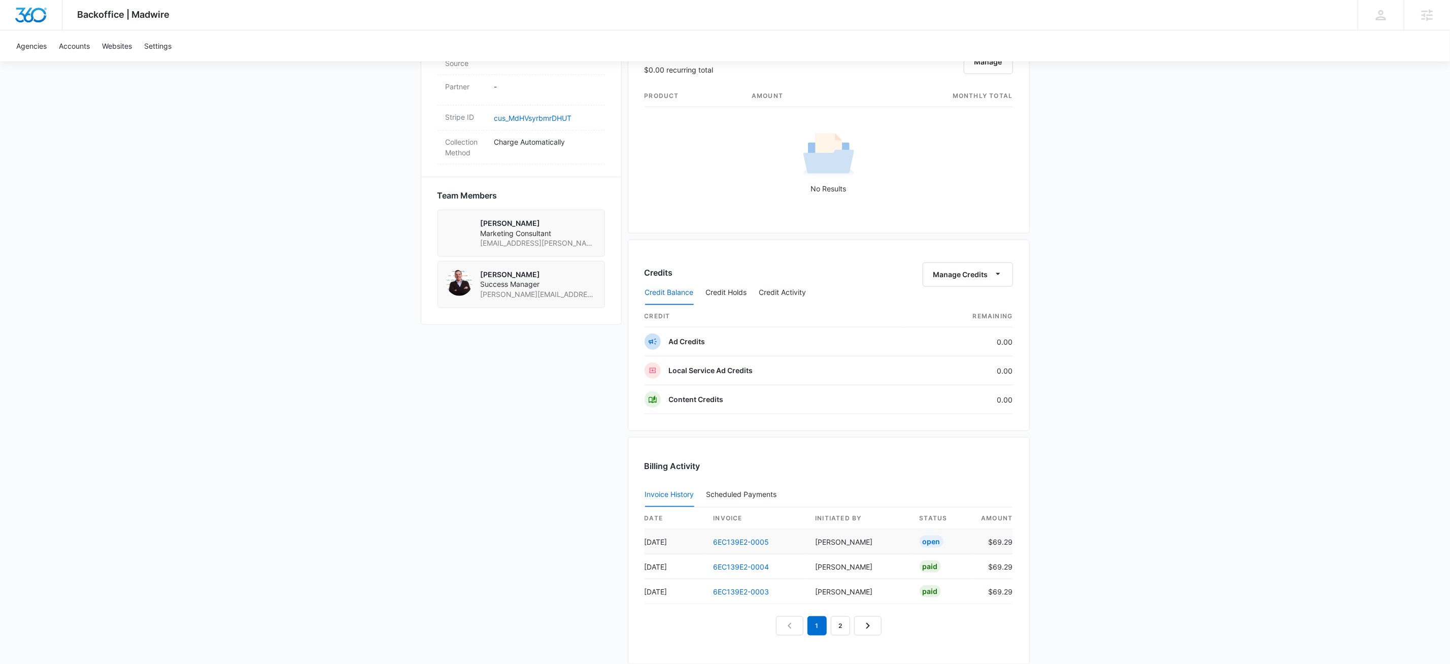
scroll to position [809, 0]
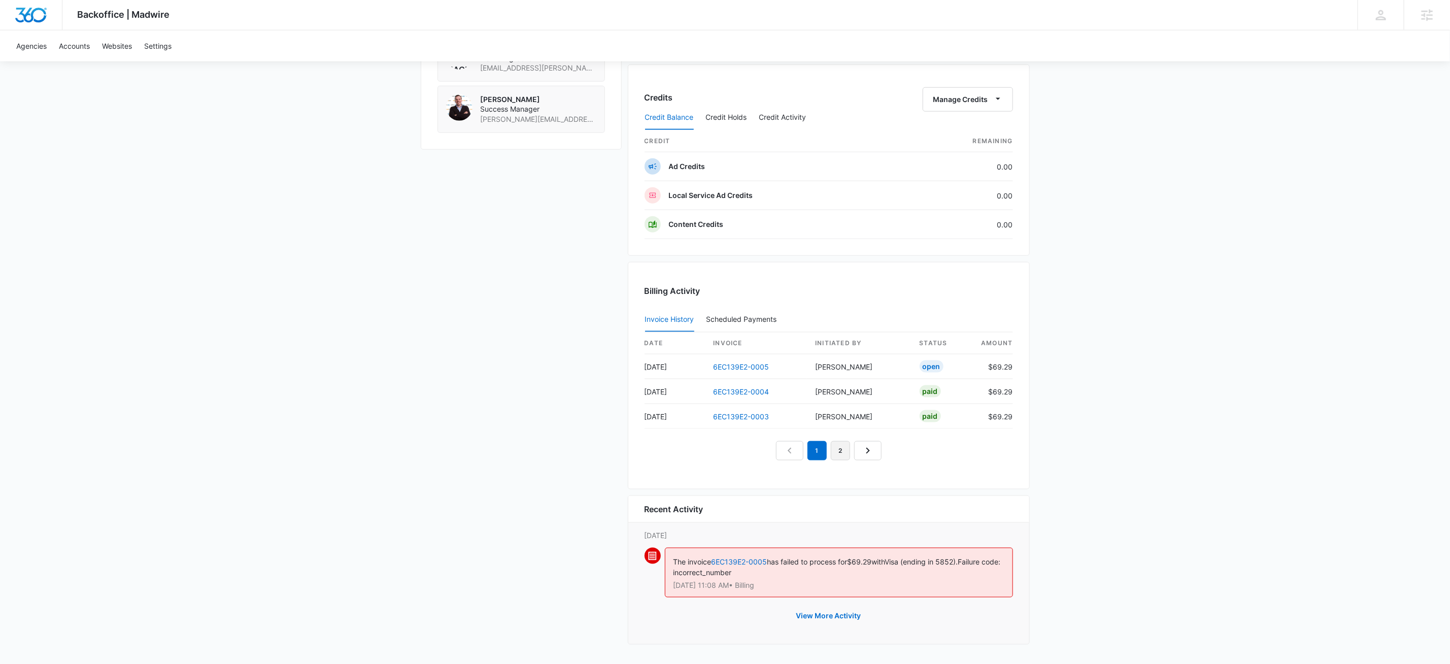
click at [842, 448] on link "2" at bounding box center [840, 450] width 19 height 19
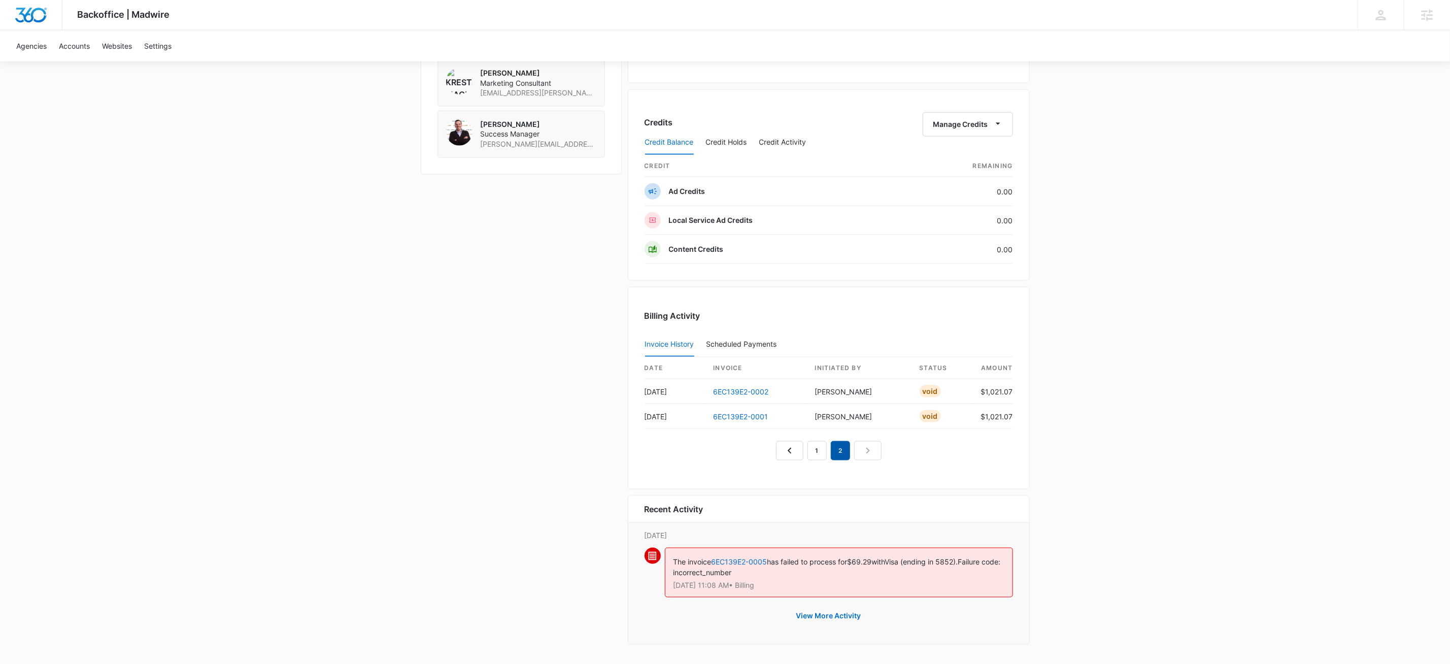
scroll to position [783, 0]
click at [818, 451] on link "1" at bounding box center [817, 450] width 19 height 19
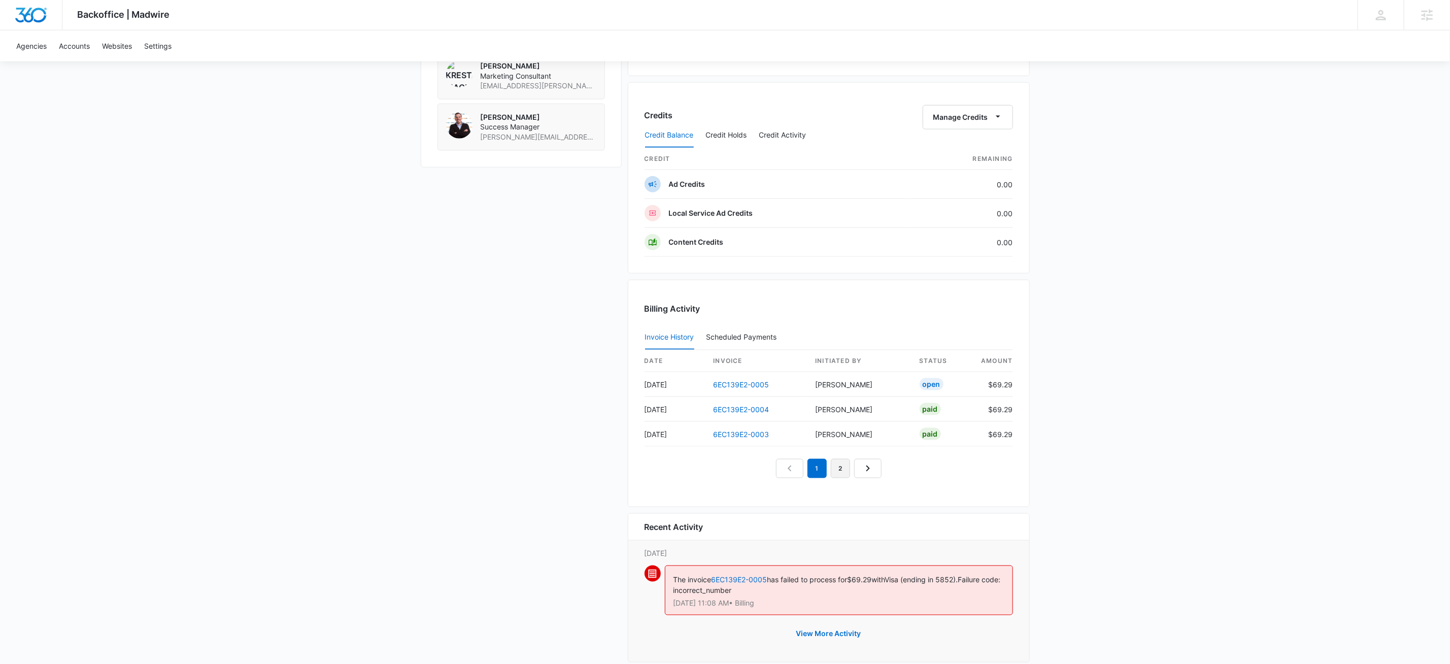
click at [843, 478] on link "2" at bounding box center [840, 468] width 19 height 19
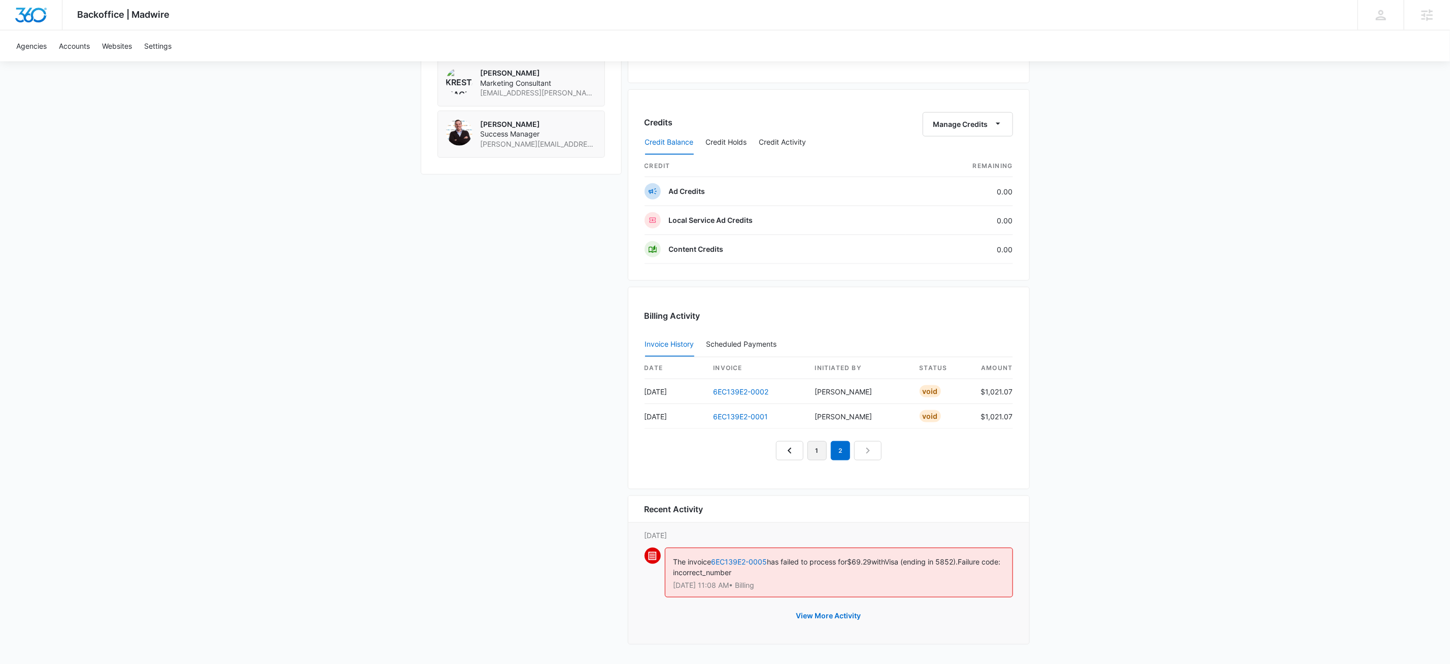
click at [819, 455] on link "1" at bounding box center [817, 450] width 19 height 19
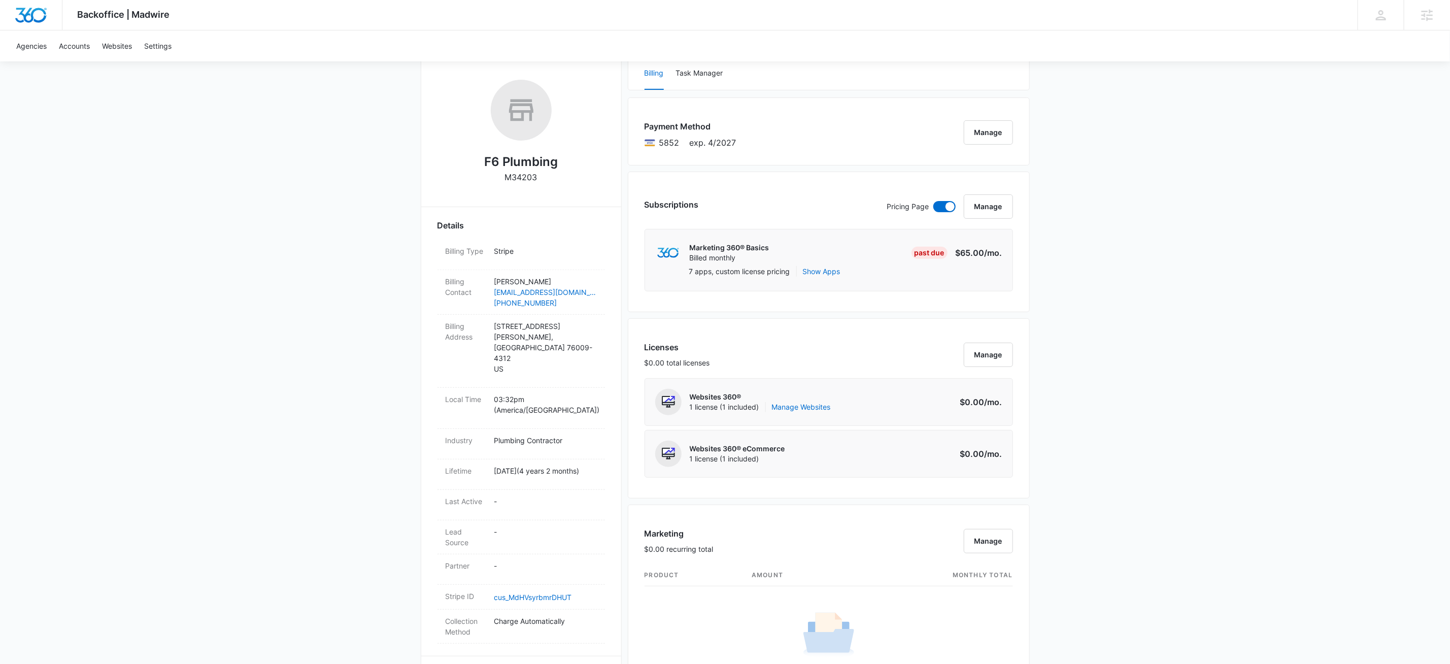
scroll to position [0, 0]
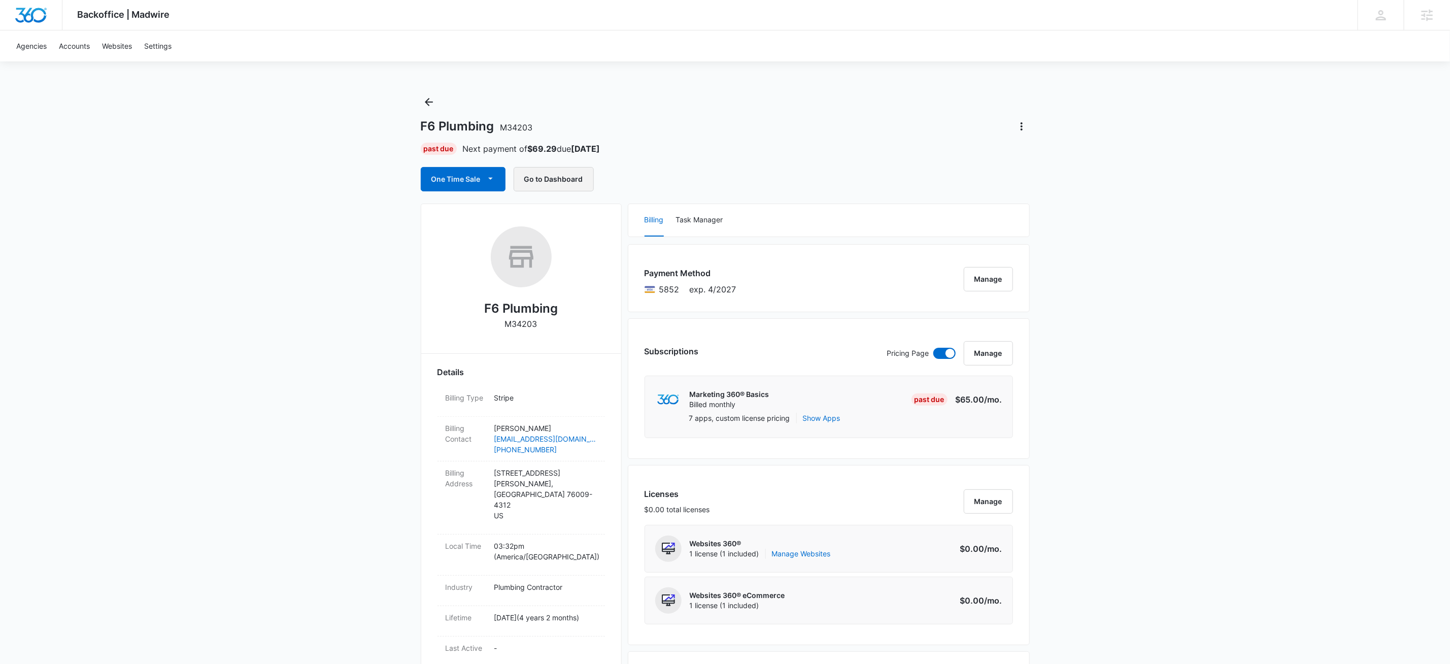
click at [557, 178] on button "Go to Dashboard" at bounding box center [554, 179] width 80 height 24
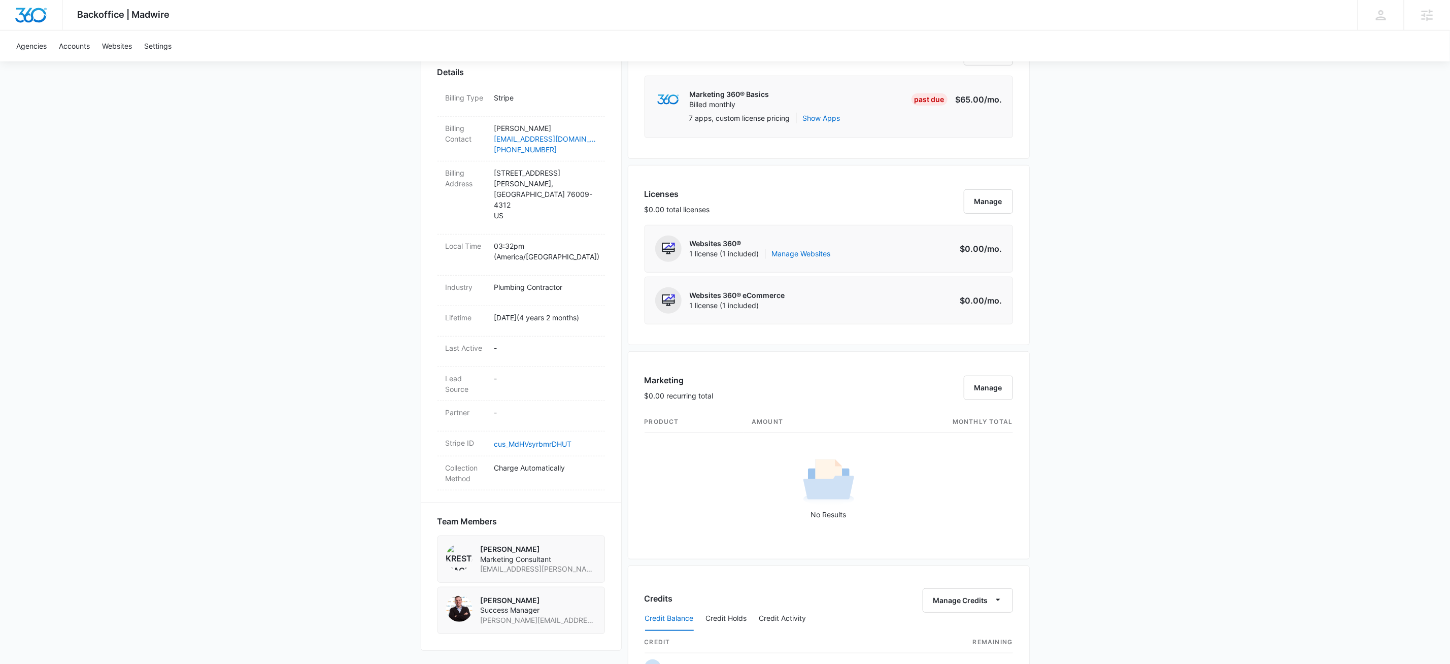
scroll to position [508, 0]
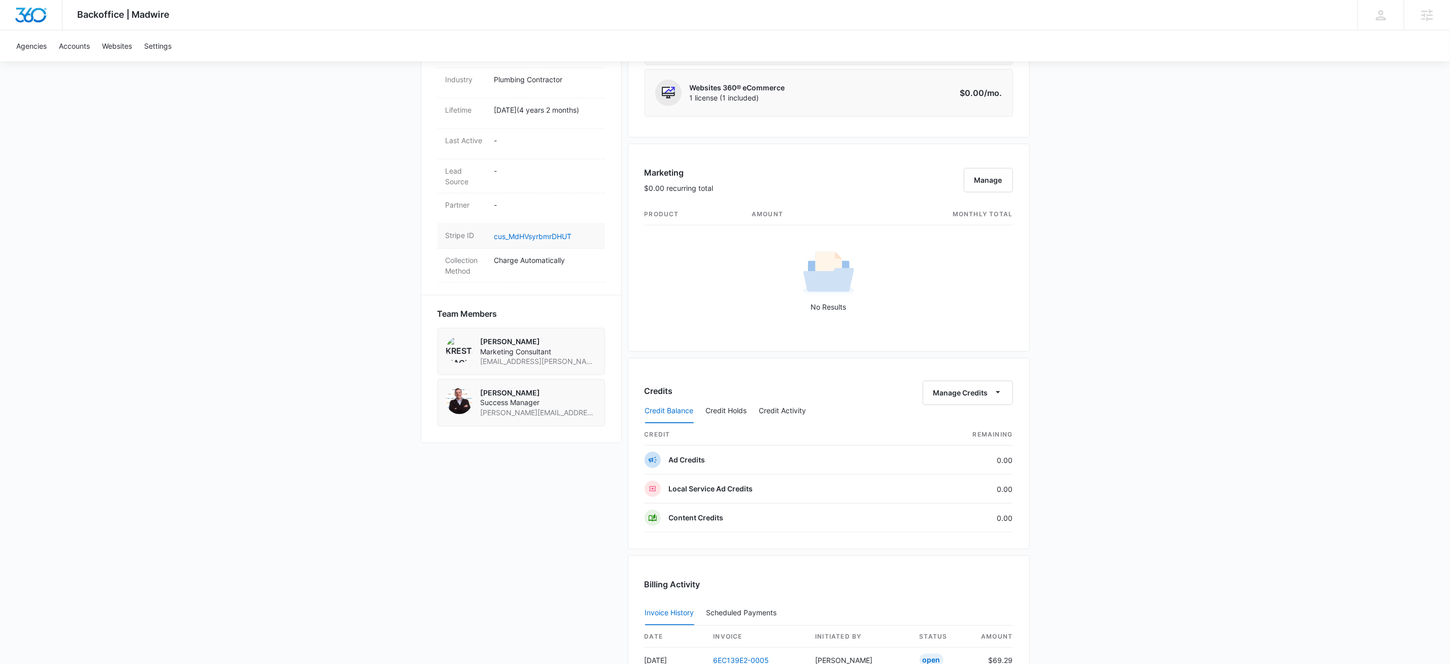
click at [543, 230] on dd "cus_MdHVsyrbmrDHUT" at bounding box center [545, 236] width 103 height 12
click at [543, 232] on link "cus_MdHVsyrbmrDHUT" at bounding box center [533, 236] width 78 height 9
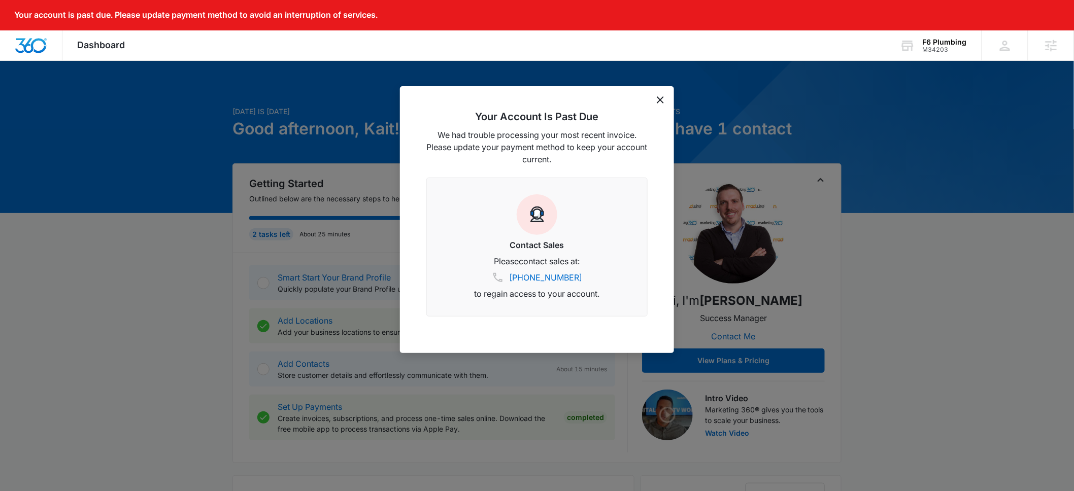
click at [660, 100] on icon "dismiss this dialog" at bounding box center [660, 99] width 7 height 7
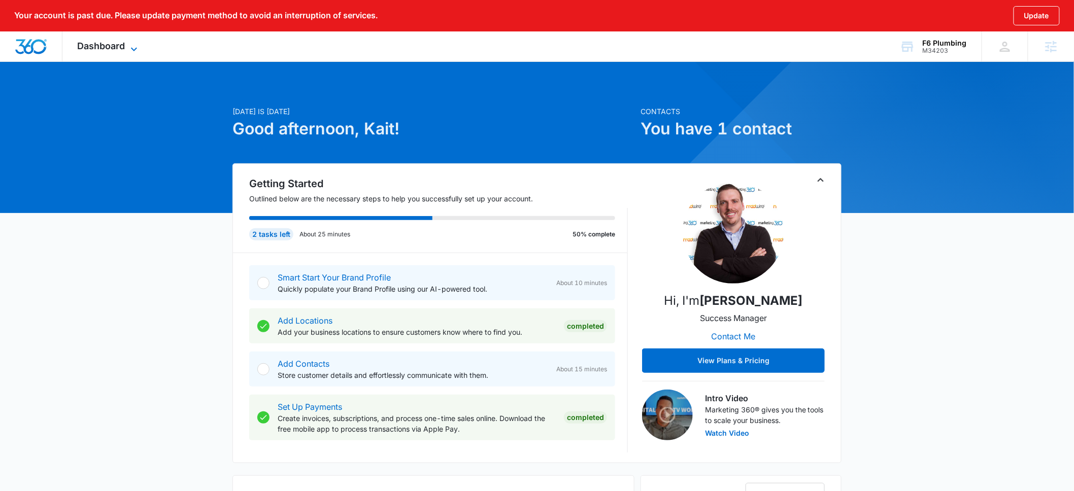
click at [134, 44] on icon at bounding box center [134, 49] width 12 height 12
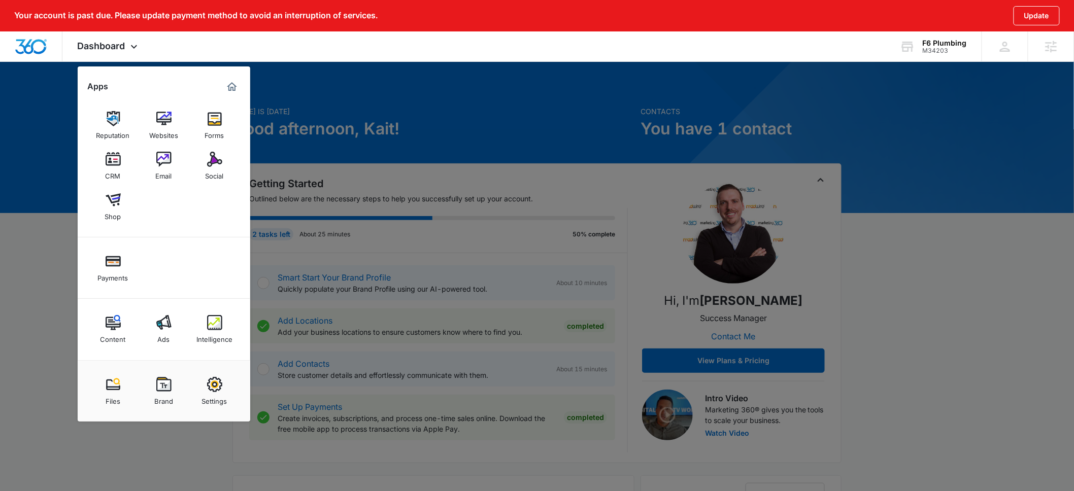
click at [448, 67] on div at bounding box center [537, 245] width 1074 height 491
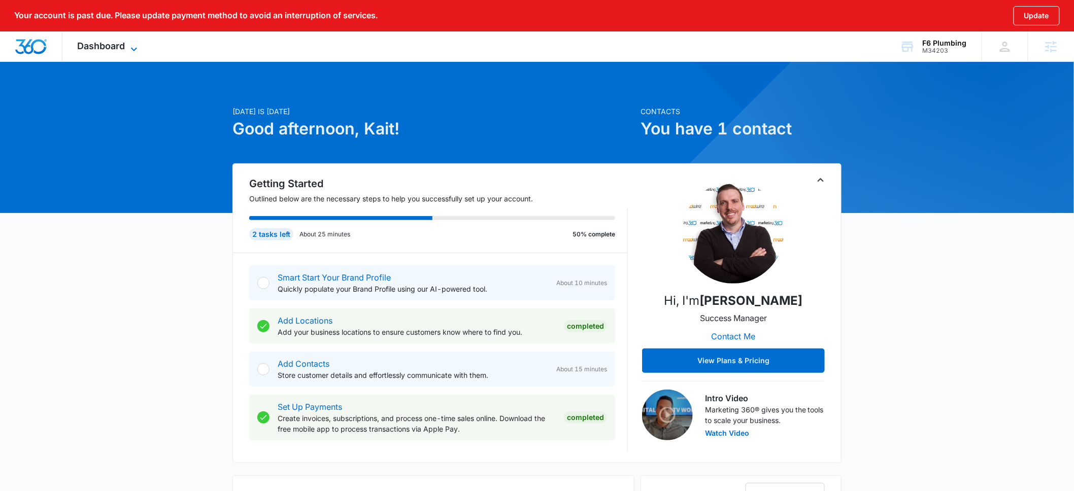
click at [139, 43] on icon at bounding box center [134, 49] width 12 height 12
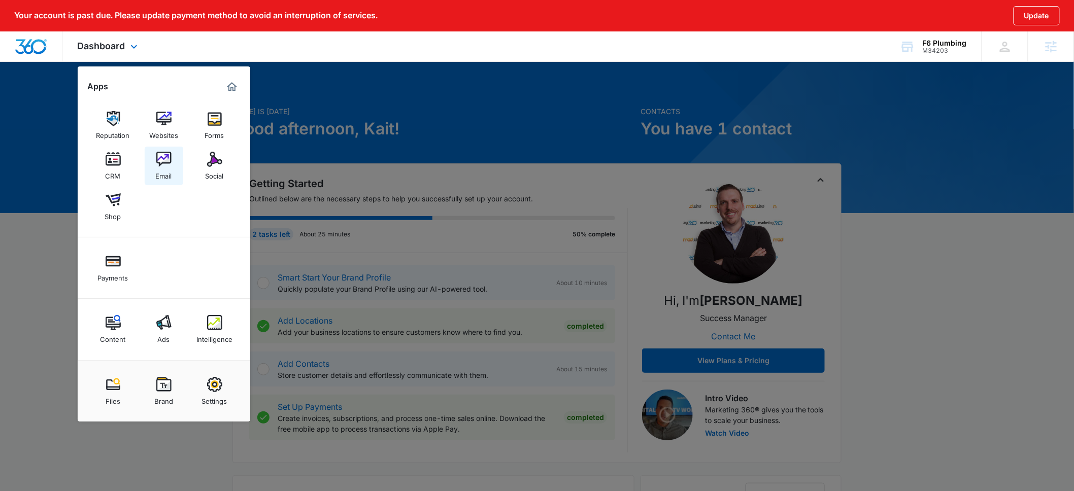
click at [161, 163] on img at bounding box center [163, 159] width 15 height 15
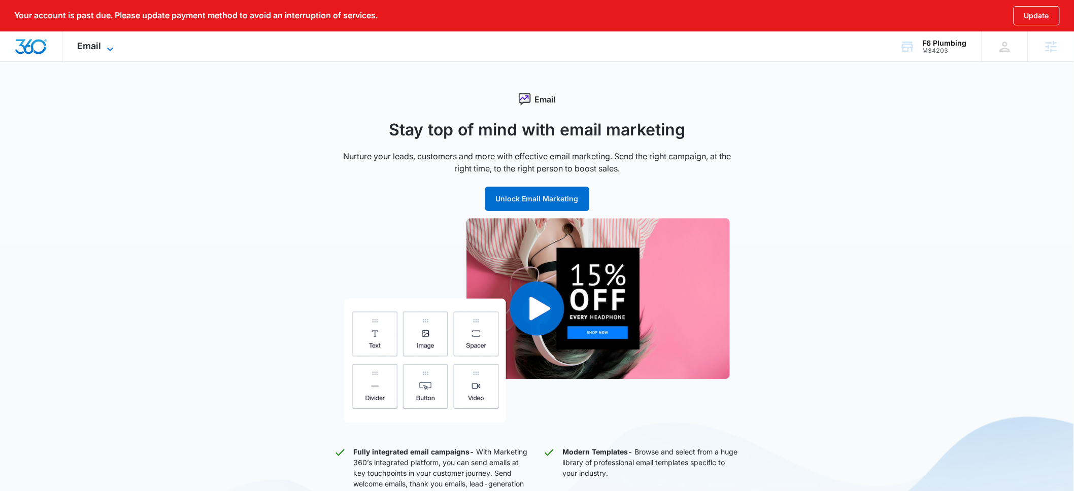
click at [114, 47] on icon at bounding box center [110, 49] width 12 height 12
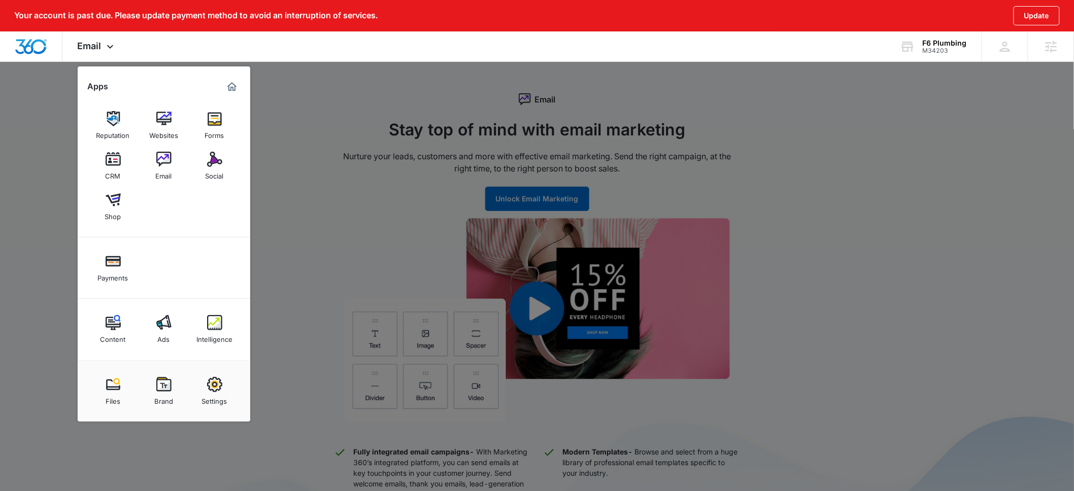
click at [390, 85] on div at bounding box center [537, 245] width 1074 height 491
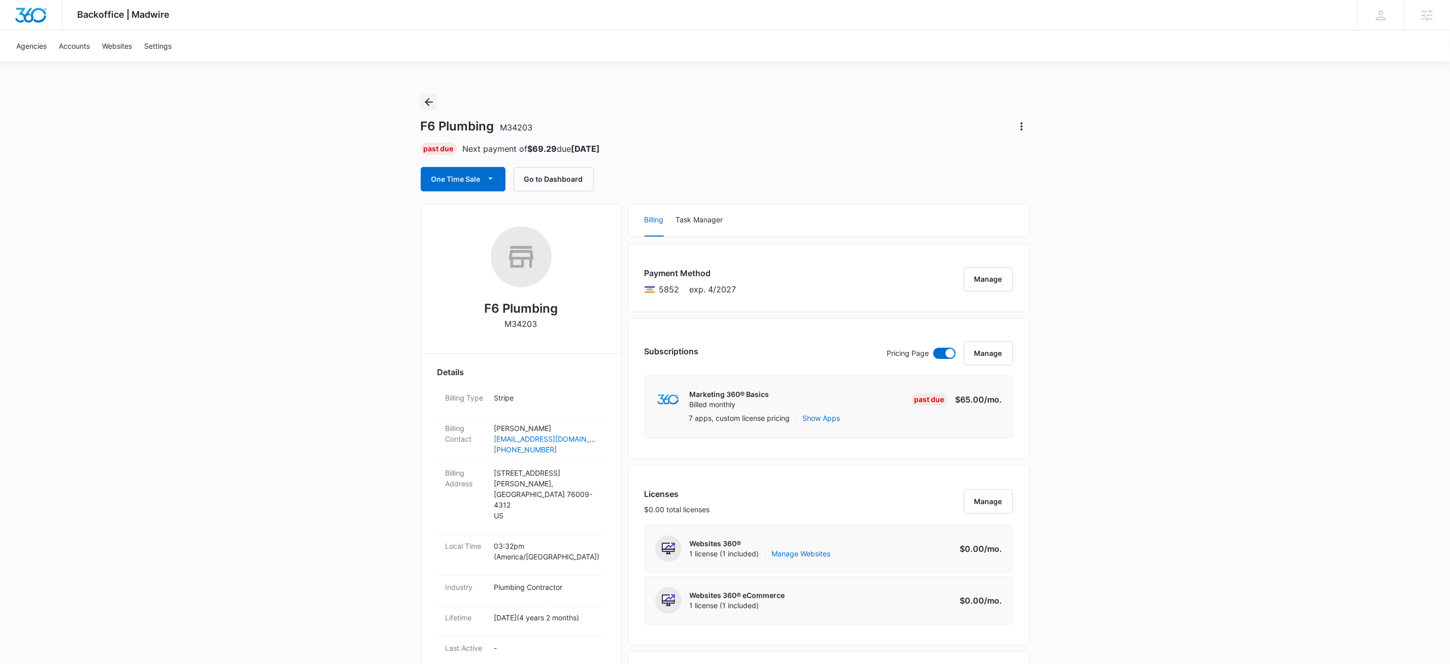
click at [428, 102] on icon "Back" at bounding box center [429, 102] width 8 height 8
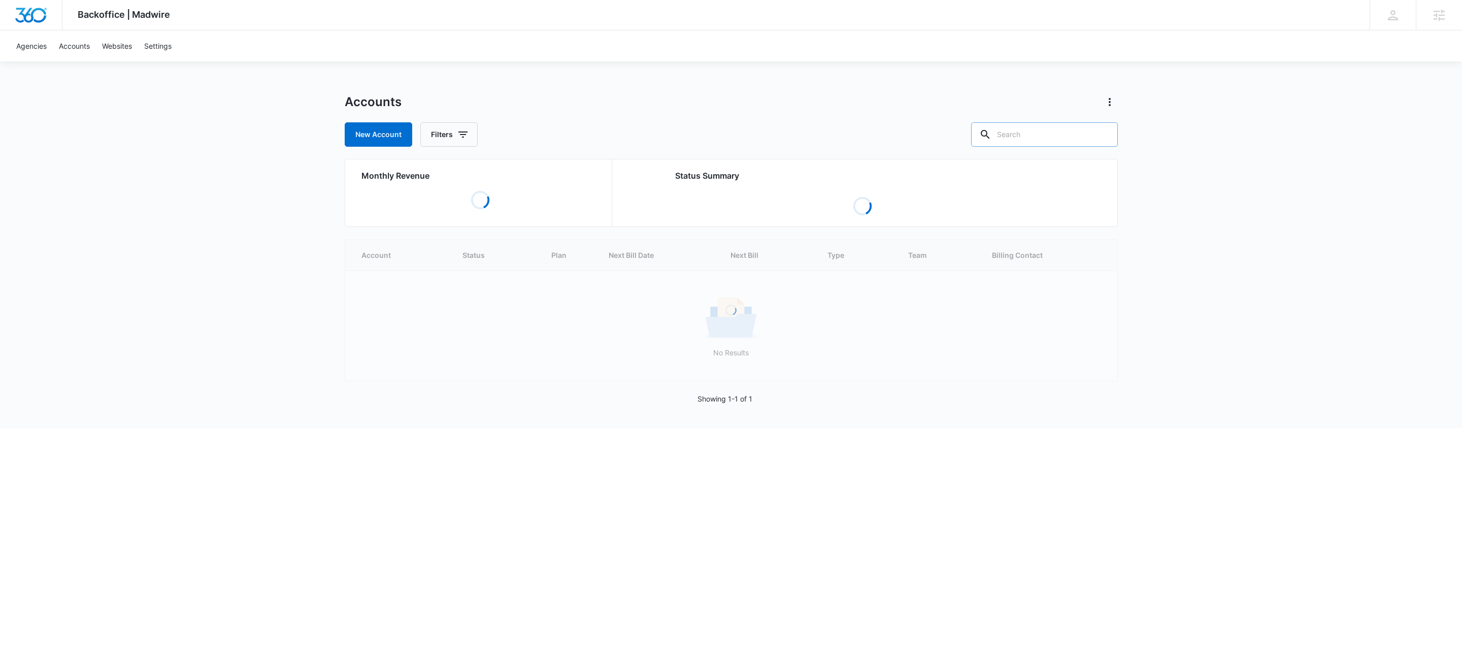
click at [1054, 135] on input "text" at bounding box center [1044, 134] width 147 height 24
paste input "M313422"
type input "M313422"
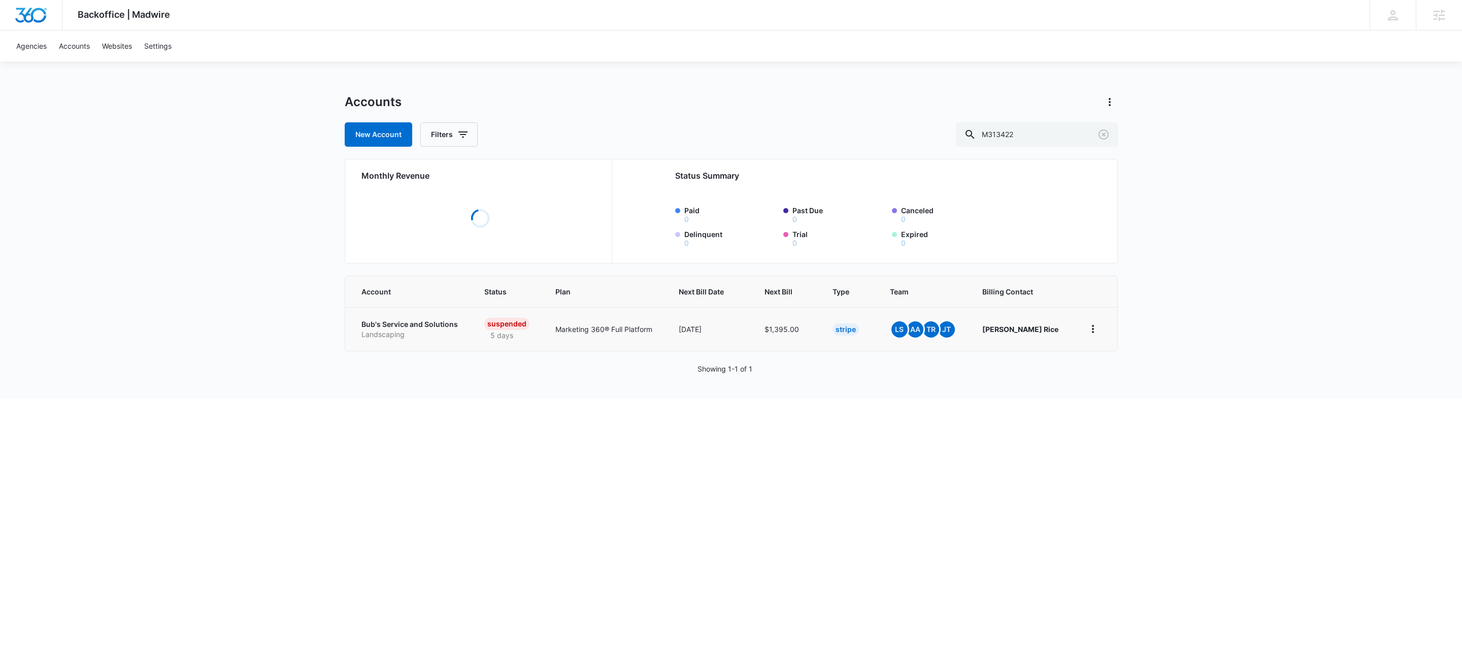
click at [420, 328] on p "Bub's Service and Solutions" at bounding box center [410, 324] width 99 height 10
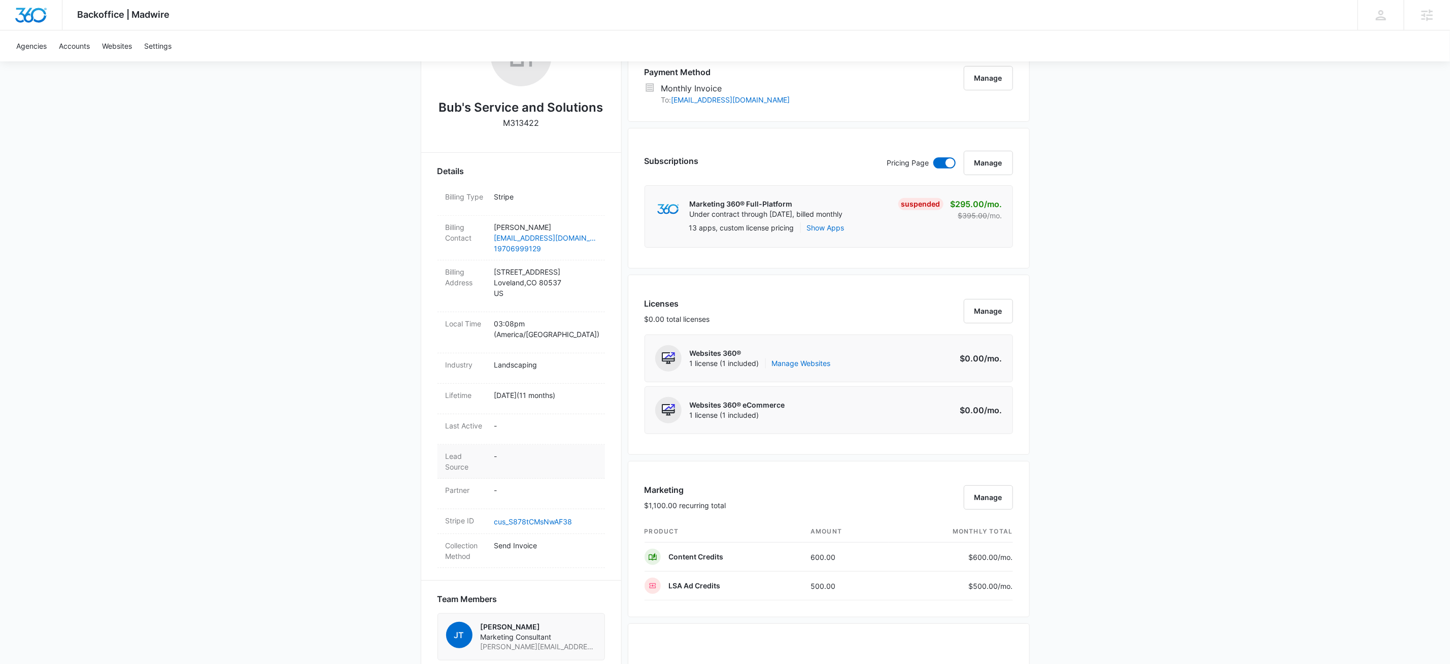
scroll to position [215, 0]
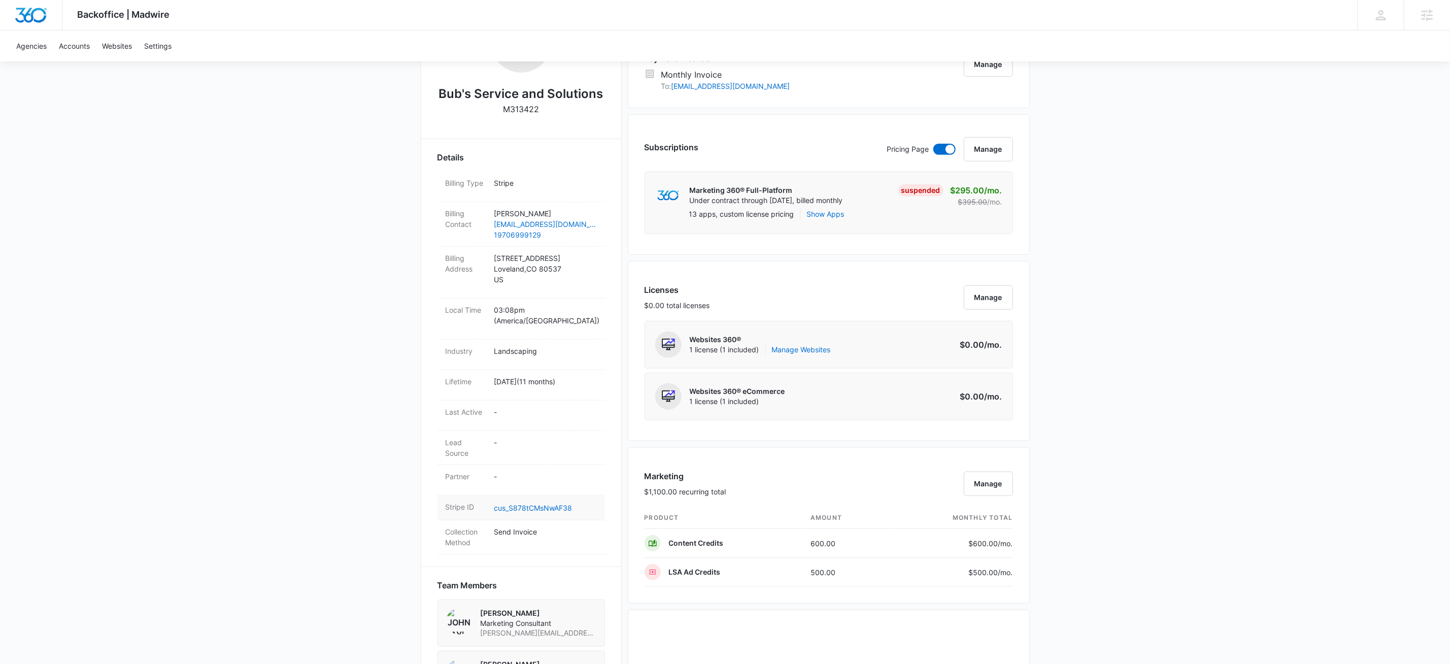
click at [531, 502] on dd "cus_S878tCMsNwAF38" at bounding box center [545, 508] width 103 height 12
click at [531, 504] on link "cus_S878tCMsNwAF38" at bounding box center [533, 508] width 78 height 9
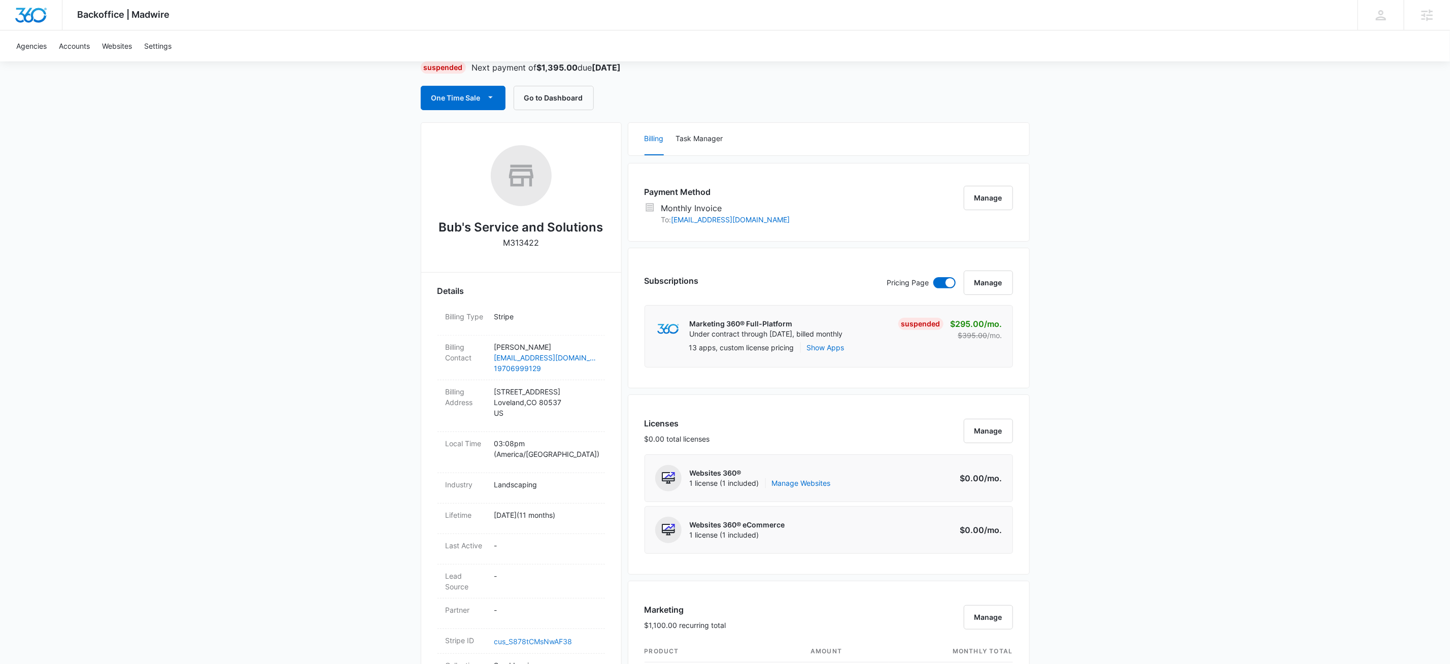
scroll to position [0, 0]
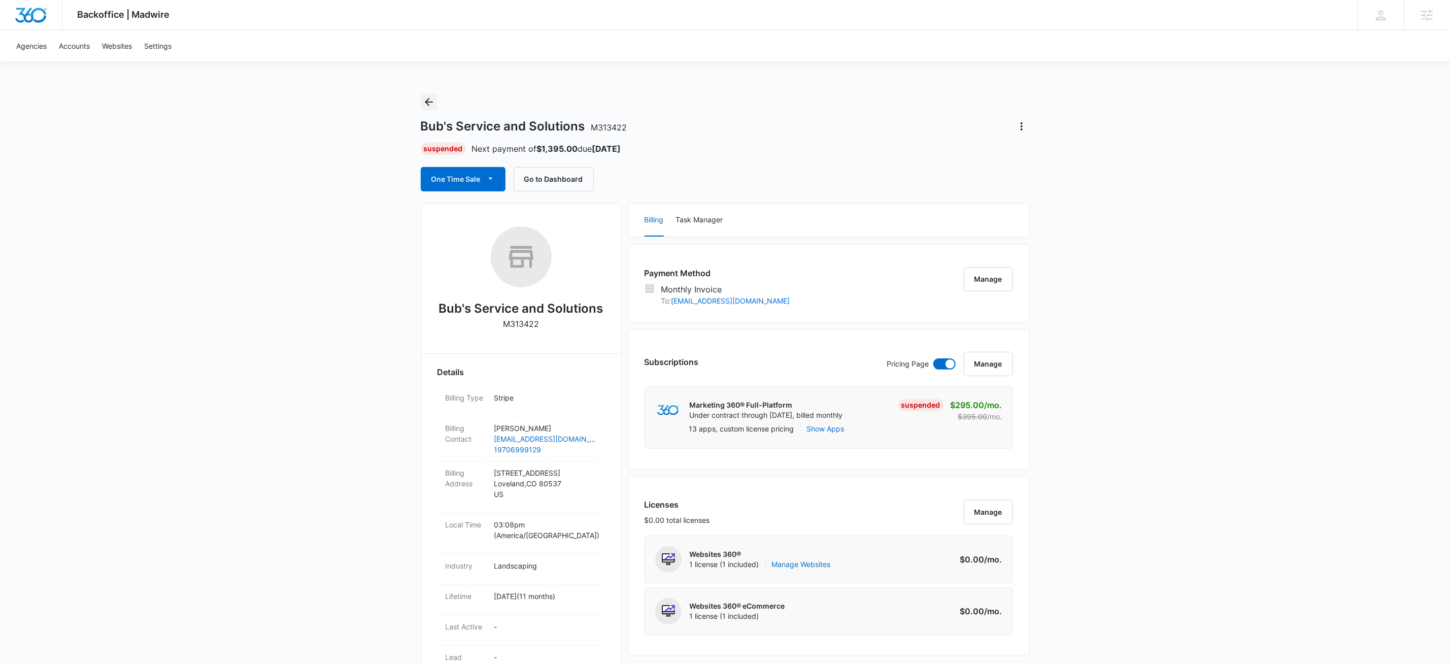
click at [434, 96] on icon "Back" at bounding box center [429, 102] width 12 height 12
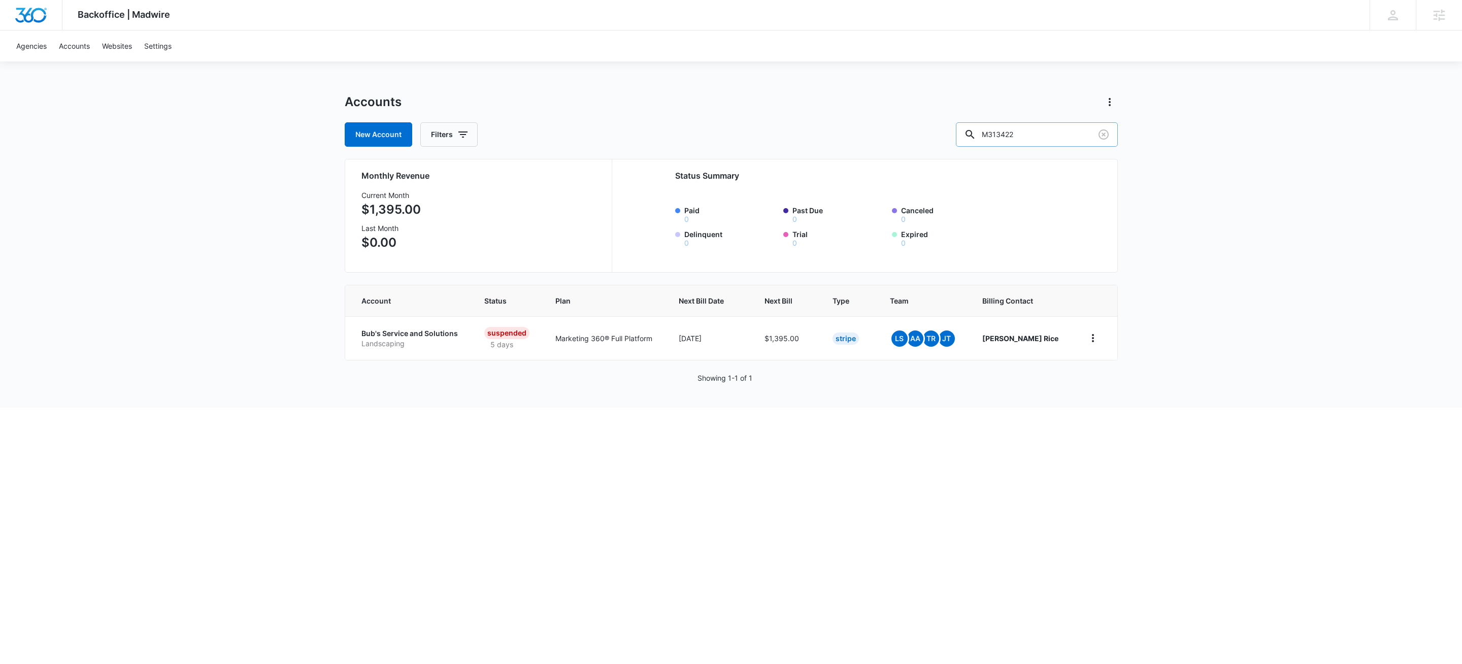
click at [1024, 135] on input "M313422" at bounding box center [1037, 134] width 162 height 24
paste input "187978"
type input "M187978"
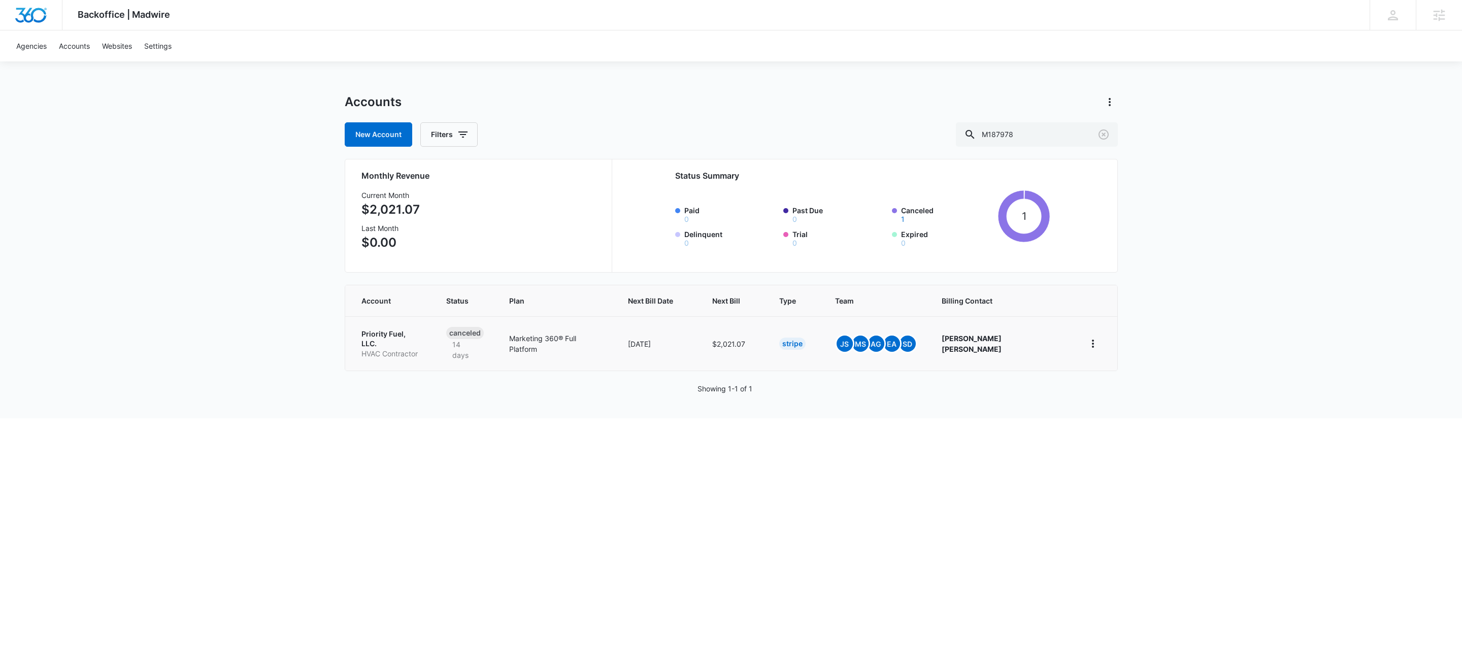
click at [406, 337] on p "Priority Fuel, LLC." at bounding box center [391, 339] width 61 height 20
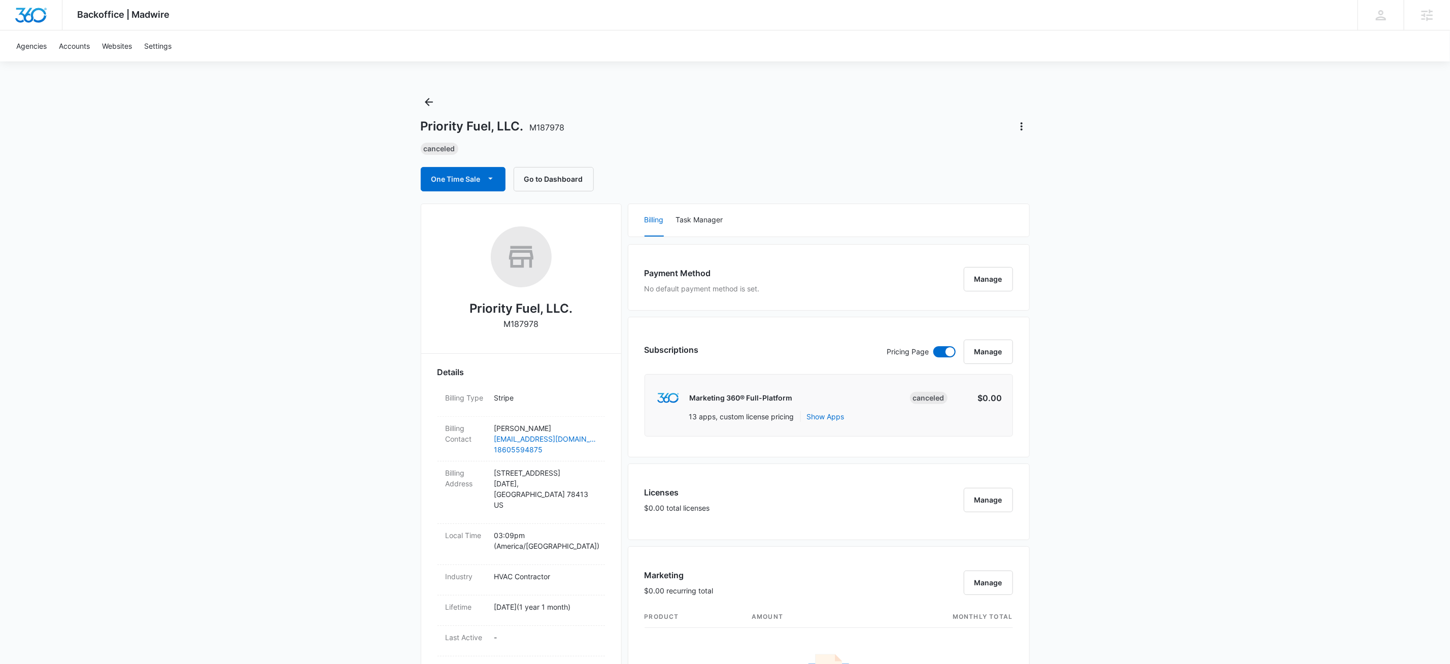
click at [1255, 429] on div "Backoffice | Madwire Apps Settings KW Kait Weagraff [EMAIL_ADDRESS][PERSON_NAME…" at bounding box center [725, 635] width 1450 height 1271
